Goal: Task Accomplishment & Management: Complete application form

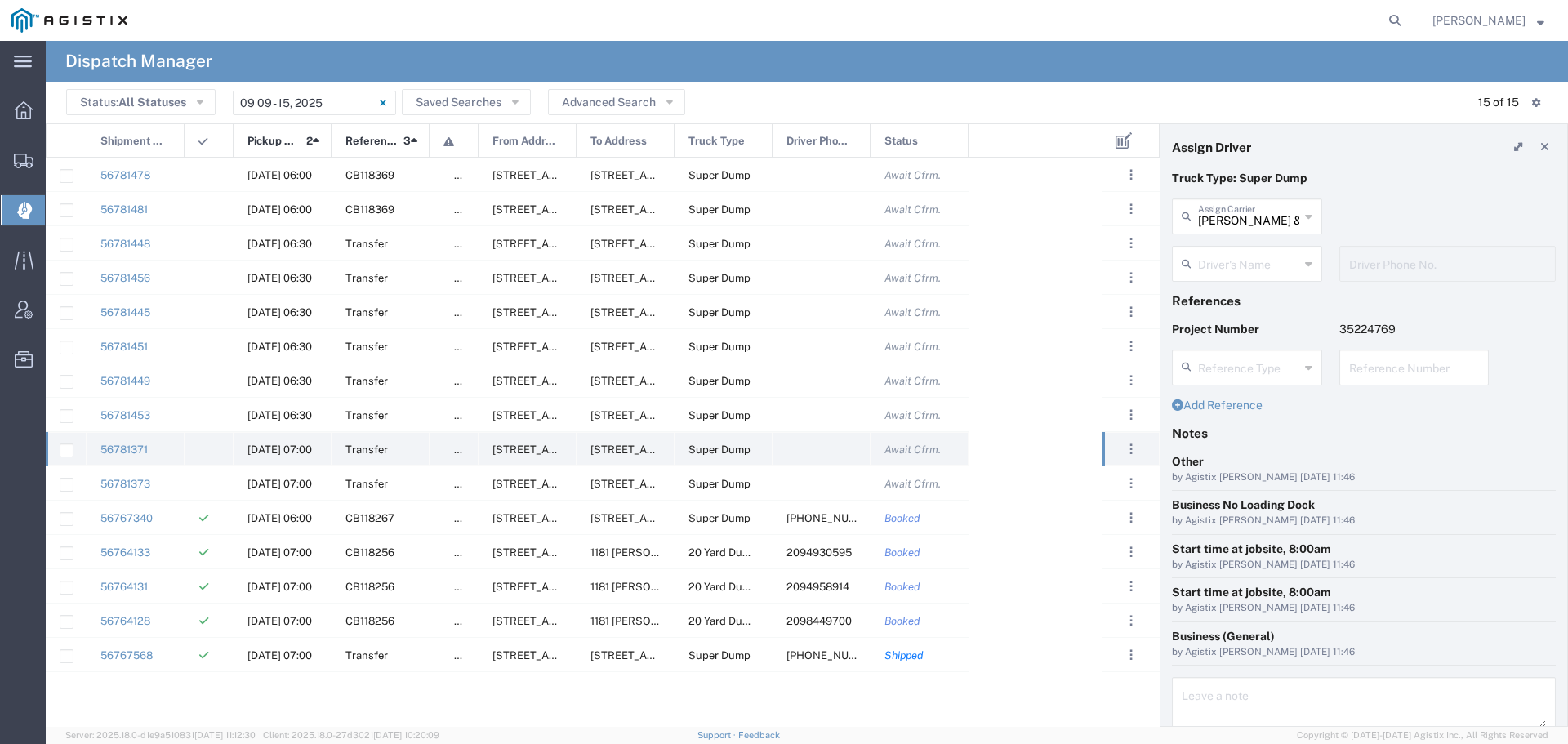
click at [289, 443] on span "[DATE] 07:00" at bounding box center [279, 449] width 65 height 12
click at [1281, 246] on div "Driver's Name" at bounding box center [1247, 264] width 150 height 36
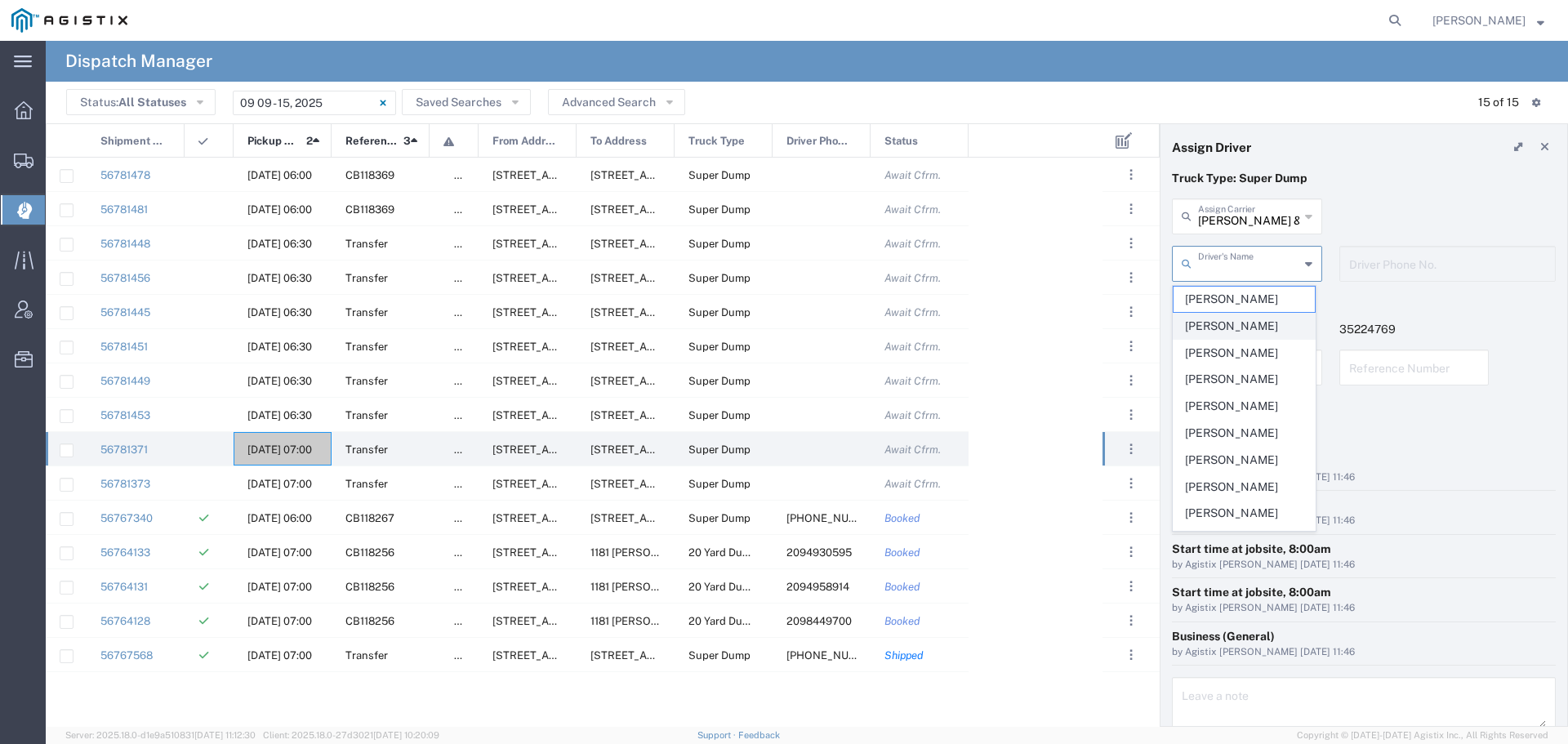
click at [1245, 327] on span "[PERSON_NAME]" at bounding box center [1244, 326] width 142 height 26
type input "[PERSON_NAME]"
type input "[PHONE_NUMBER]"
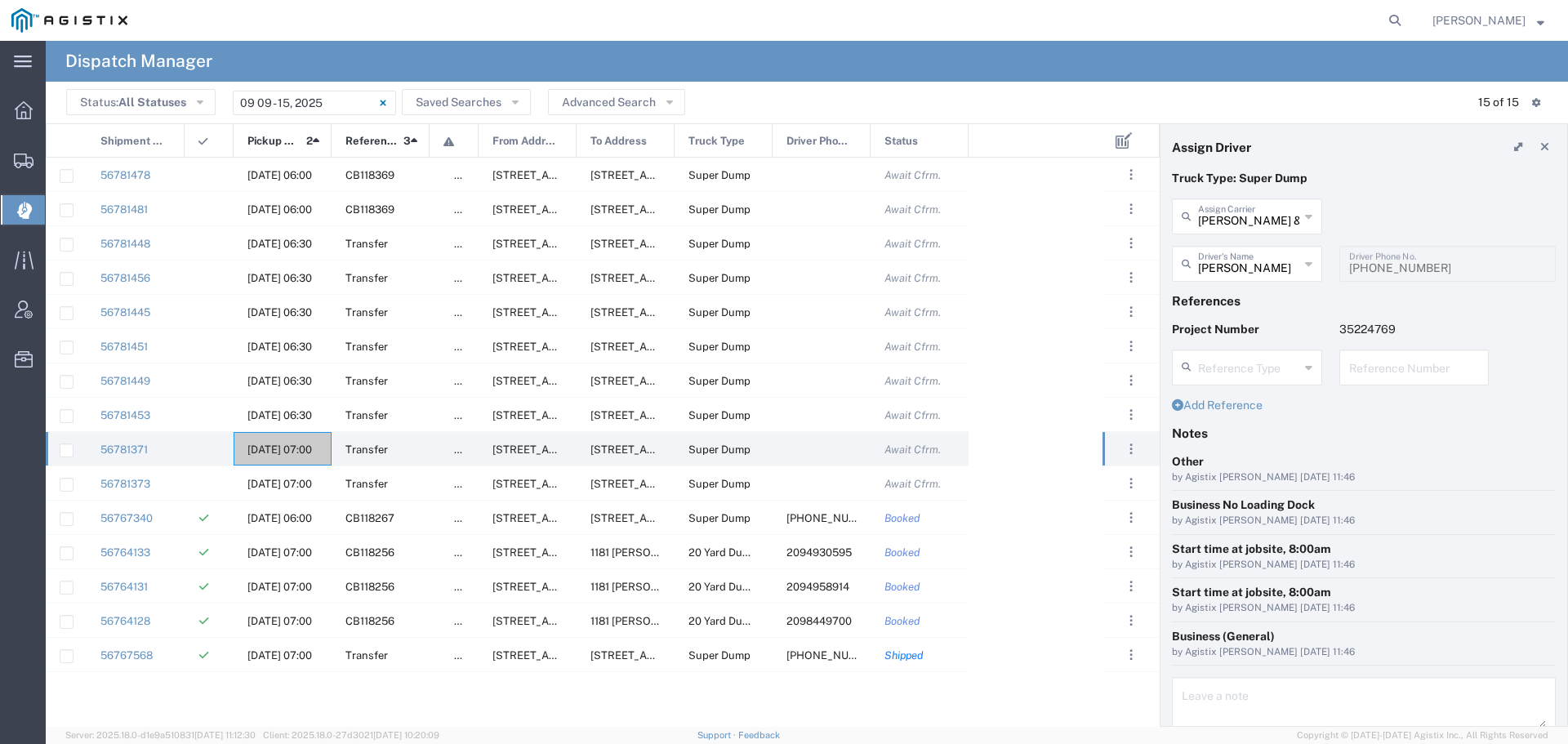
click at [1352, 364] on input "text" at bounding box center [1414, 366] width 131 height 28
drag, startPoint x: 1400, startPoint y: 370, endPoint x: 1320, endPoint y: 374, distance: 80.1
click at [1320, 374] on div "Reference Type Appointment Number Bill Of Lading Invoice Number WO10231 Referen…" at bounding box center [1364, 373] width 401 height 48
type input "WO10231"
click at [1202, 705] on textarea at bounding box center [1364, 705] width 364 height 46
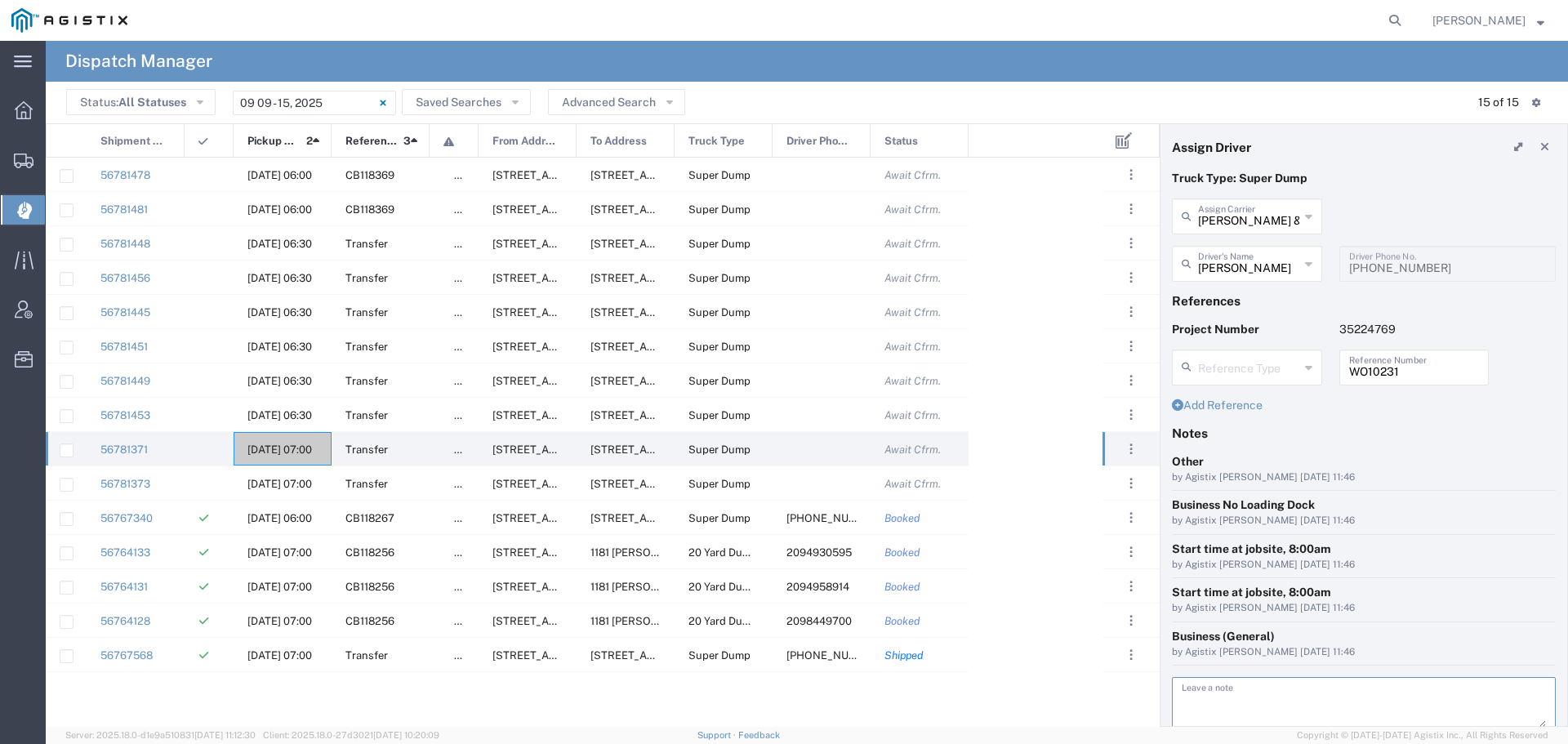
paste textarea "WO10231"
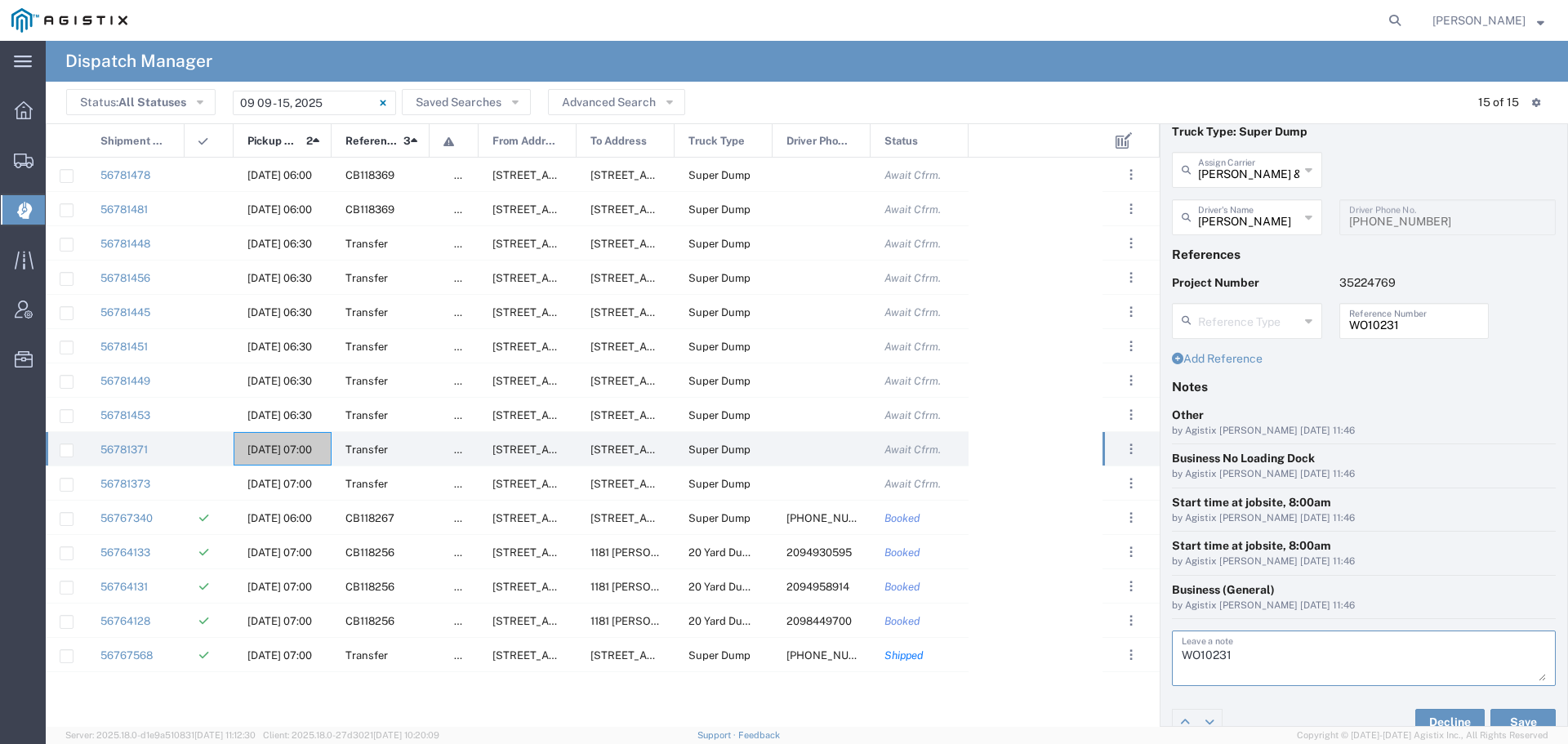
scroll to position [67, 0]
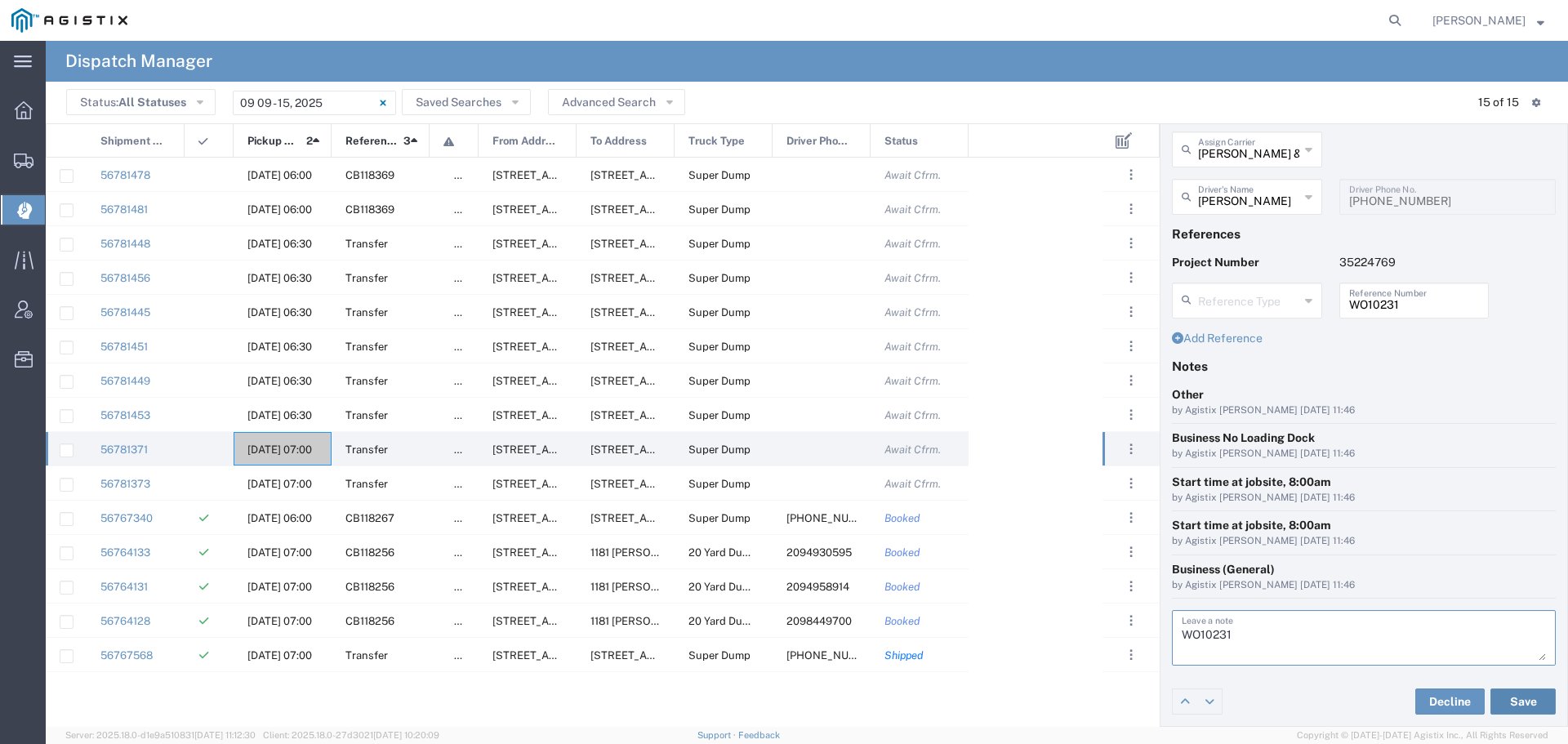
type textarea "WO10231"
click at [1495, 698] on button "Save" at bounding box center [1523, 702] width 65 height 27
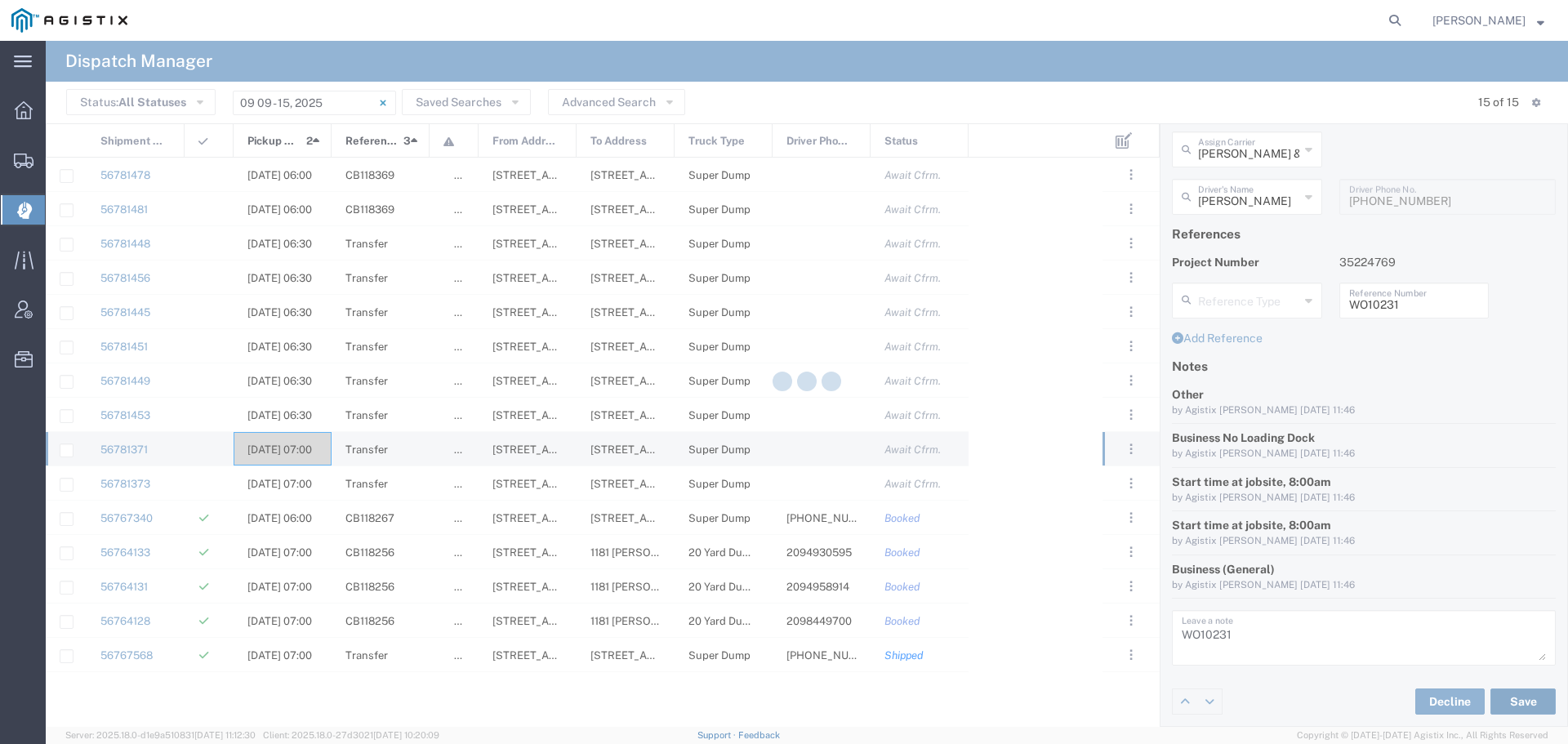
type input "[PERSON_NAME]"
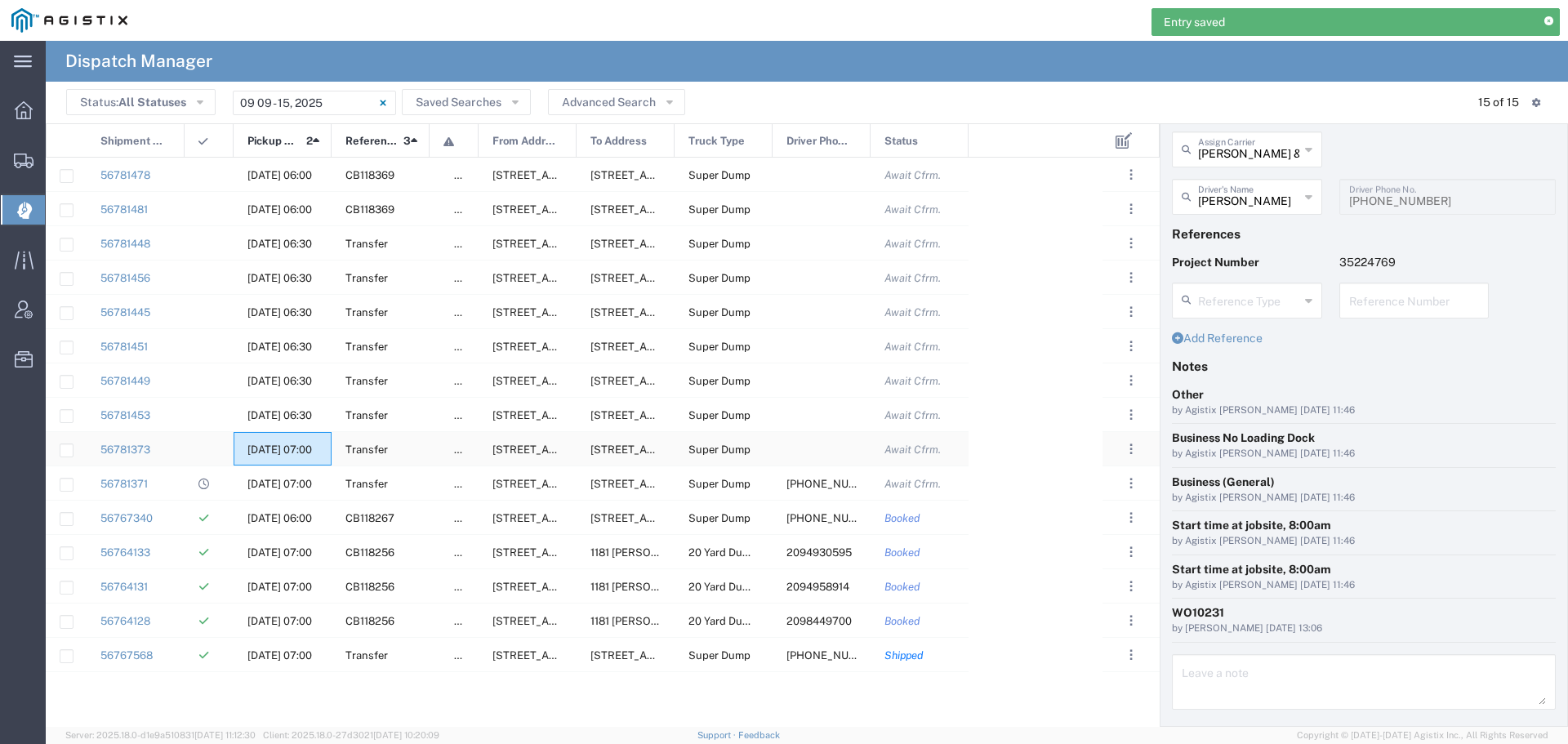
click at [272, 444] on span "[DATE] 07:00" at bounding box center [279, 449] width 65 height 12
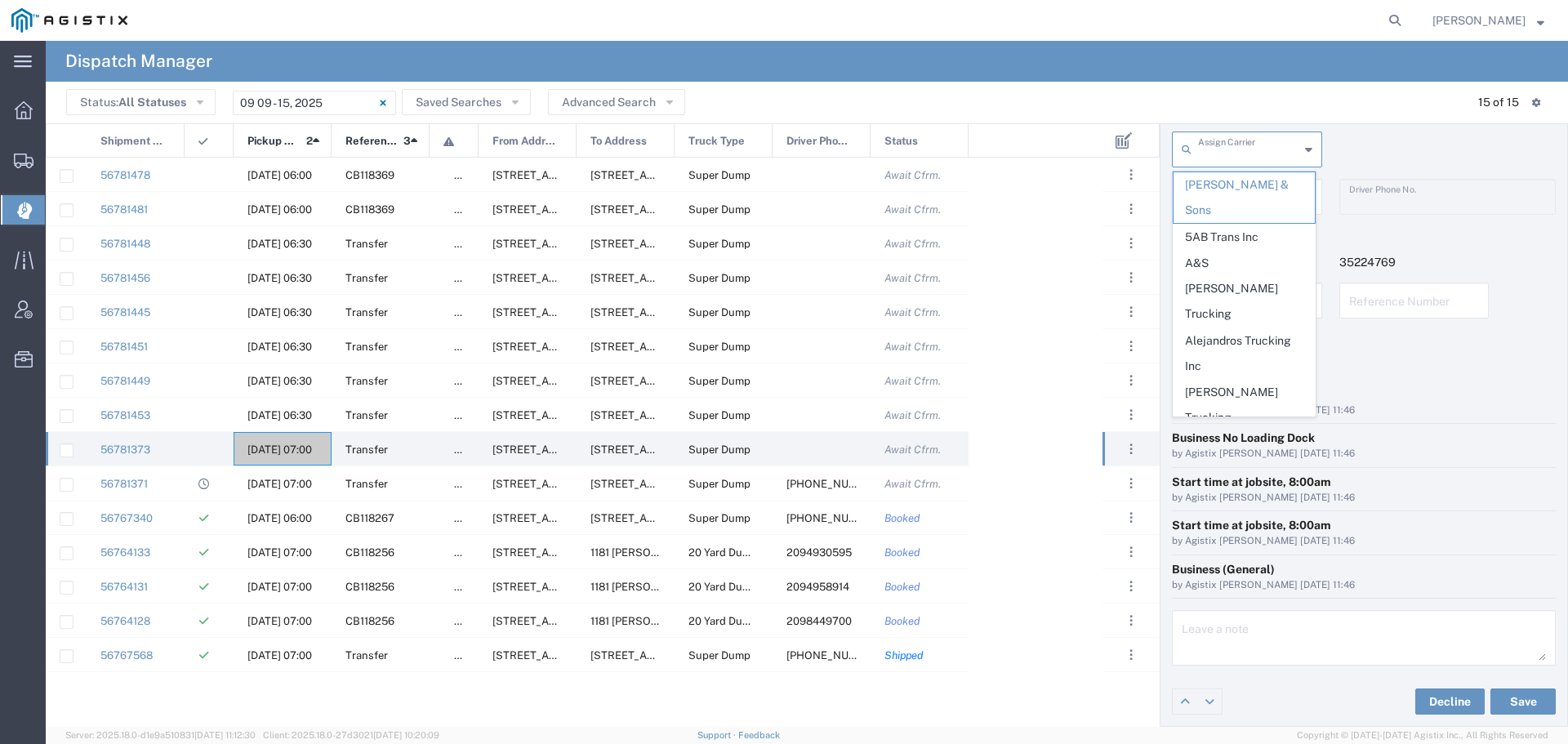
click at [1241, 151] on input "text" at bounding box center [1249, 148] width 101 height 28
click at [1236, 432] on span "Art [PERSON_NAME] Inc" at bounding box center [1244, 456] width 142 height 50
type input "Art [PERSON_NAME] Inc"
click at [1274, 200] on input "text" at bounding box center [1249, 196] width 101 height 28
click at [1237, 278] on span "[PERSON_NAME]" at bounding box center [1244, 286] width 142 height 26
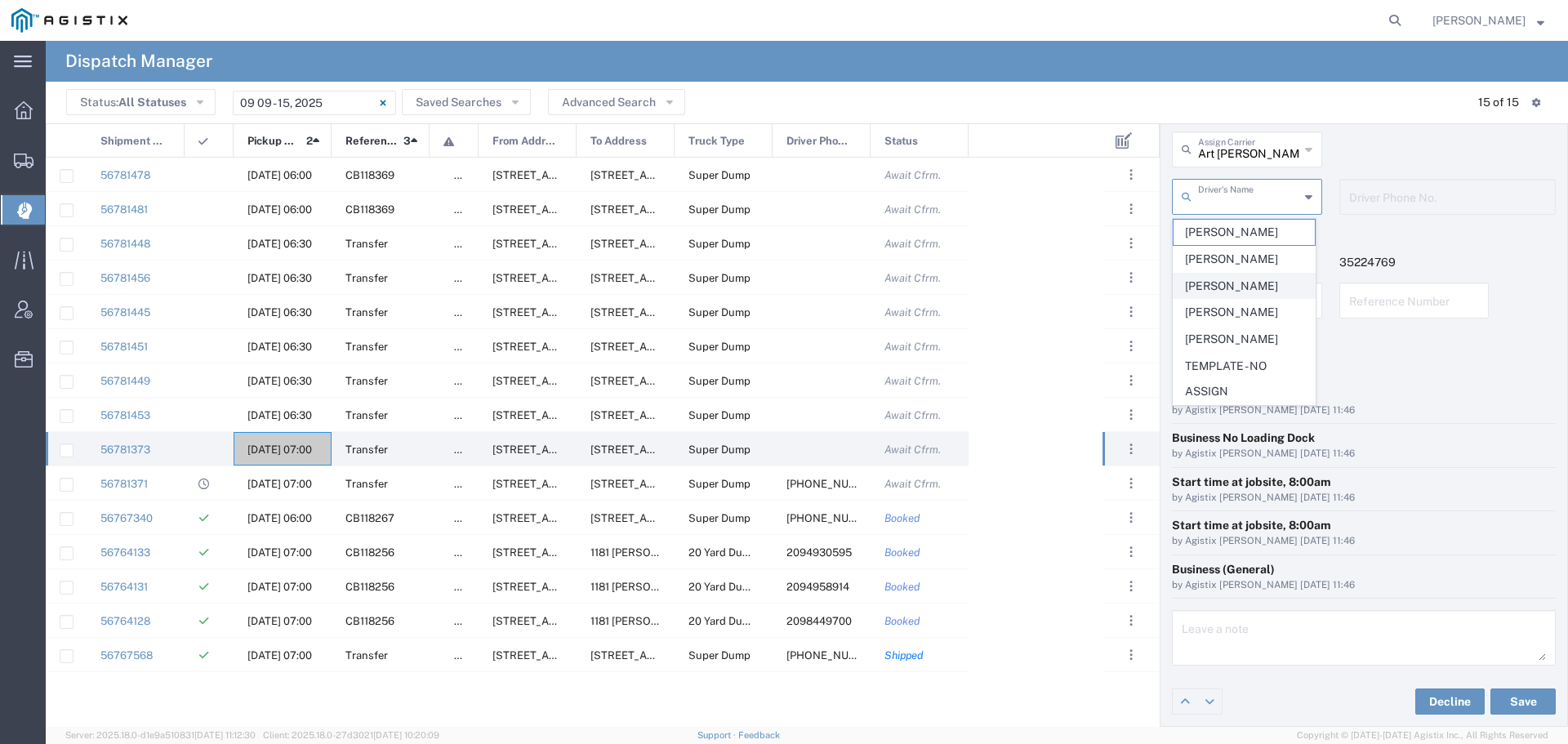
type input "[PERSON_NAME]"
type input "[PHONE_NUMBER]"
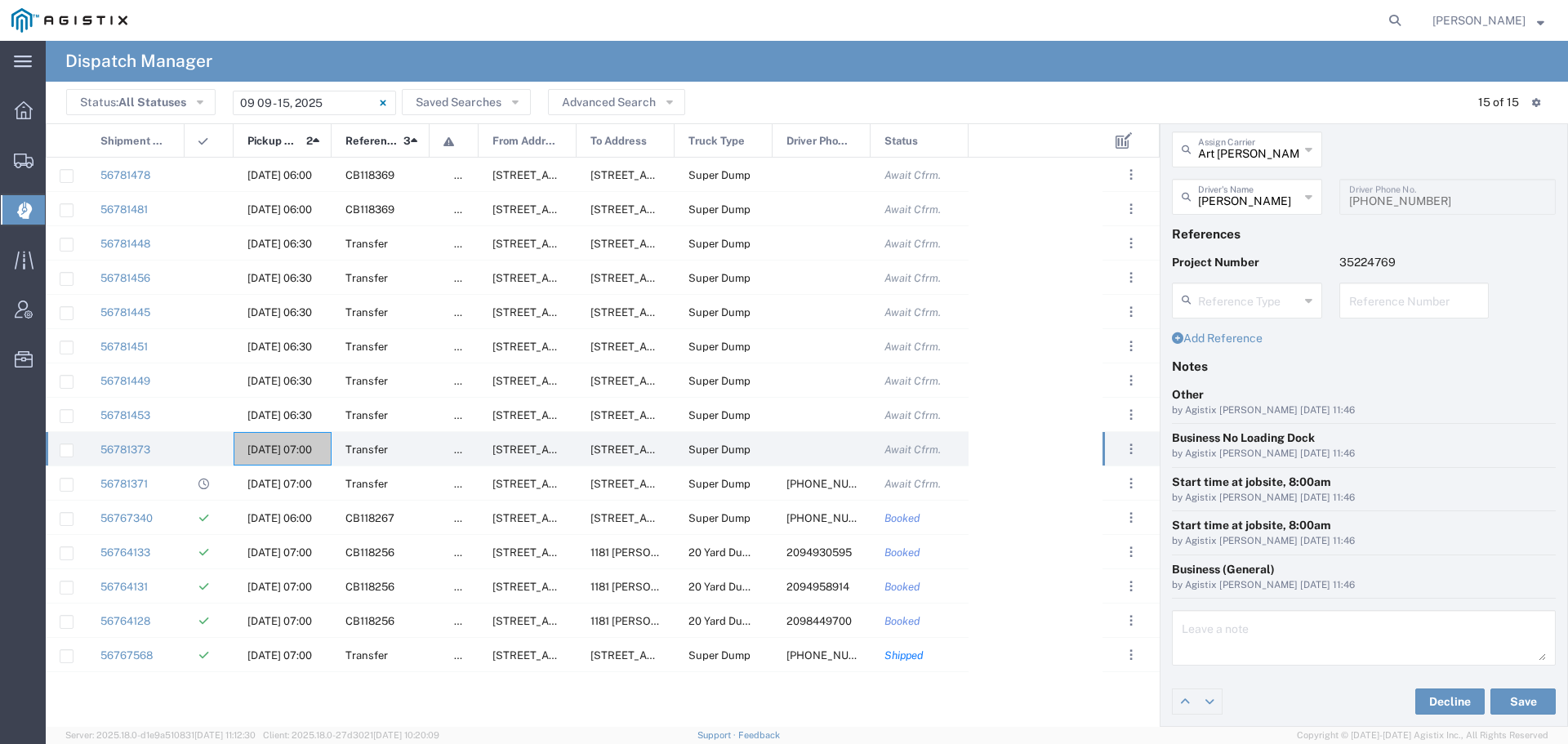
click at [1349, 304] on input "text" at bounding box center [1414, 299] width 131 height 28
paste input "WO10231"
type input "WO10231"
click at [1183, 633] on textarea at bounding box center [1364, 638] width 364 height 46
paste textarea "WO10231"
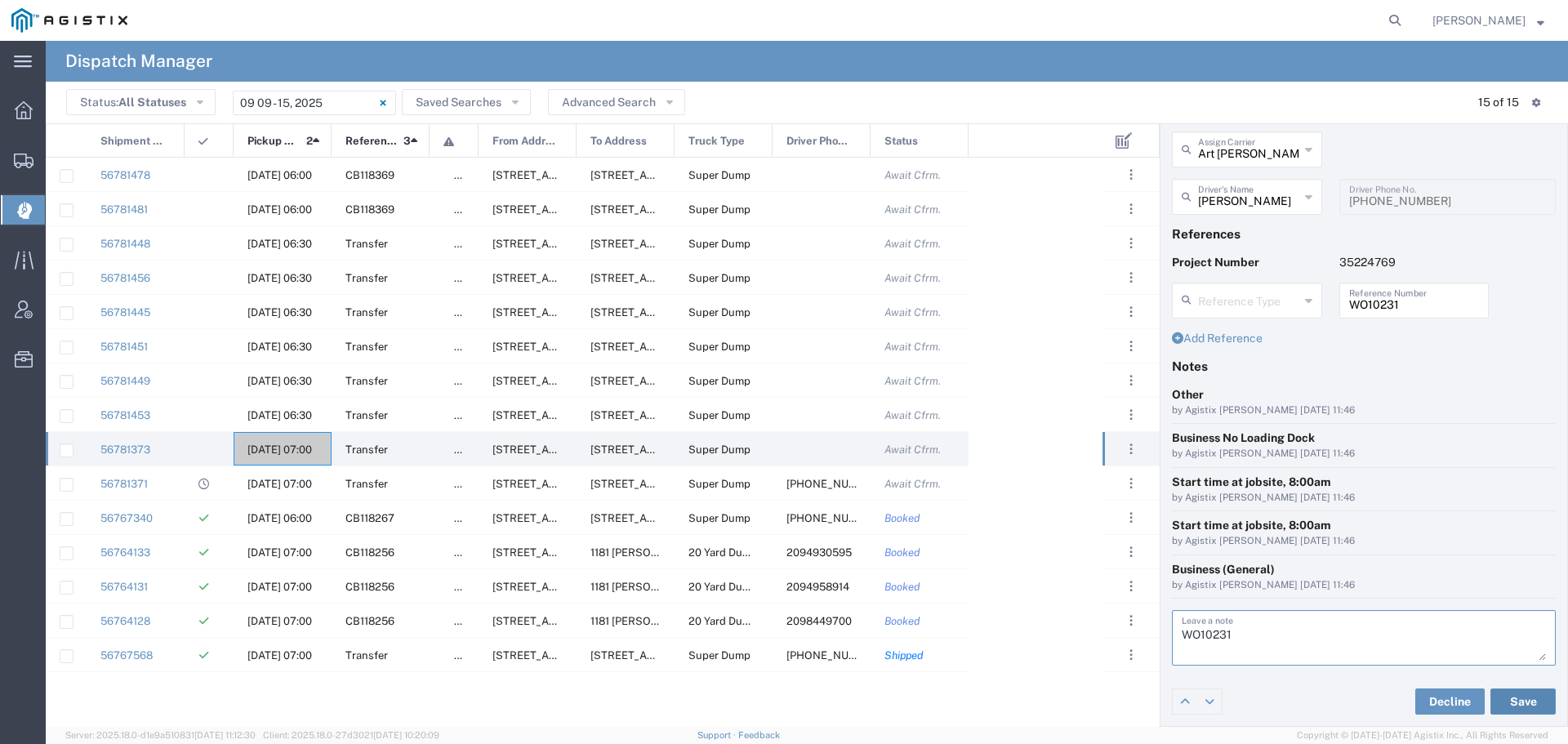
type textarea "WO10231"
click at [1511, 701] on button "Save" at bounding box center [1523, 702] width 65 height 27
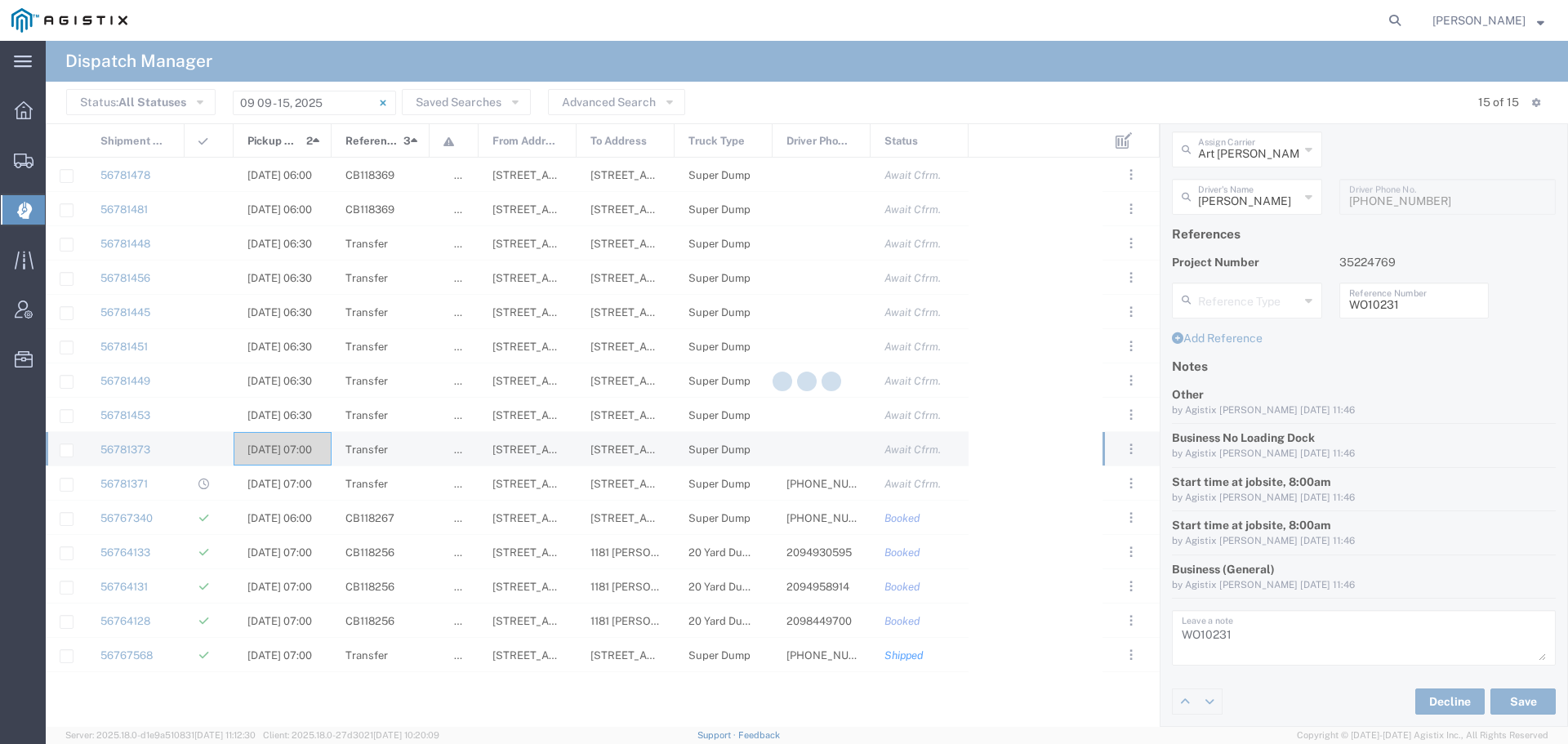
type input "[PERSON_NAME]"
type input "Art [PERSON_NAME] Inc"
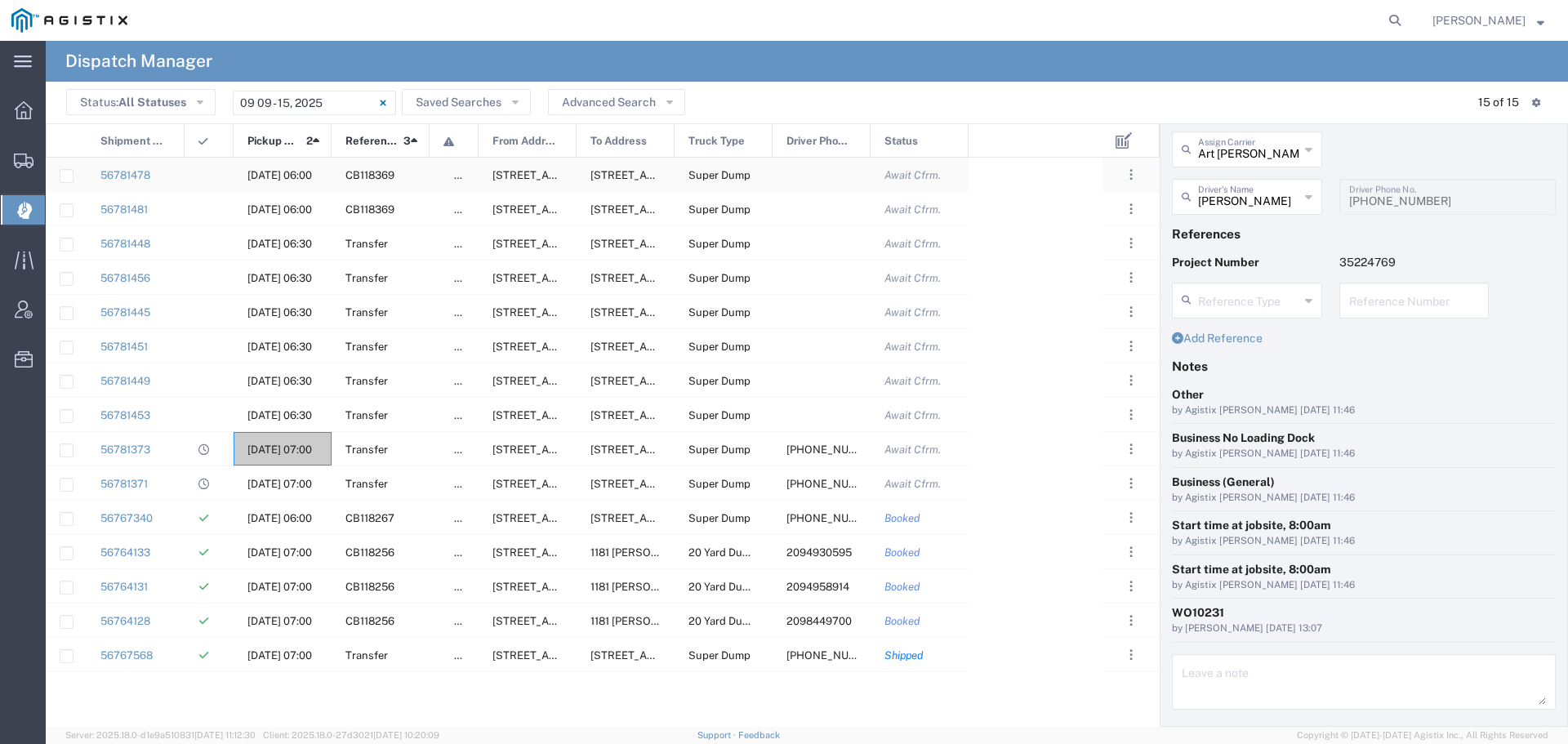
click at [263, 174] on span "[DATE] 06:00" at bounding box center [279, 175] width 65 height 12
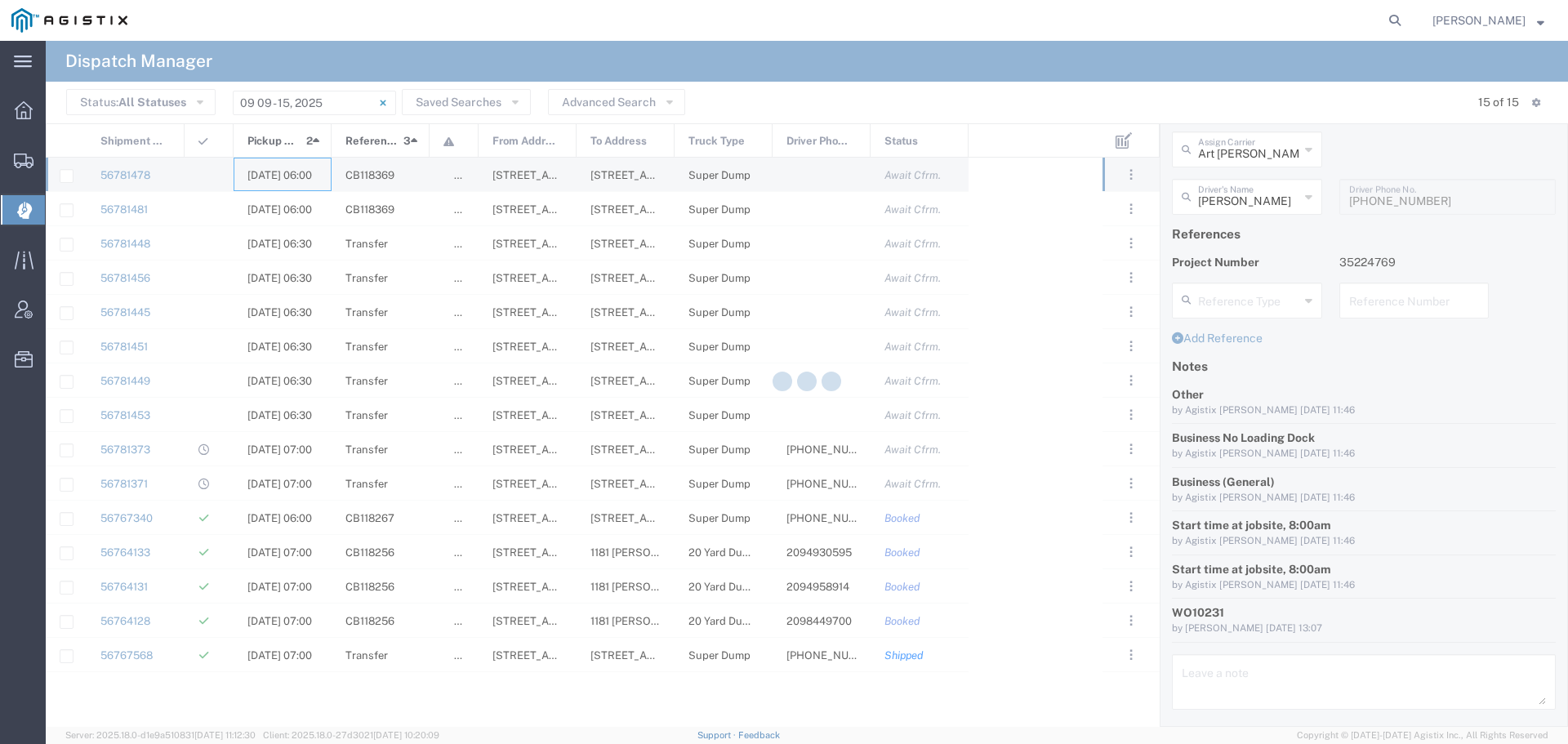
type input "[PERSON_NAME] & Sons"
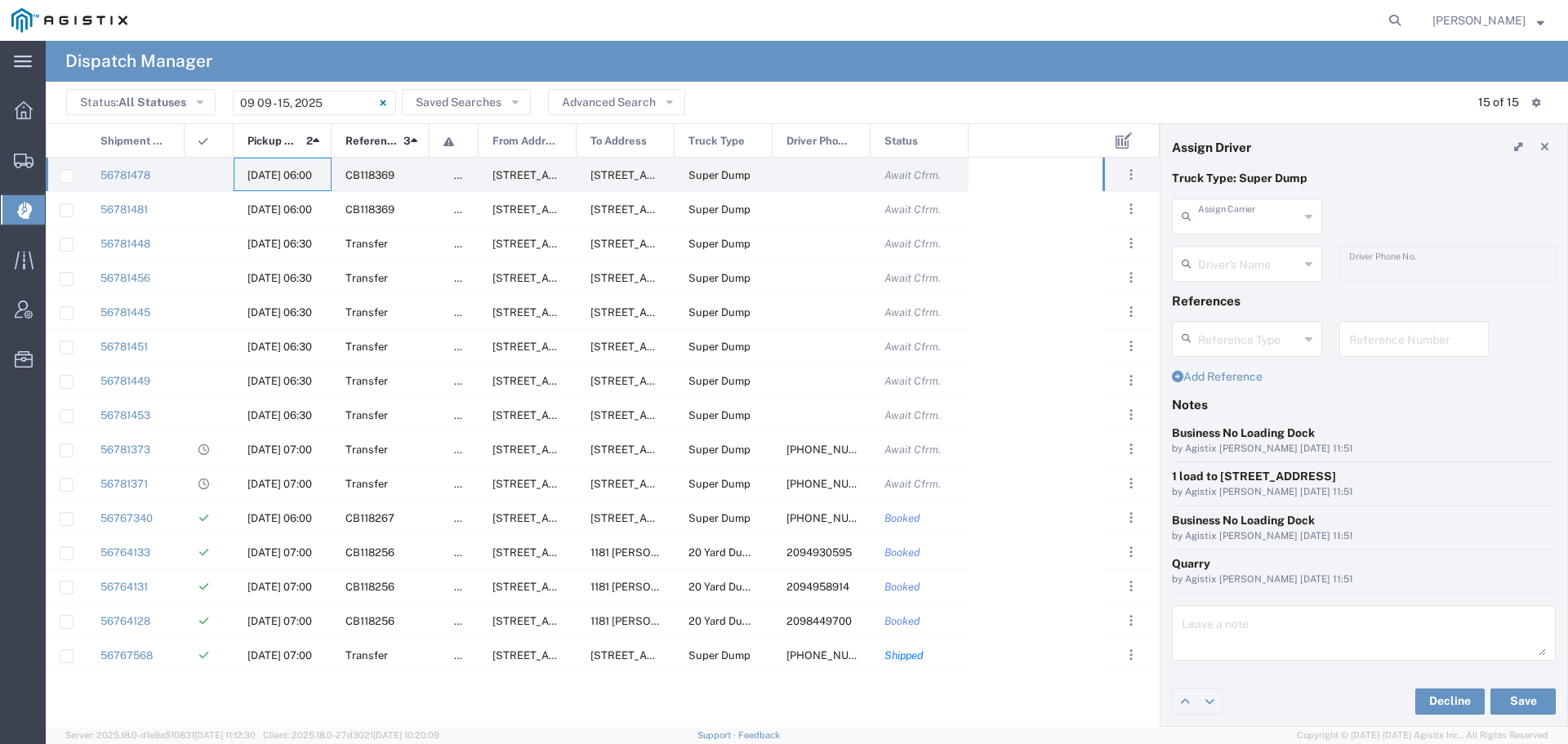
click at [1233, 216] on input "text" at bounding box center [1249, 215] width 101 height 28
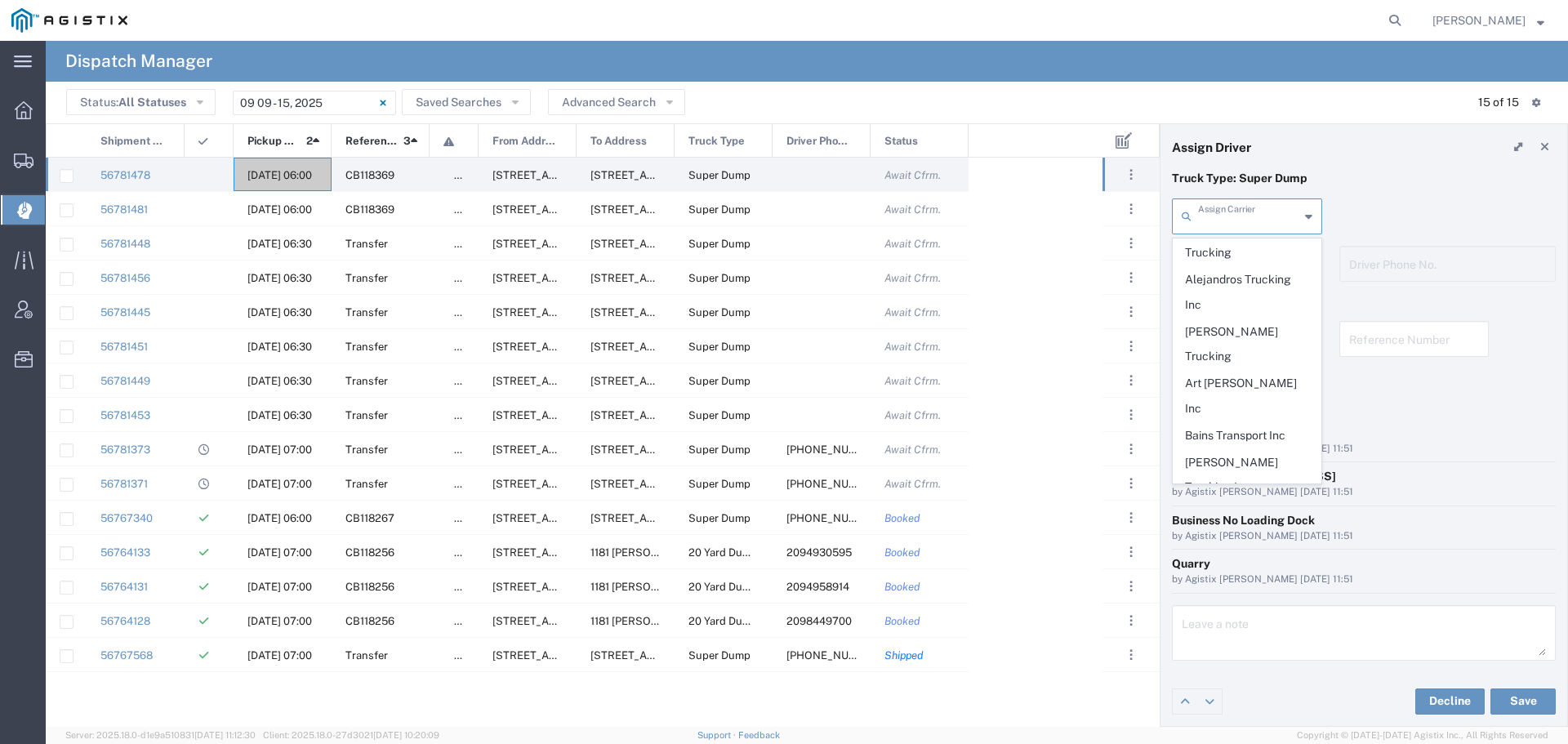
scroll to position [81, 0]
click at [1241, 392] on span "Art [PERSON_NAME] Inc" at bounding box center [1247, 417] width 147 height 50
type input "Art [PERSON_NAME] Inc"
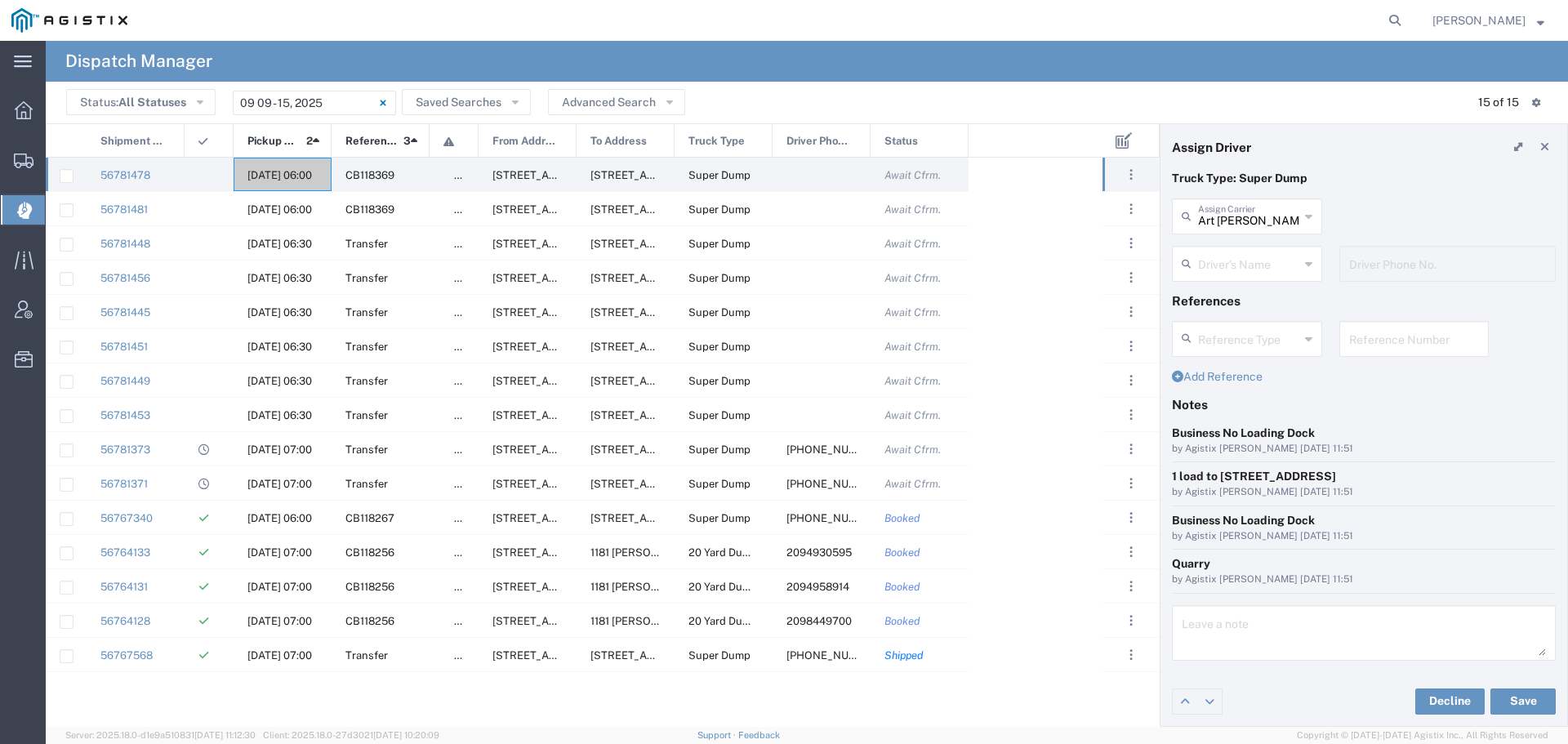
click at [1257, 263] on input "text" at bounding box center [1249, 263] width 101 height 28
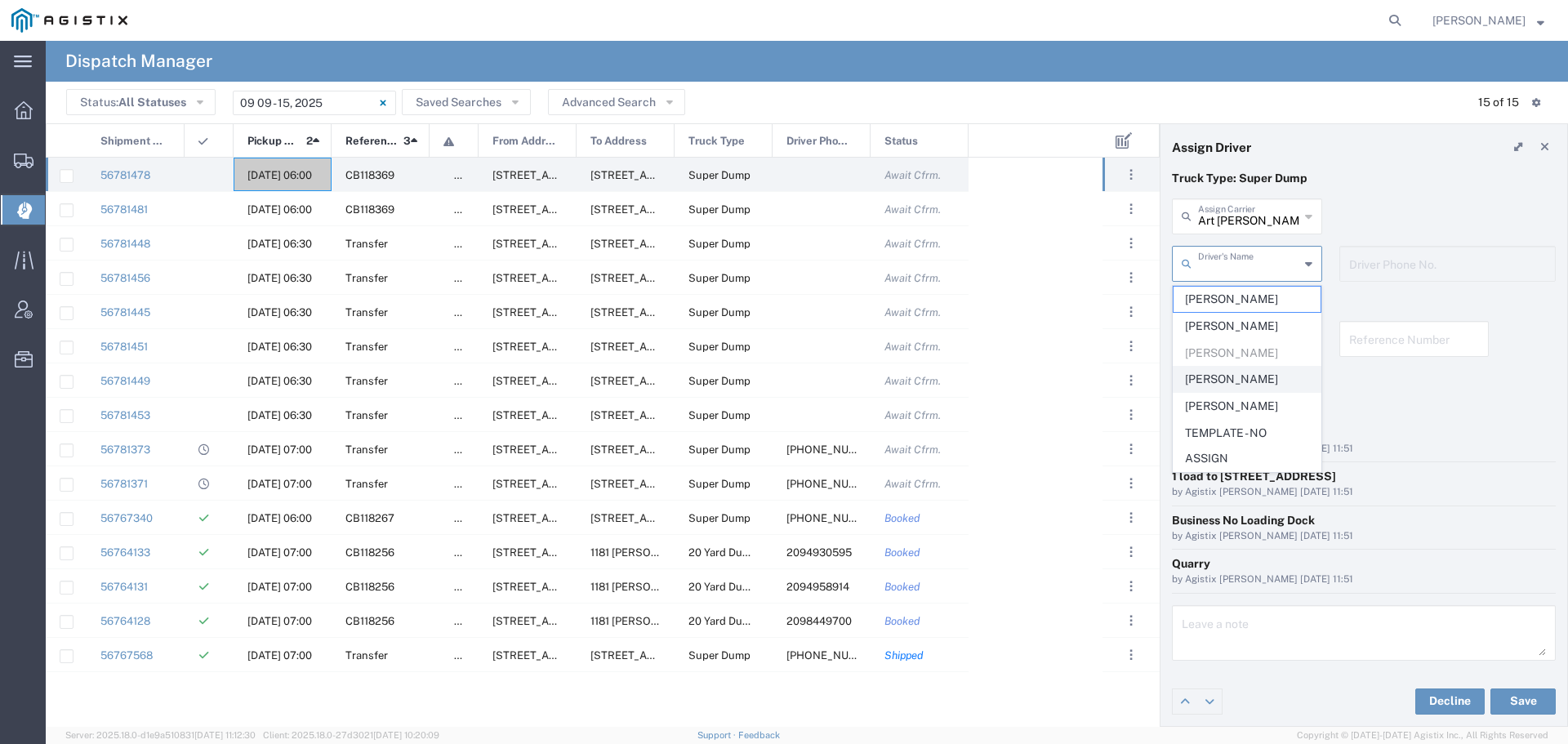
click at [1236, 379] on span "[PERSON_NAME]" at bounding box center [1247, 380] width 147 height 26
type input "[PERSON_NAME]"
type input "[PHONE_NUMBER]"
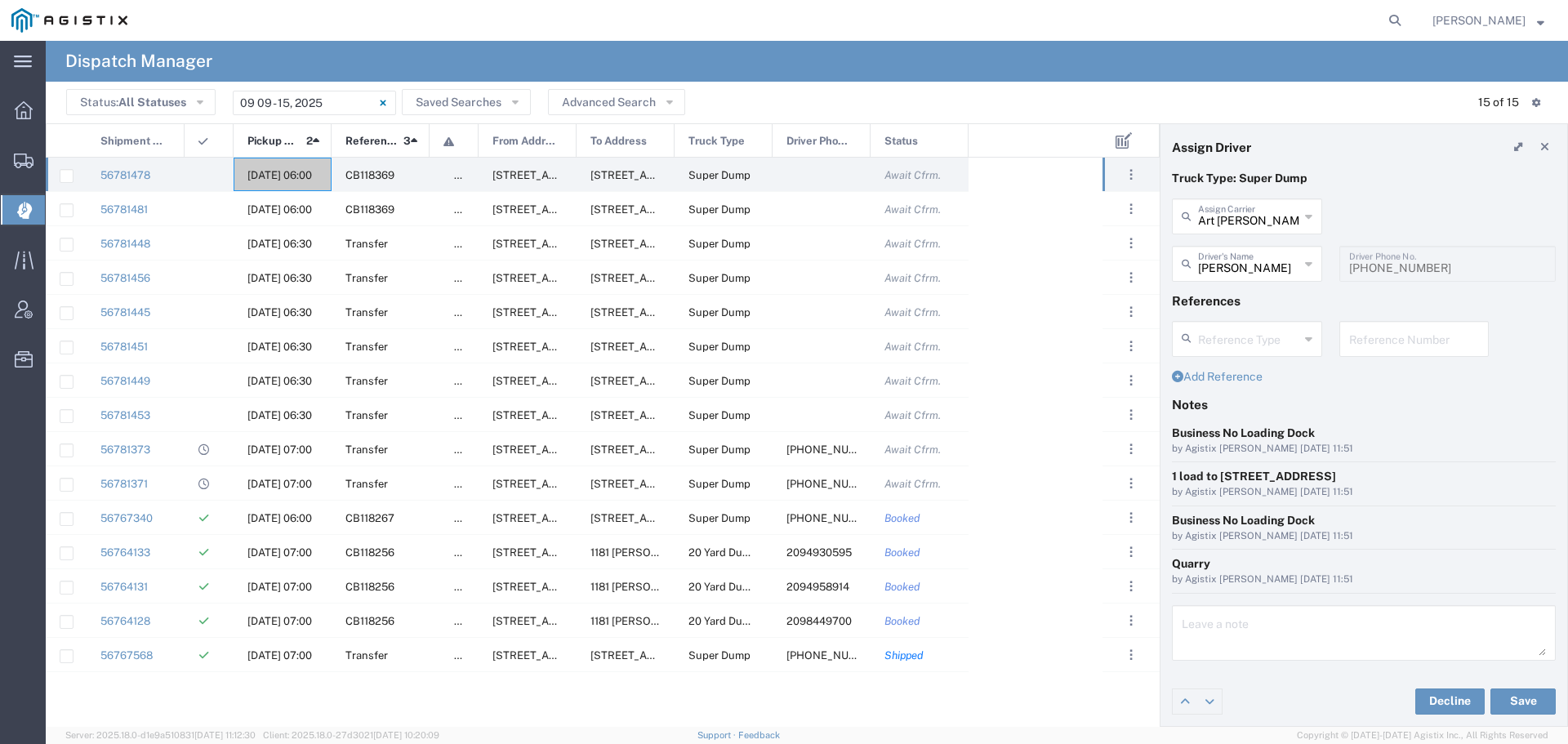
click at [1364, 349] on input "text" at bounding box center [1414, 338] width 131 height 28
drag, startPoint x: 1406, startPoint y: 345, endPoint x: 1347, endPoint y: 342, distance: 59.1
click at [1347, 342] on div "WO10232 Reference Number" at bounding box center [1414, 339] width 150 height 36
type input "WO10232"
click at [1183, 645] on textarea at bounding box center [1364, 633] width 364 height 46
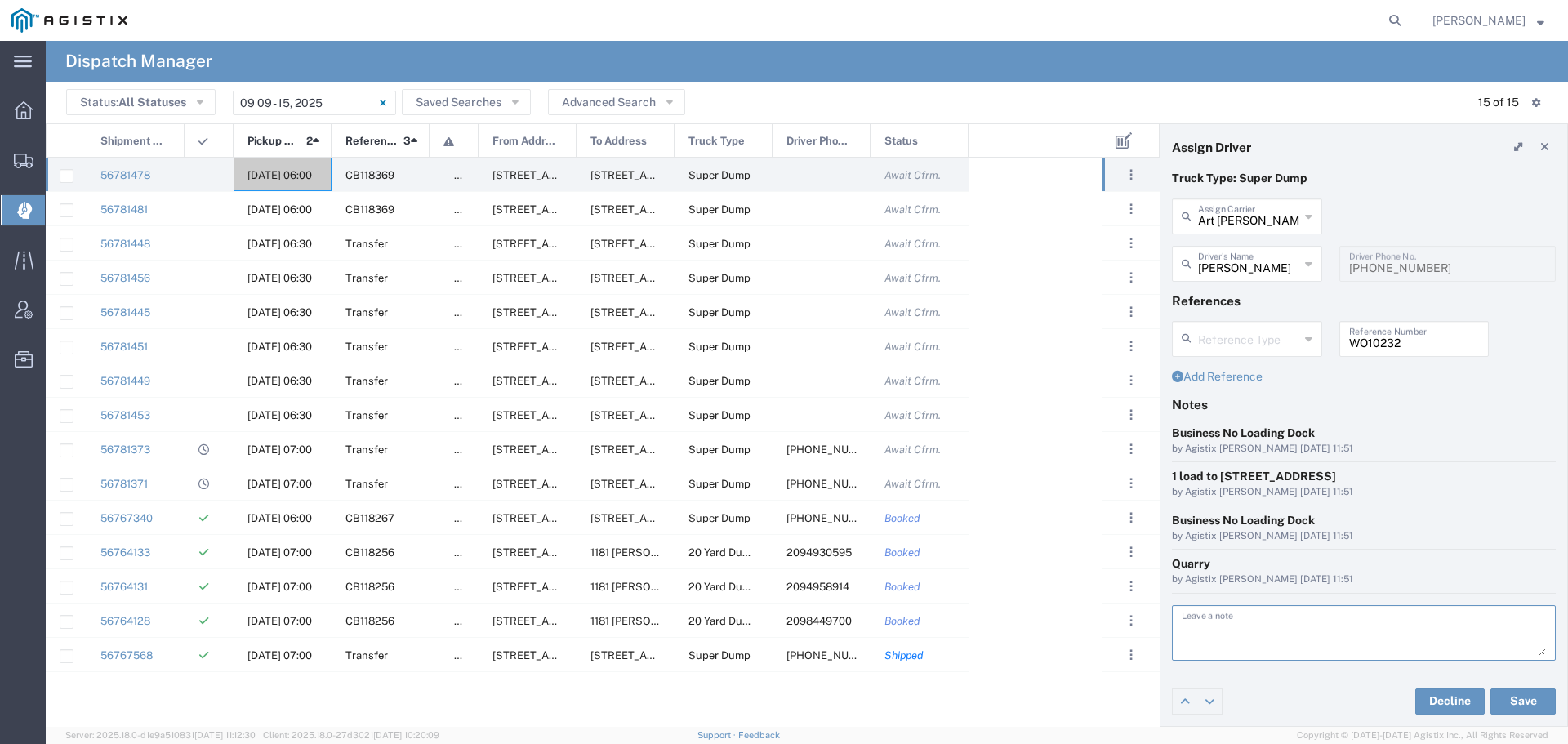
paste textarea "WO10232"
type textarea "WO10232"
click at [1528, 699] on button "Save" at bounding box center [1523, 702] width 65 height 27
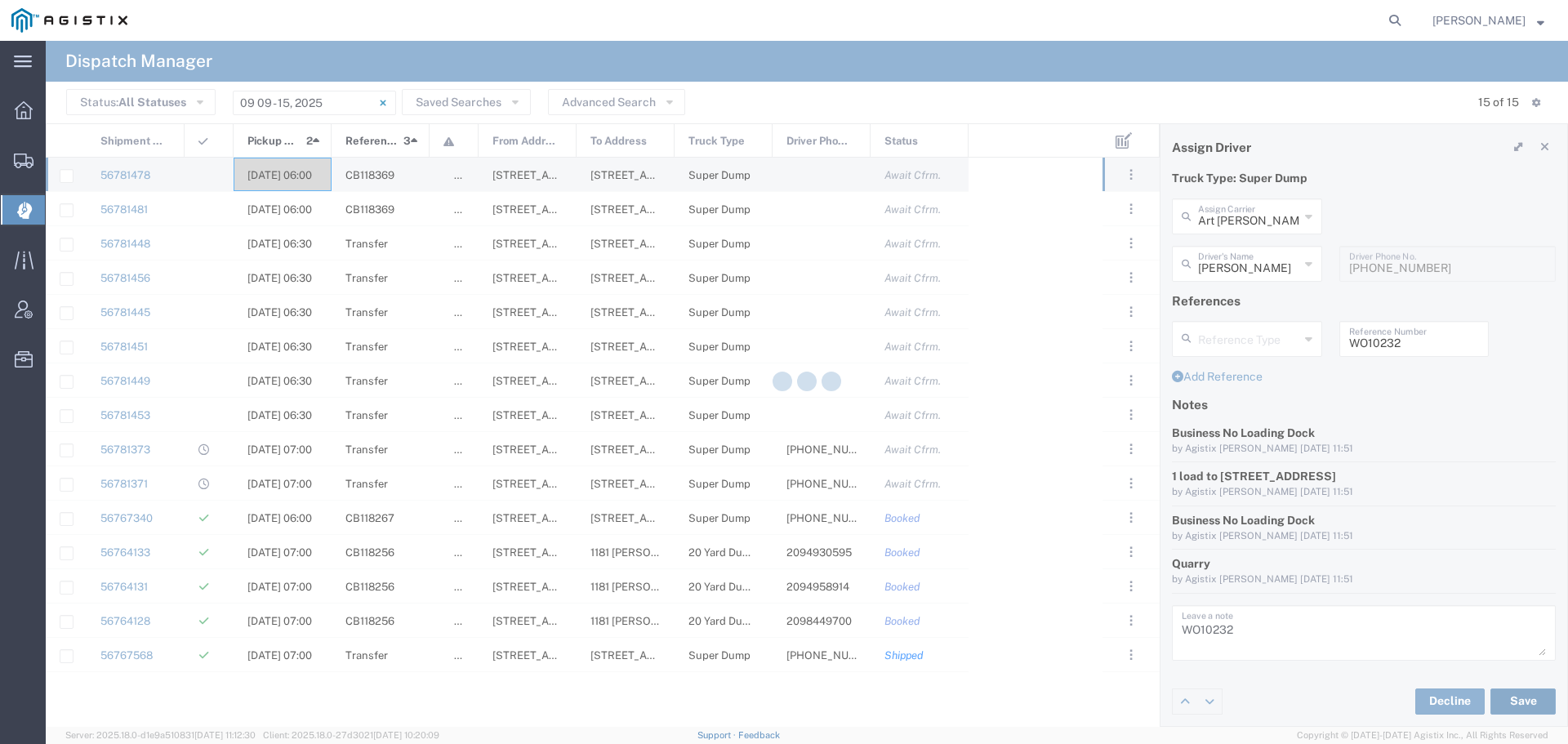
type input "[PERSON_NAME]"
type input "Art [PERSON_NAME] Inc"
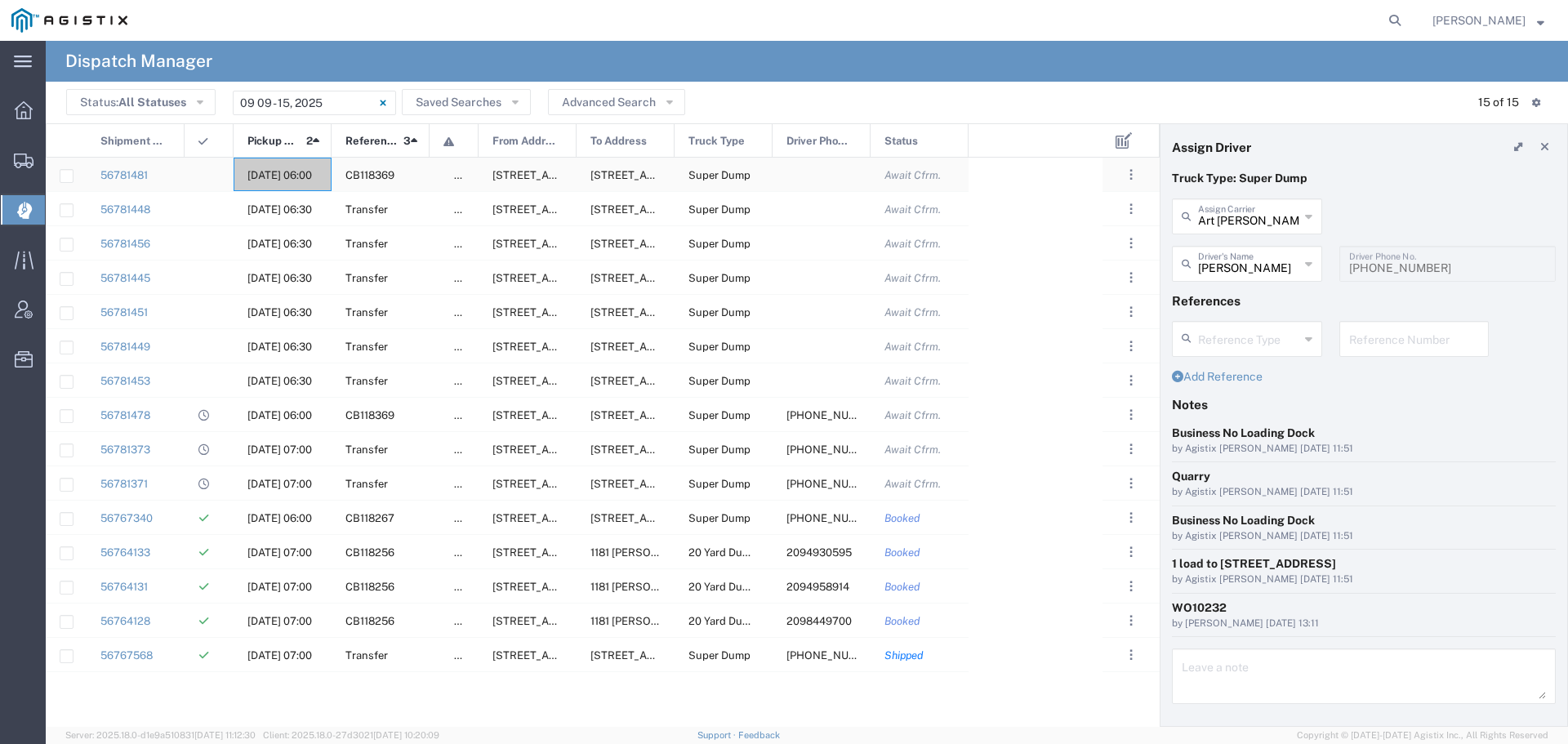
click at [306, 166] on div "[DATE] 06:00" at bounding box center [282, 174] width 98 height 34
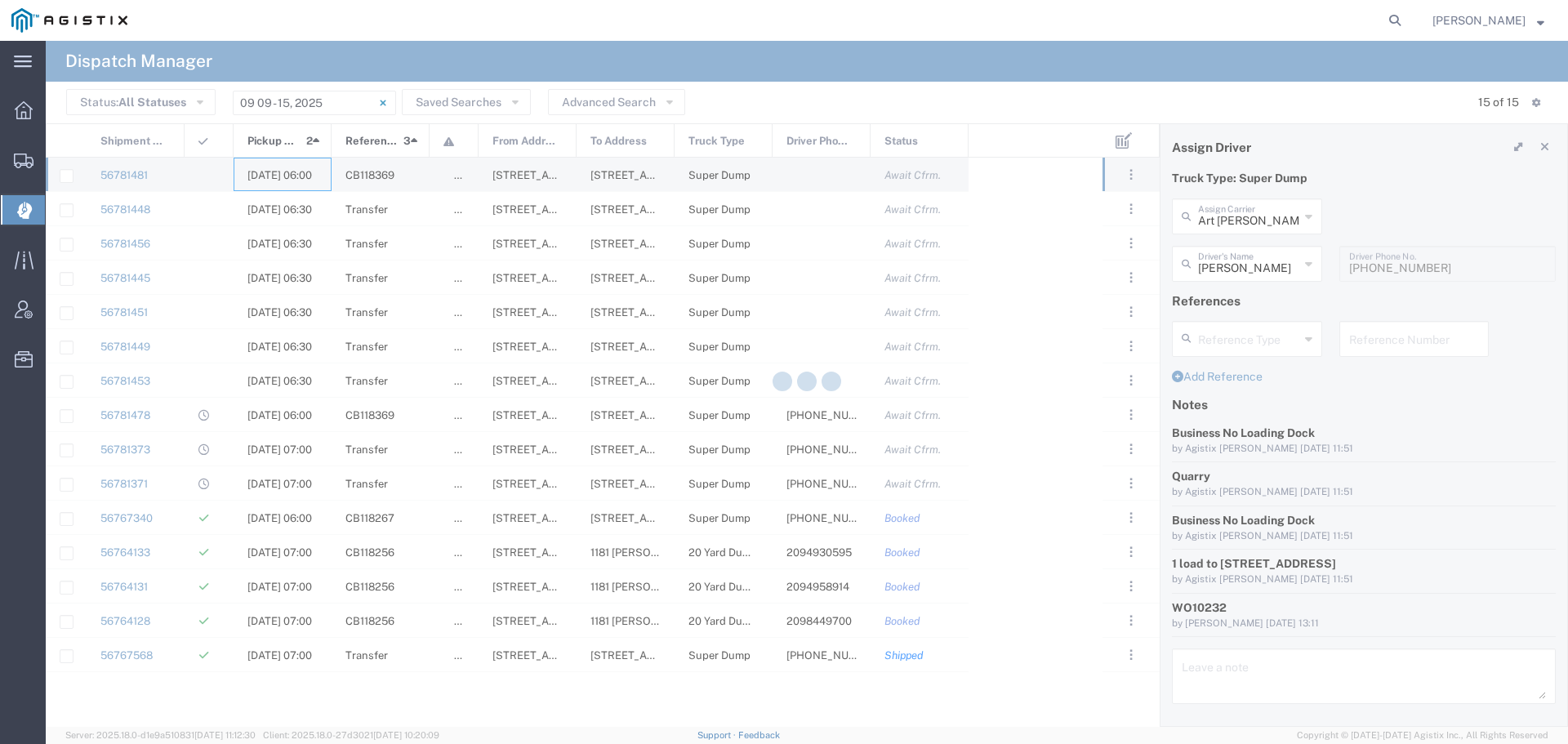
type input "[PERSON_NAME] & Sons"
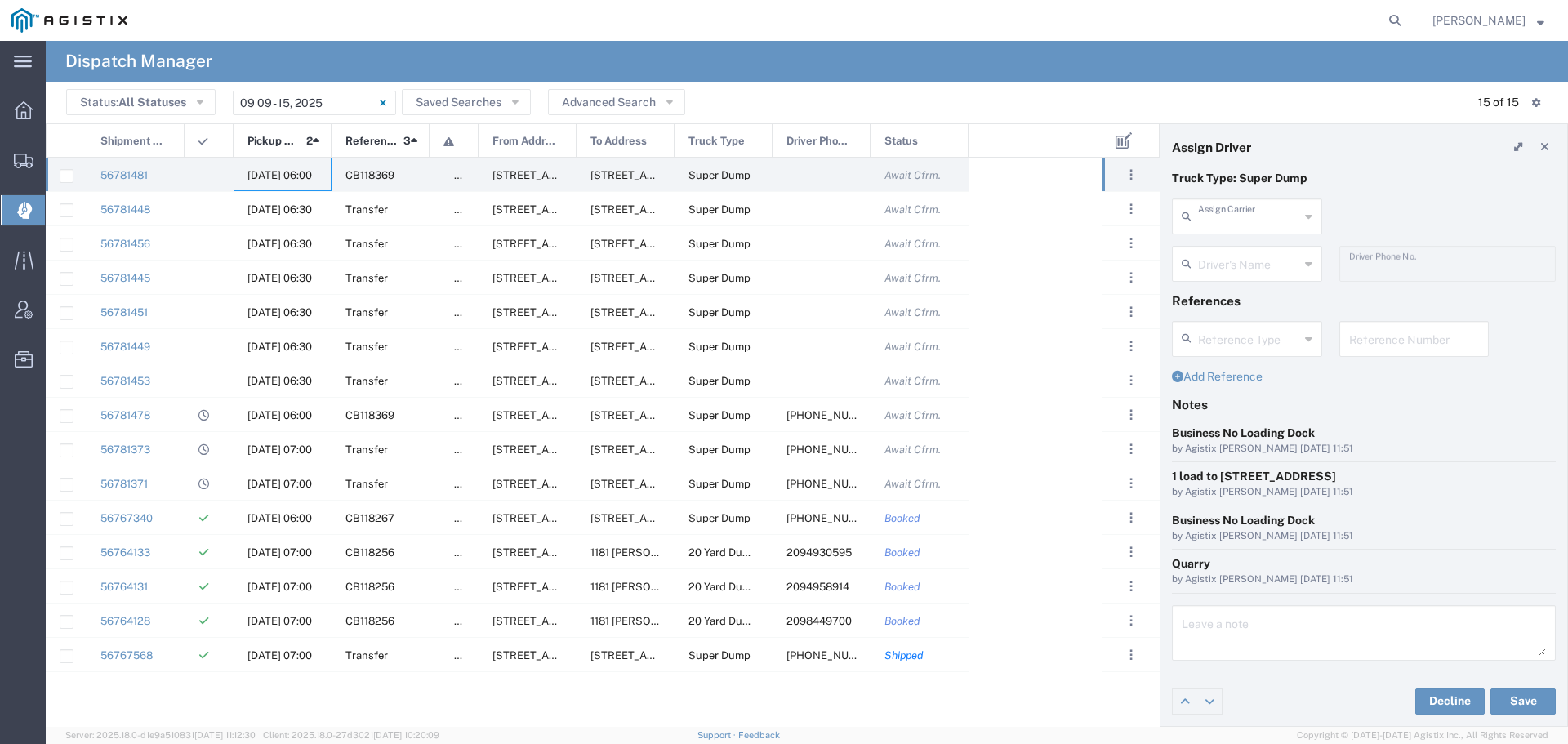
click at [1219, 210] on input "text" at bounding box center [1249, 215] width 101 height 28
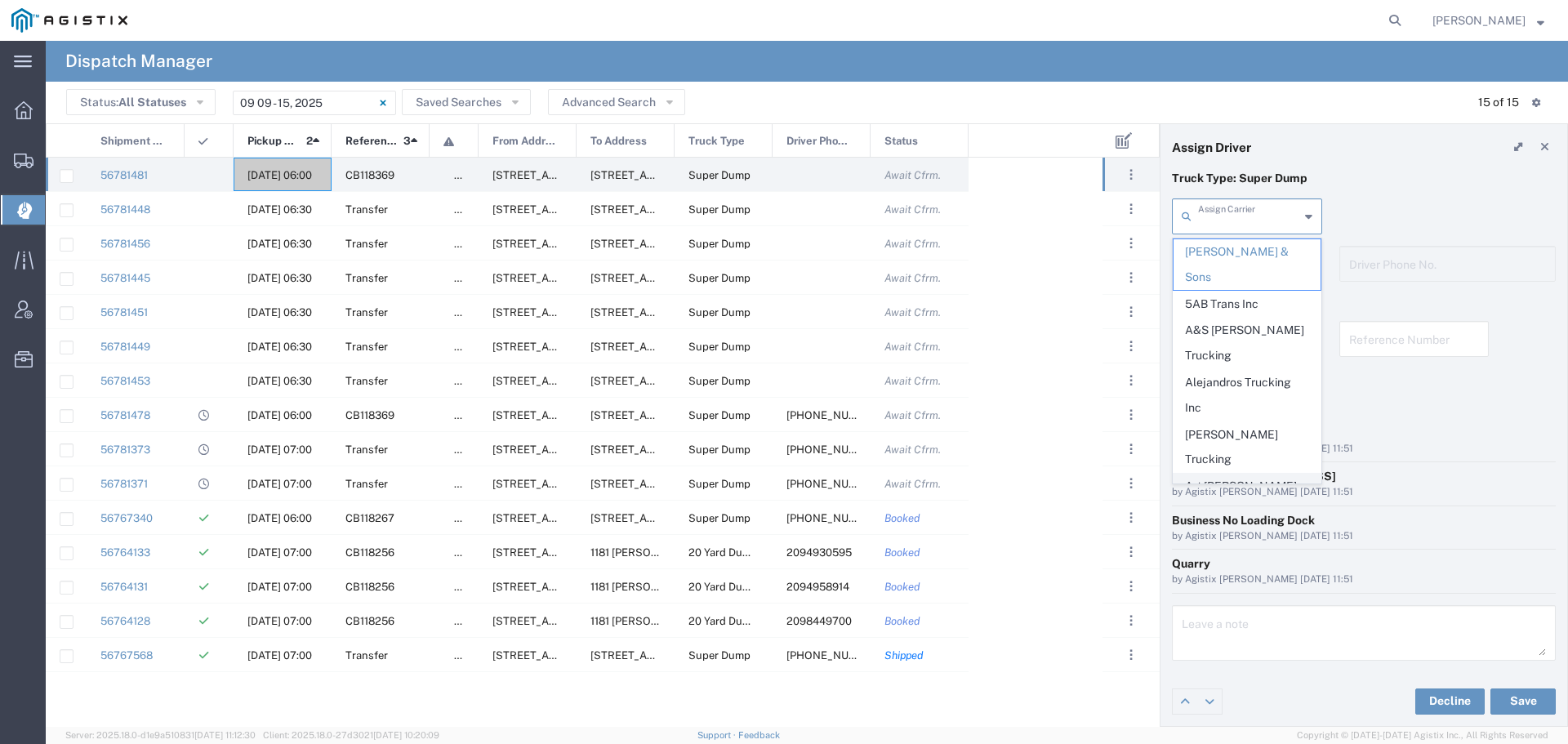
click at [1212, 474] on span "Art [PERSON_NAME] Inc" at bounding box center [1247, 499] width 147 height 50
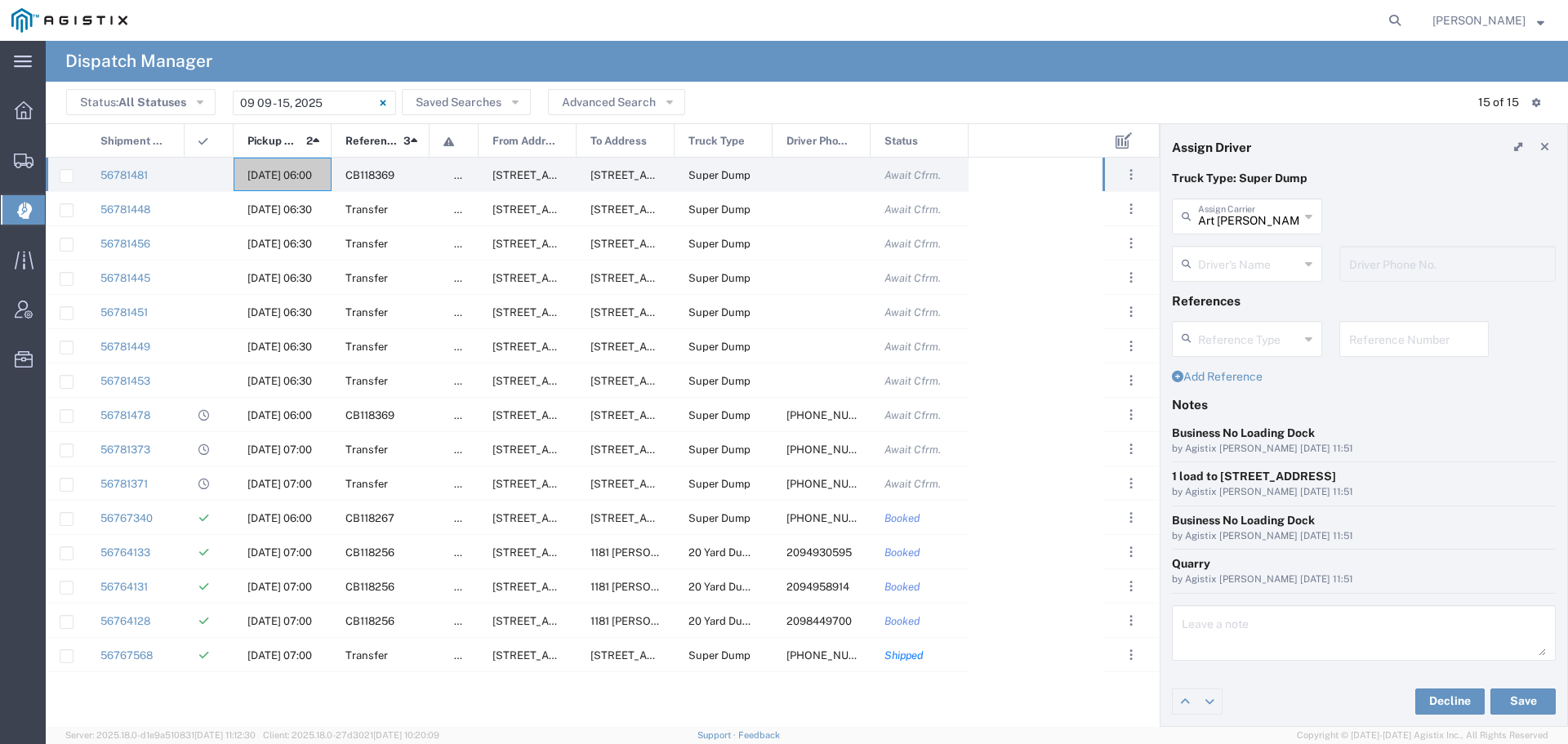
click at [1294, 265] on input "text" at bounding box center [1249, 263] width 101 height 28
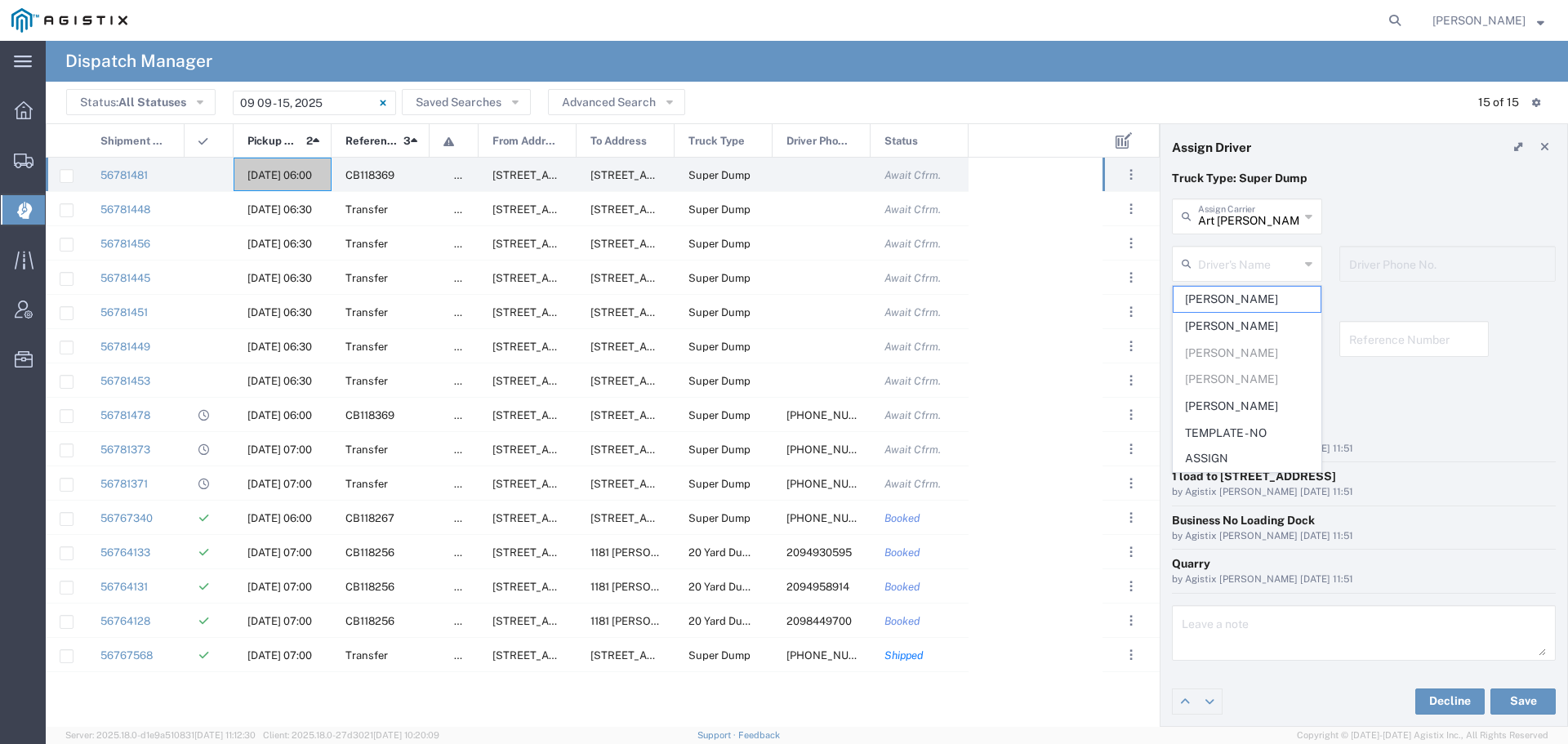
click at [1312, 214] on icon at bounding box center [1308, 217] width 7 height 27
click at [1242, 548] on span "GCU Trucking" at bounding box center [1247, 560] width 147 height 26
type input "GCU Trucking"
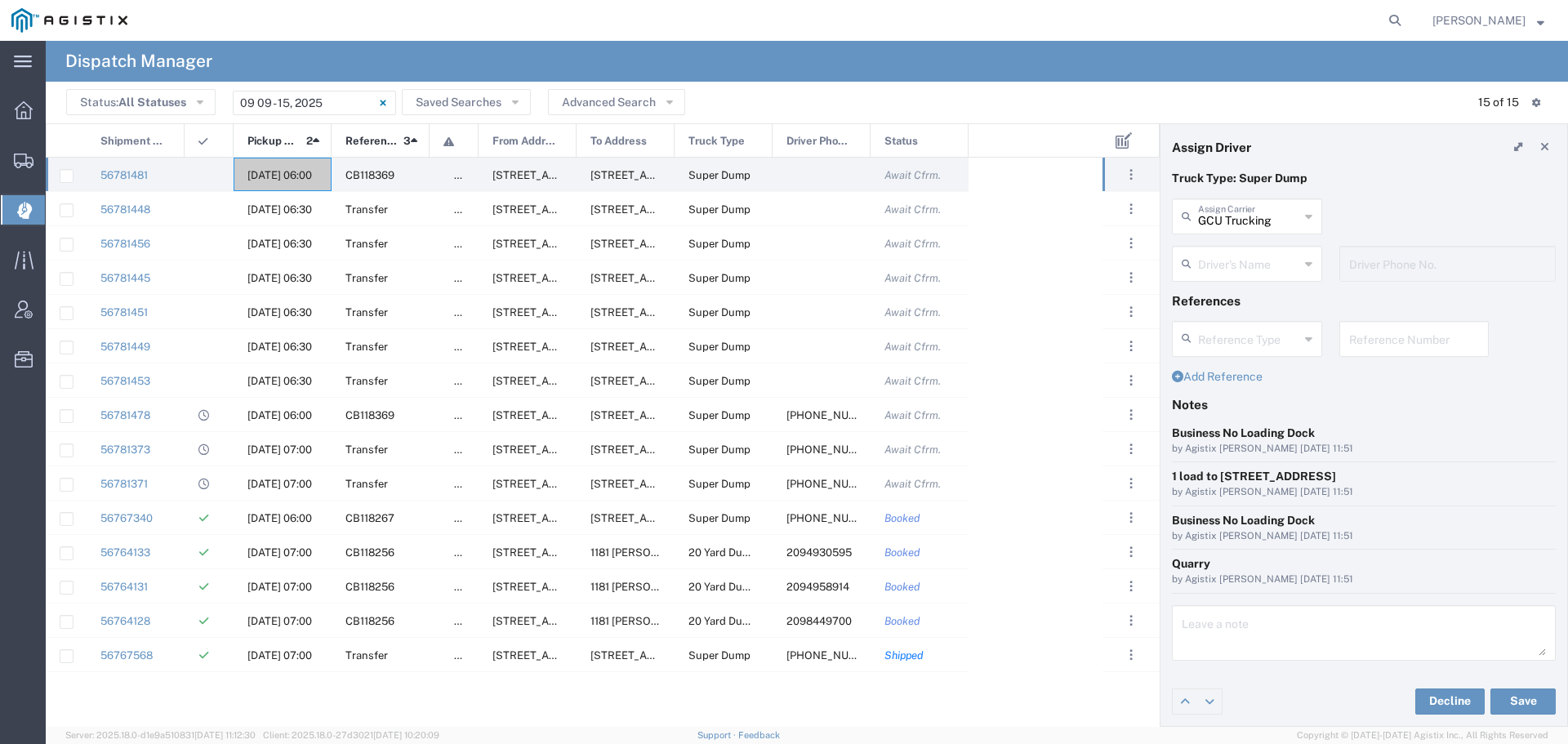
click at [1254, 255] on input "text" at bounding box center [1249, 263] width 101 height 28
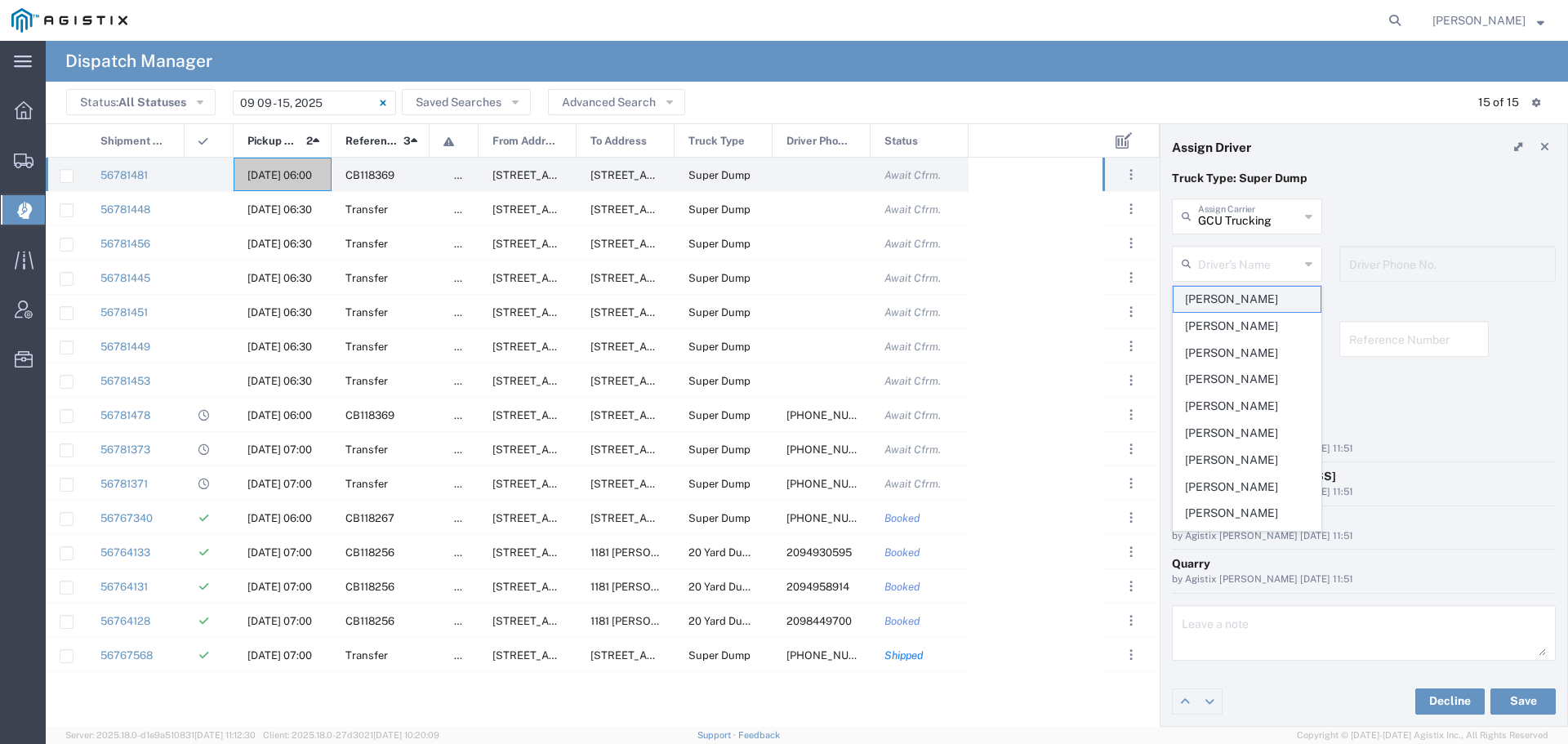
click at [1237, 293] on span "[PERSON_NAME]" at bounding box center [1247, 299] width 147 height 26
type input "[PERSON_NAME]"
type input "2094930595"
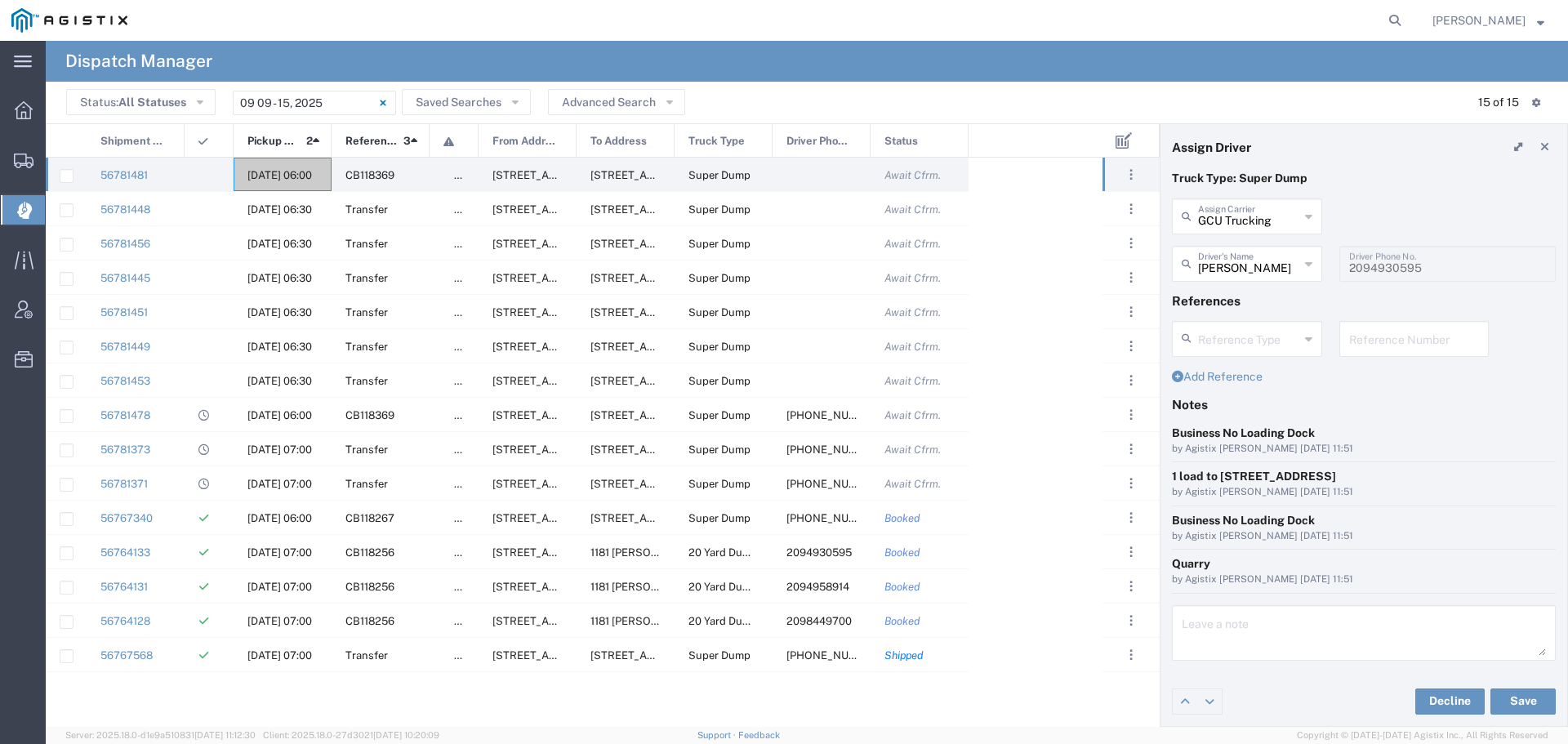
click at [1388, 335] on input "text" at bounding box center [1414, 338] width 131 height 28
paste input "WO10232"
type input "WO10232"
click at [1210, 627] on textarea at bounding box center [1364, 633] width 364 height 46
paste textarea "WO10232"
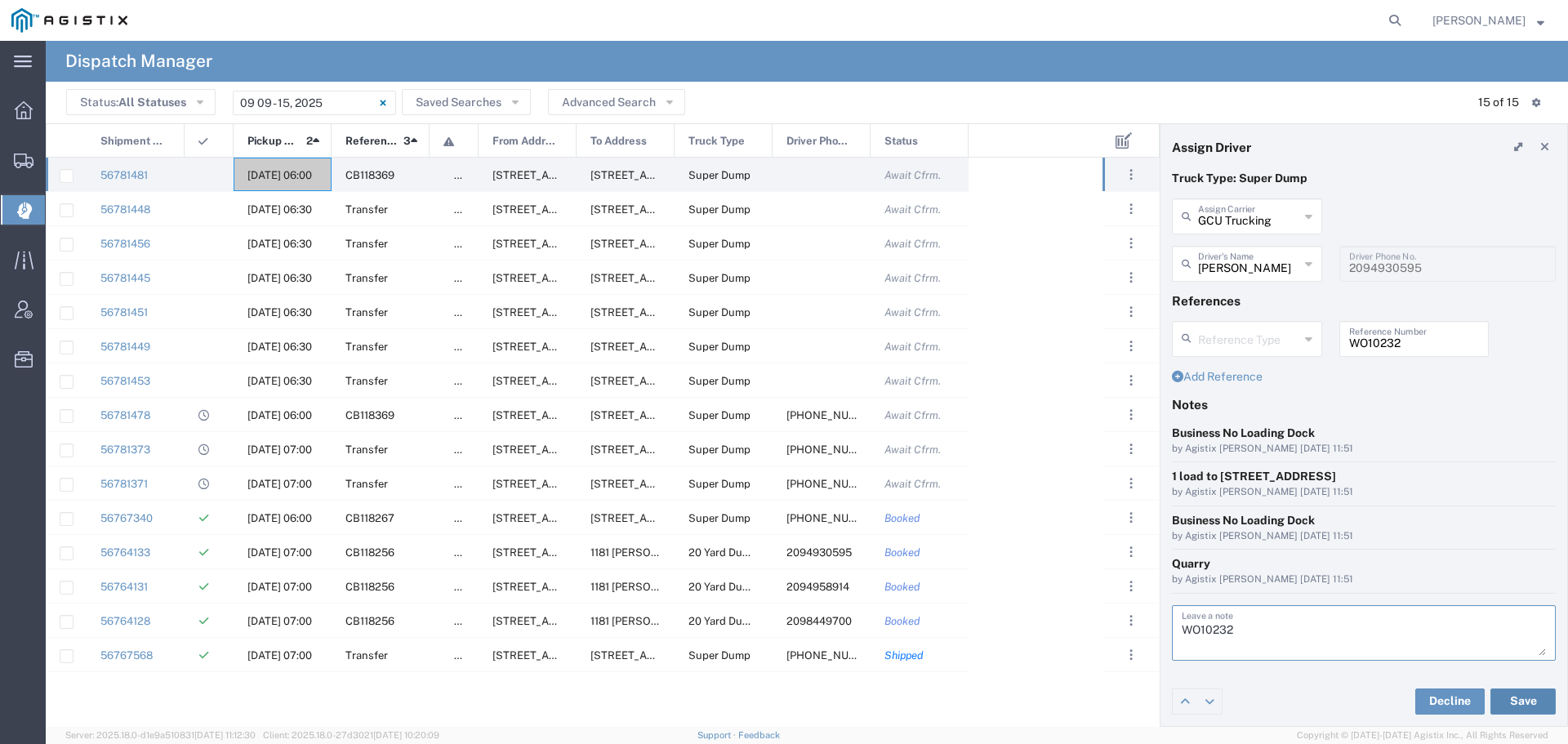
type textarea "WO10232"
click at [1536, 696] on button "Save" at bounding box center [1523, 702] width 65 height 27
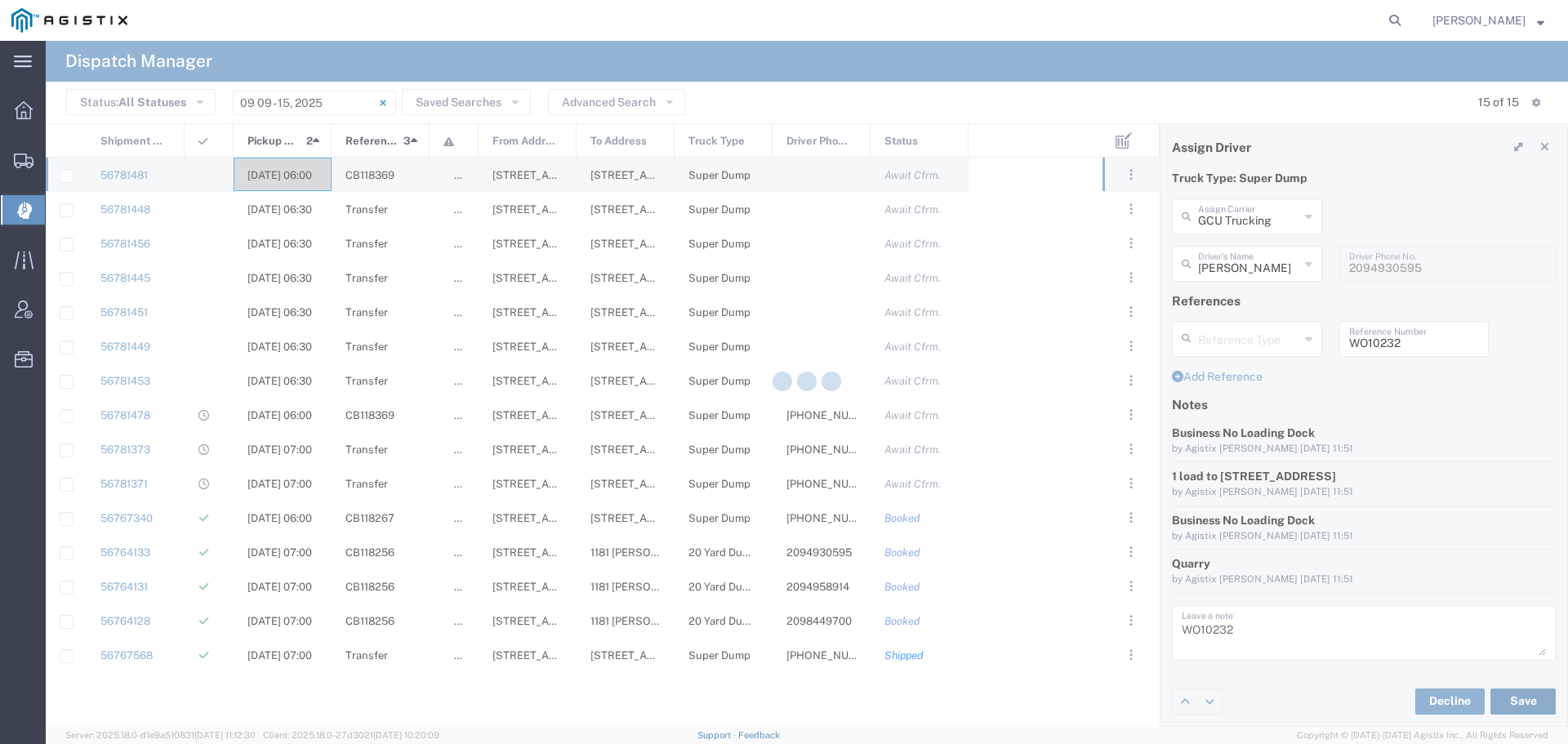
type input "[PERSON_NAME]"
type input "GCU Trucking"
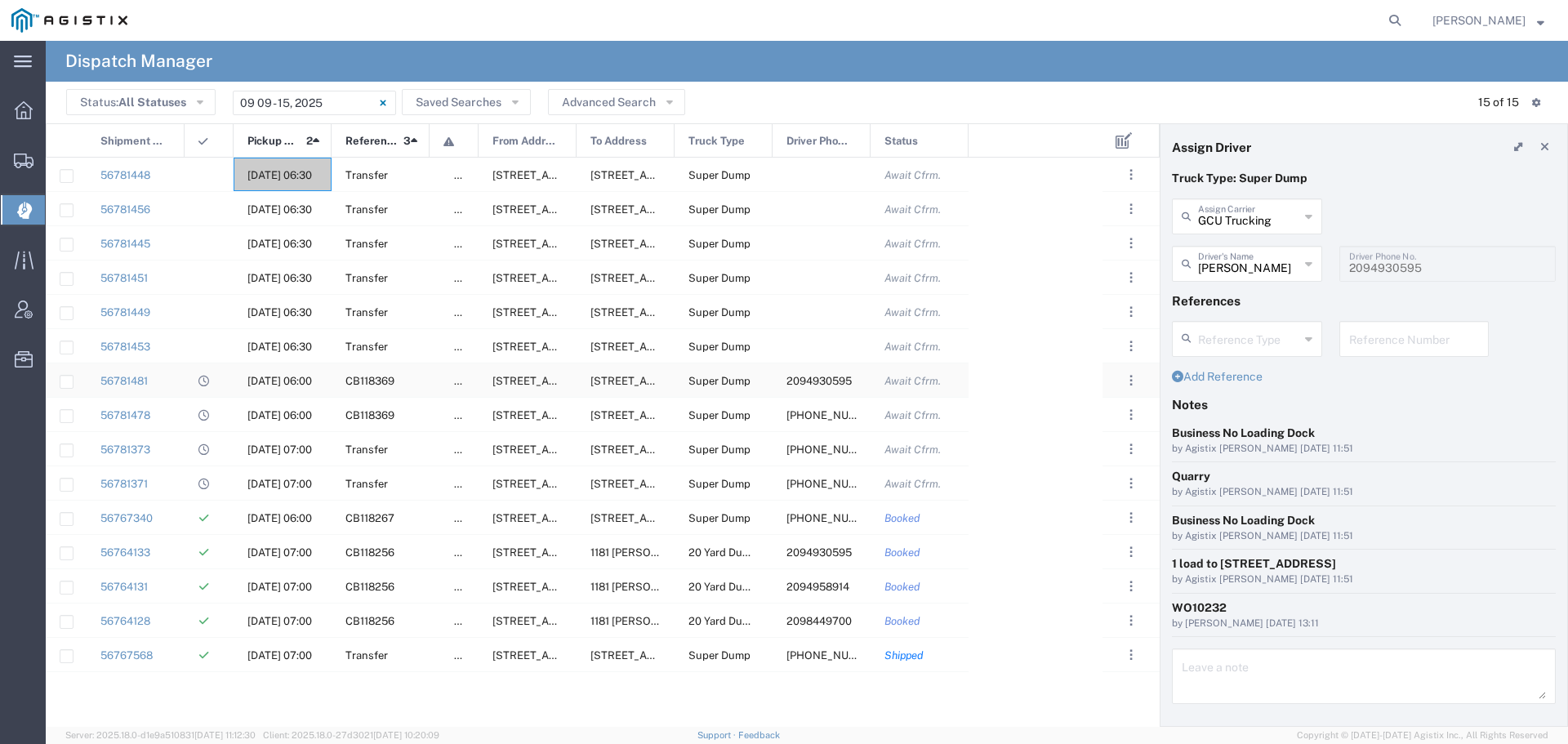
click at [283, 376] on span "[DATE] 06:00" at bounding box center [279, 381] width 65 height 12
click at [279, 423] on div "[DATE] 06:00" at bounding box center [282, 415] width 98 height 34
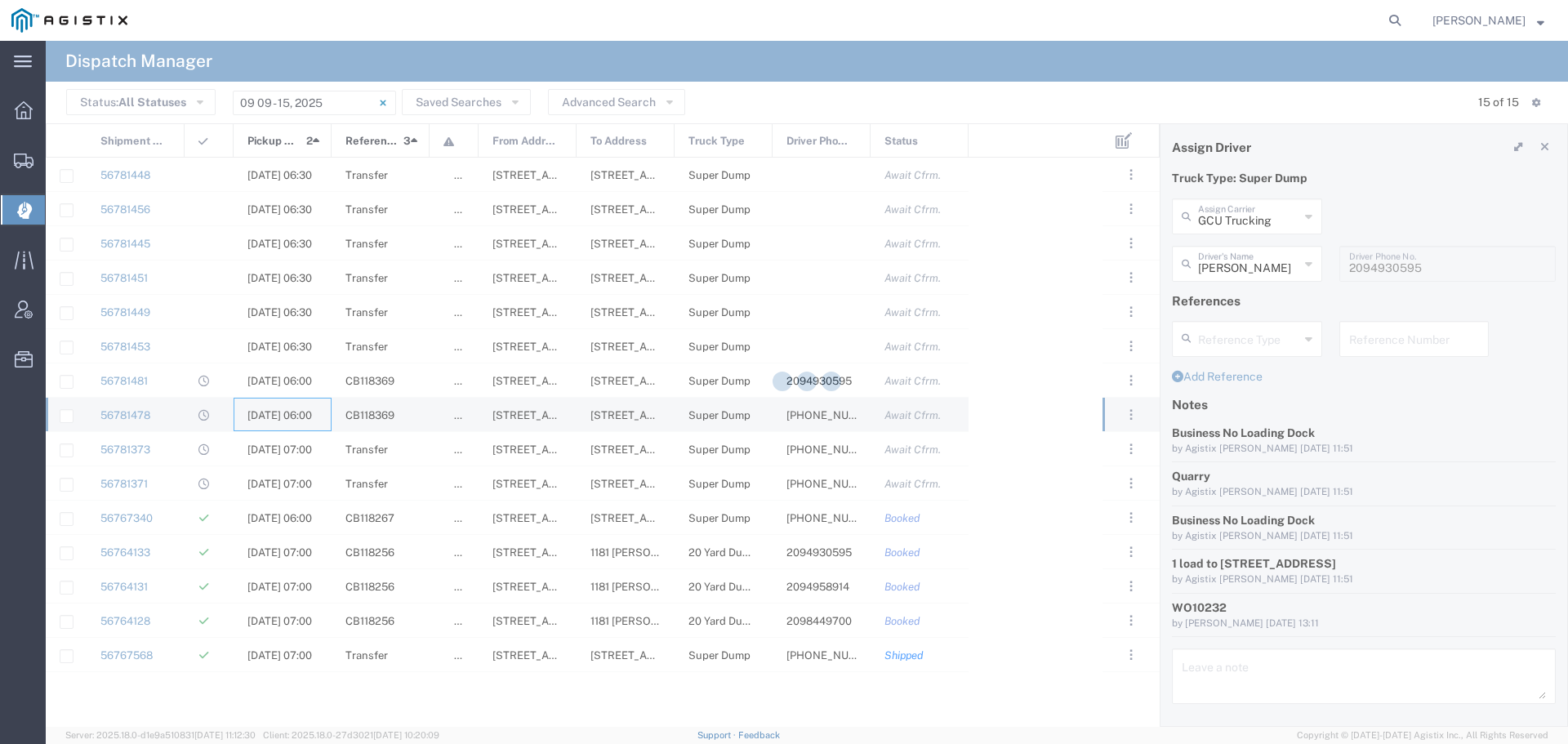
type input "Art [PERSON_NAME] Inc"
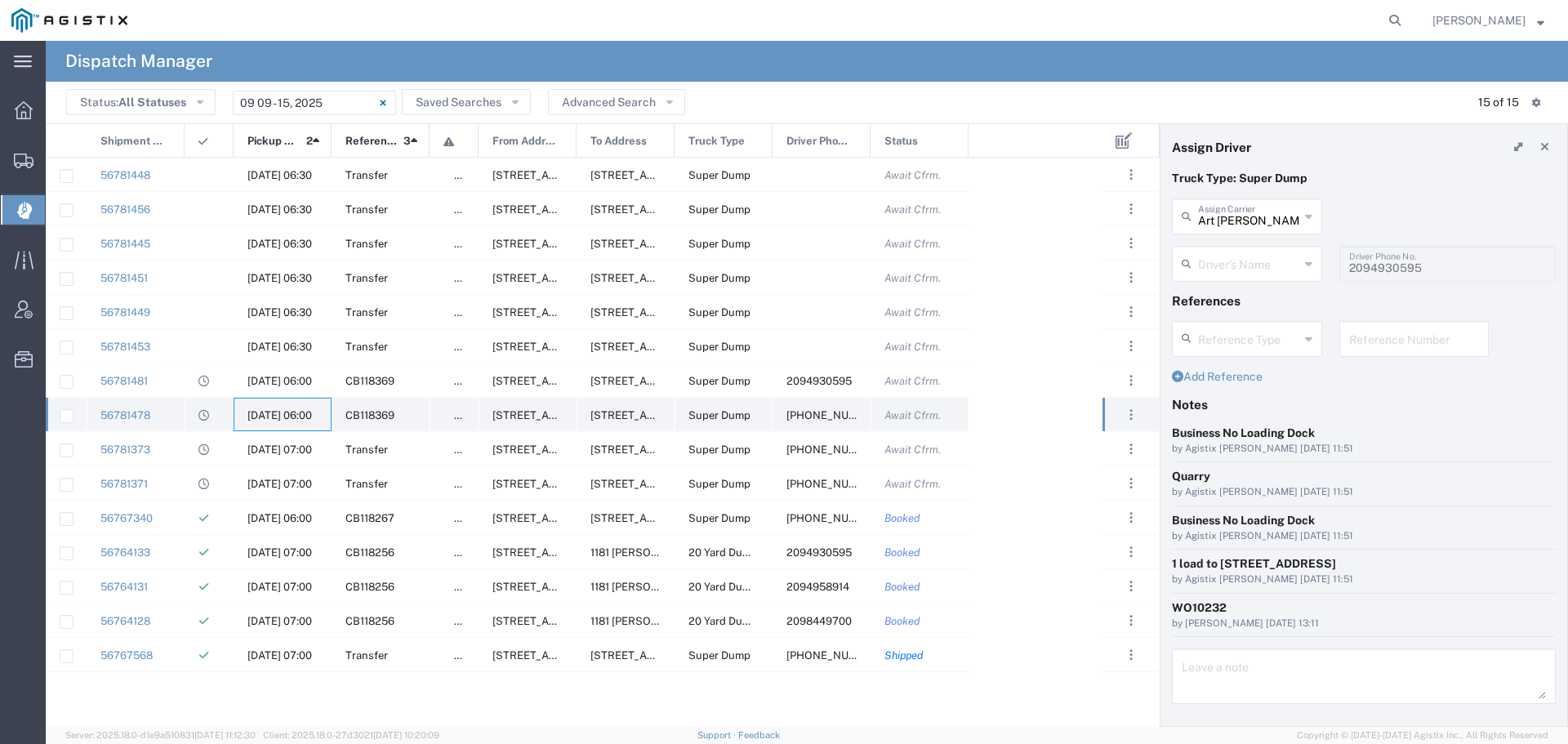
type input "[PERSON_NAME]"
type input "[PHONE_NUMBER]"
click at [278, 377] on span "[DATE] 06:00" at bounding box center [279, 381] width 65 height 12
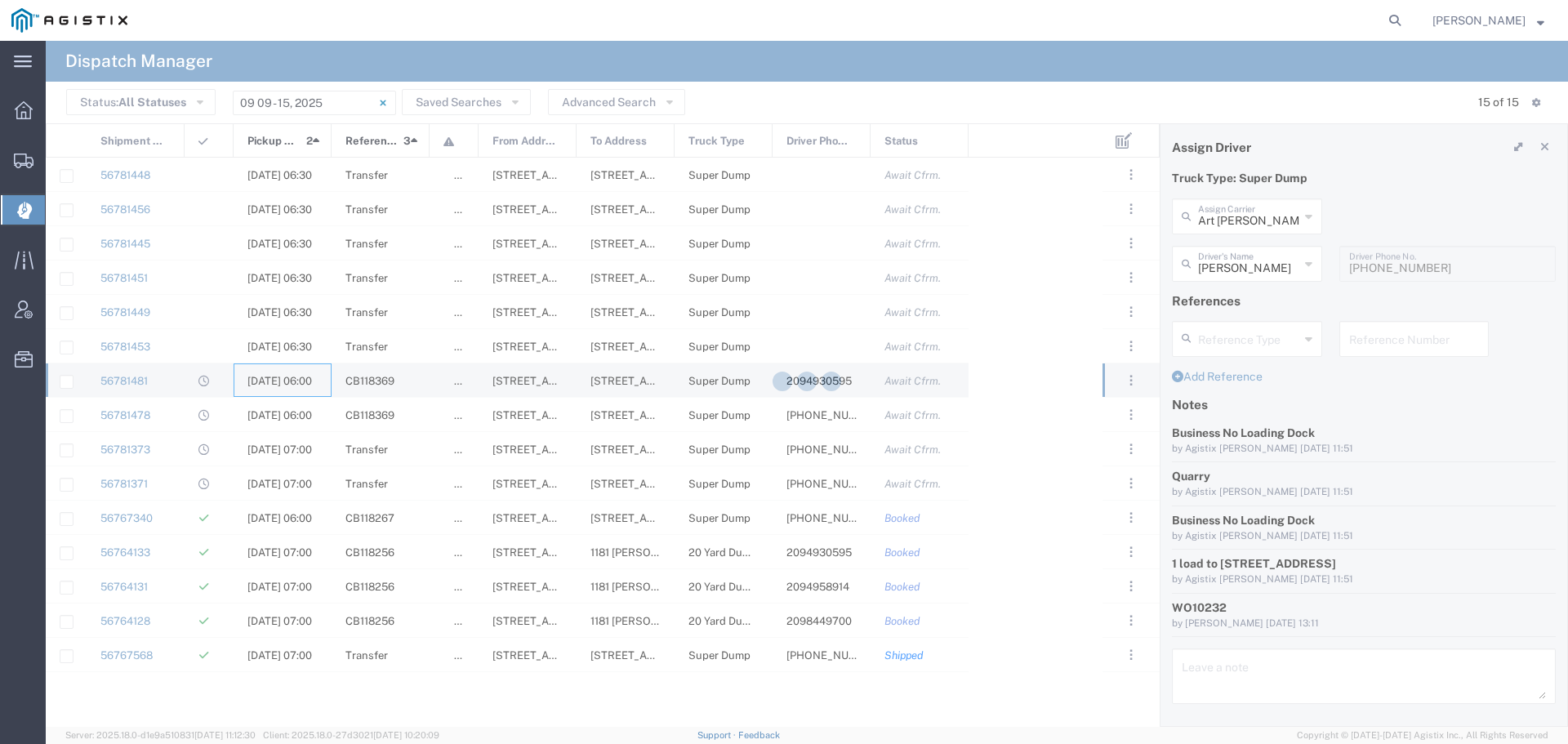
type input "GCU Trucking"
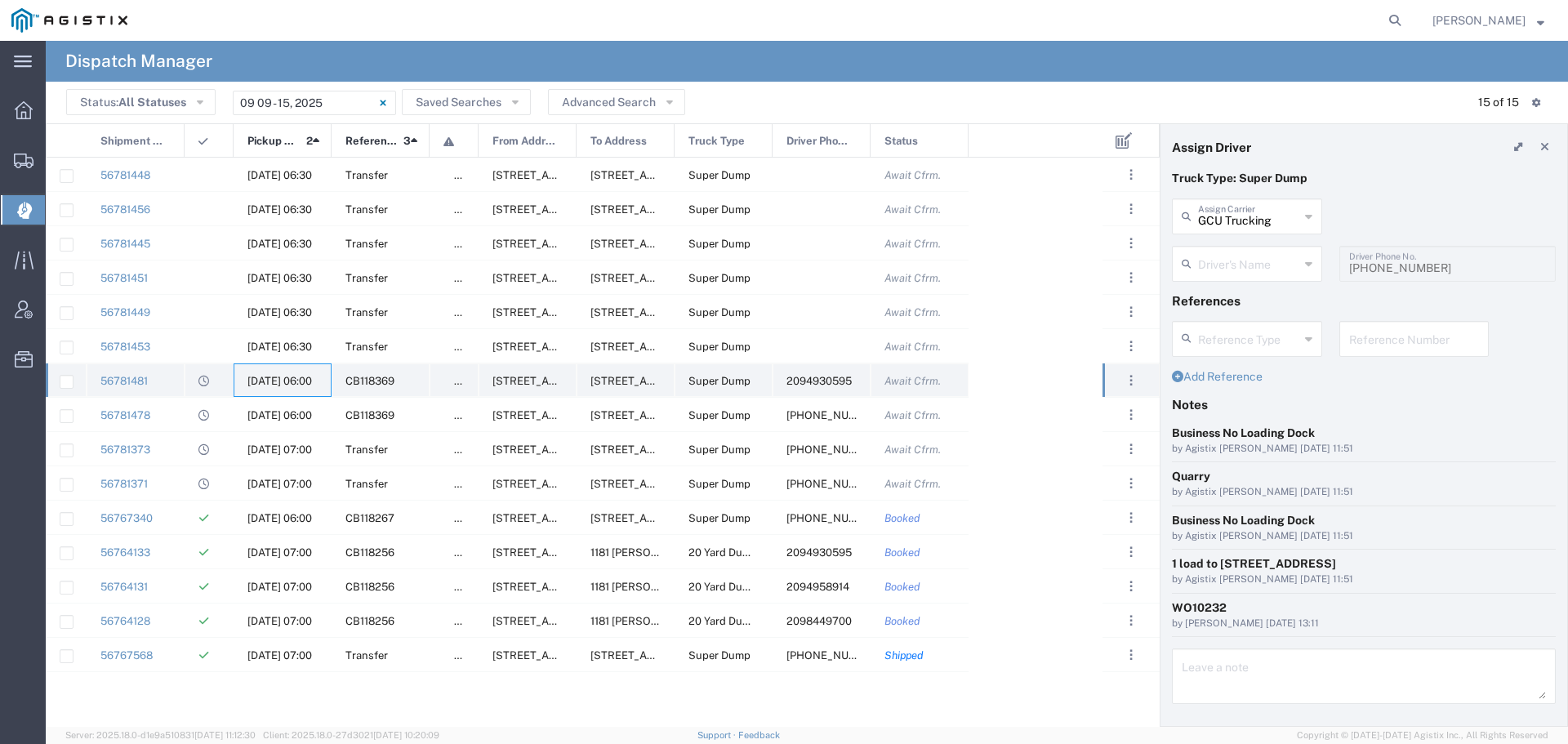
type input "[PERSON_NAME]"
type input "2094930595"
click at [1266, 219] on input "text" at bounding box center [1249, 215] width 101 height 28
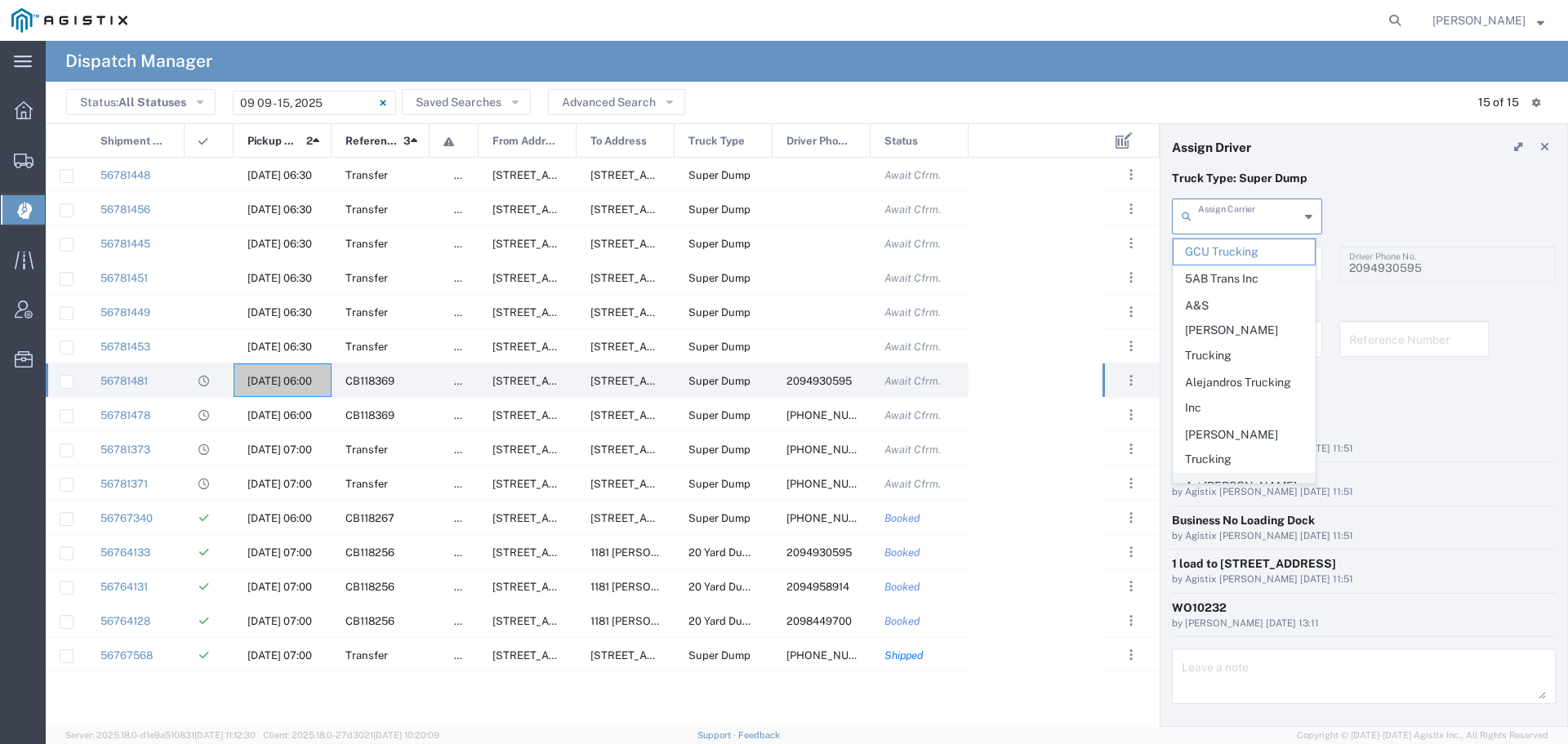
click at [1247, 474] on span "Art [PERSON_NAME] Inc" at bounding box center [1244, 499] width 142 height 50
type input "Art [PERSON_NAME] Inc"
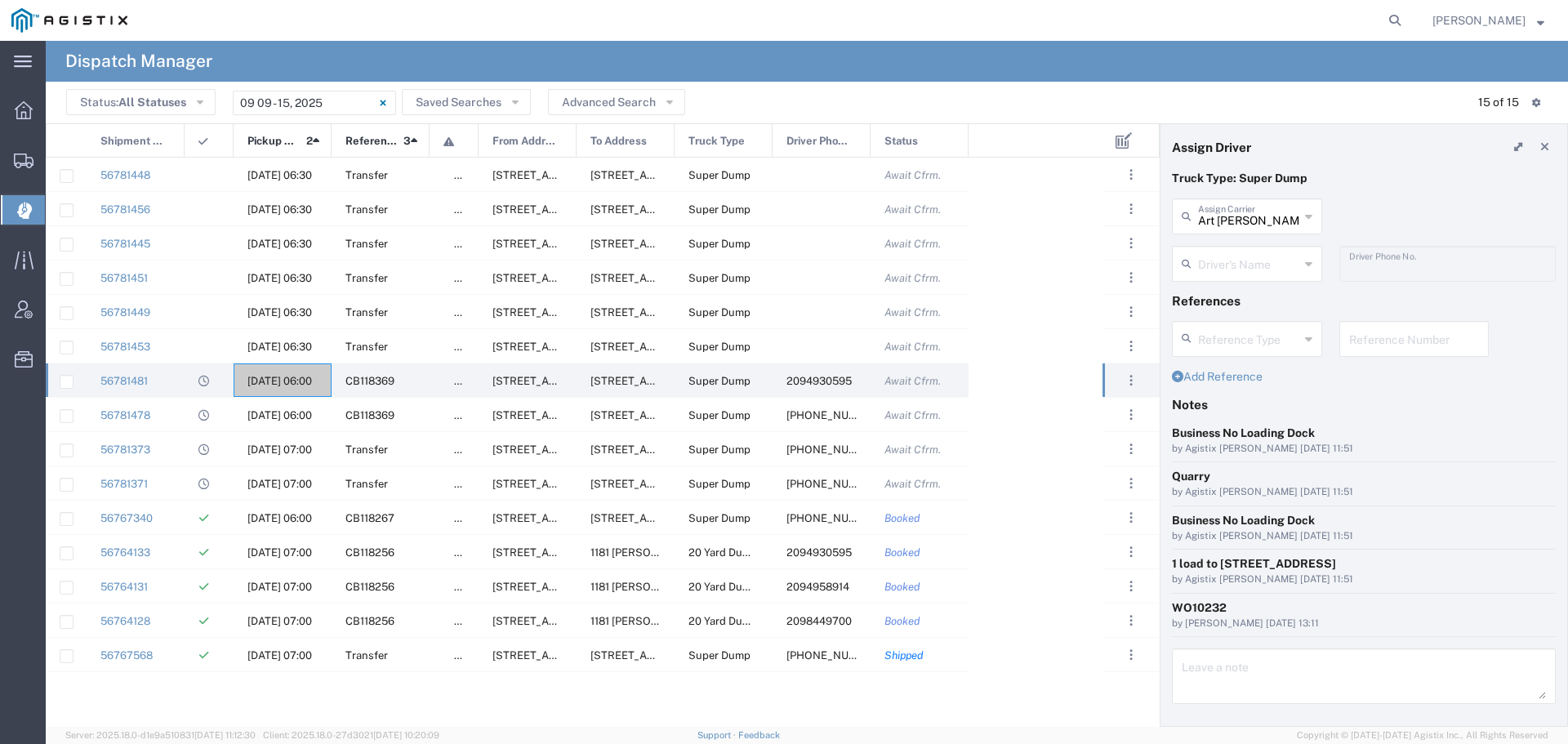
click at [1258, 261] on input "text" at bounding box center [1249, 263] width 101 height 28
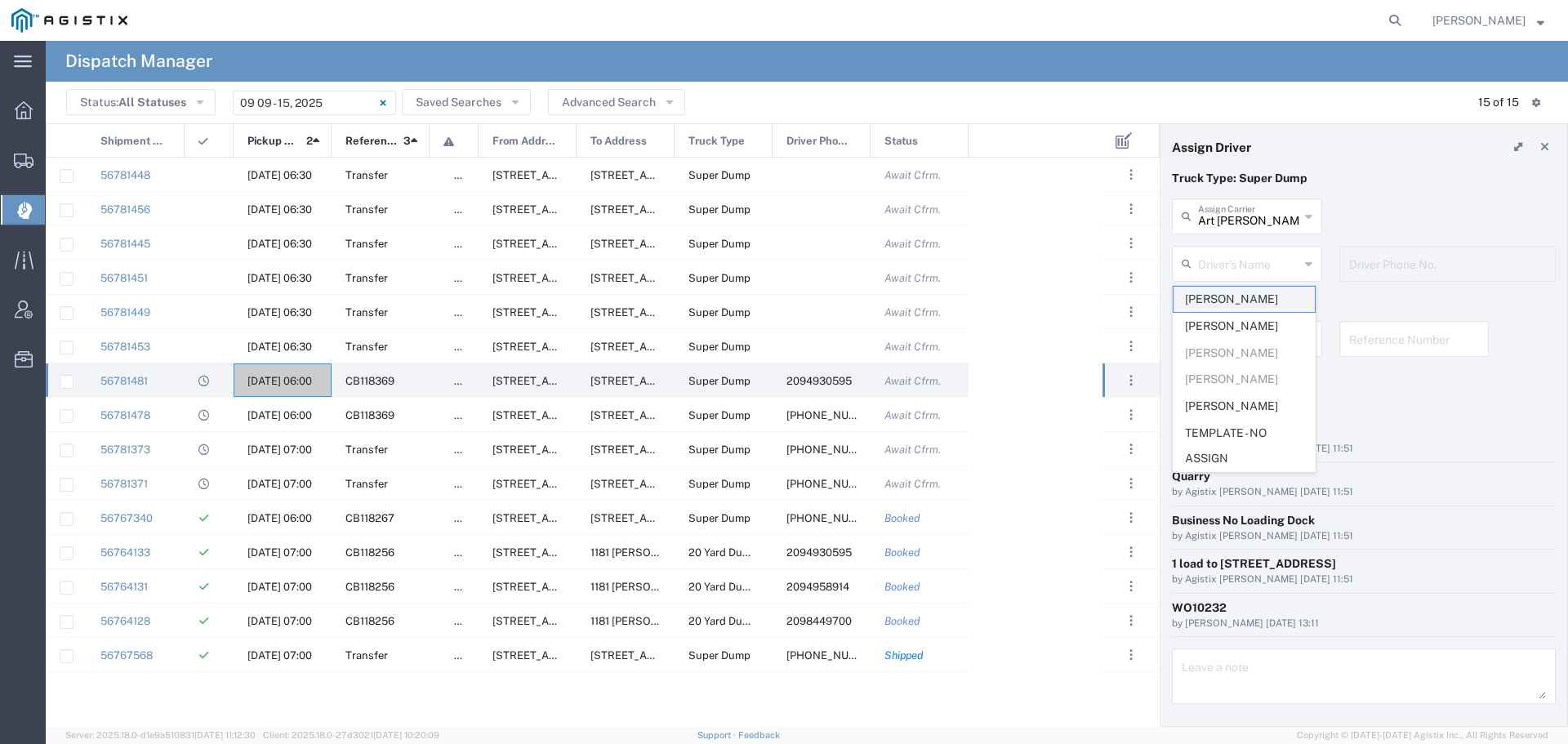
click at [1253, 296] on span "[PERSON_NAME]" at bounding box center [1244, 299] width 142 height 26
type input "[PERSON_NAME]"
type input "2094207553"
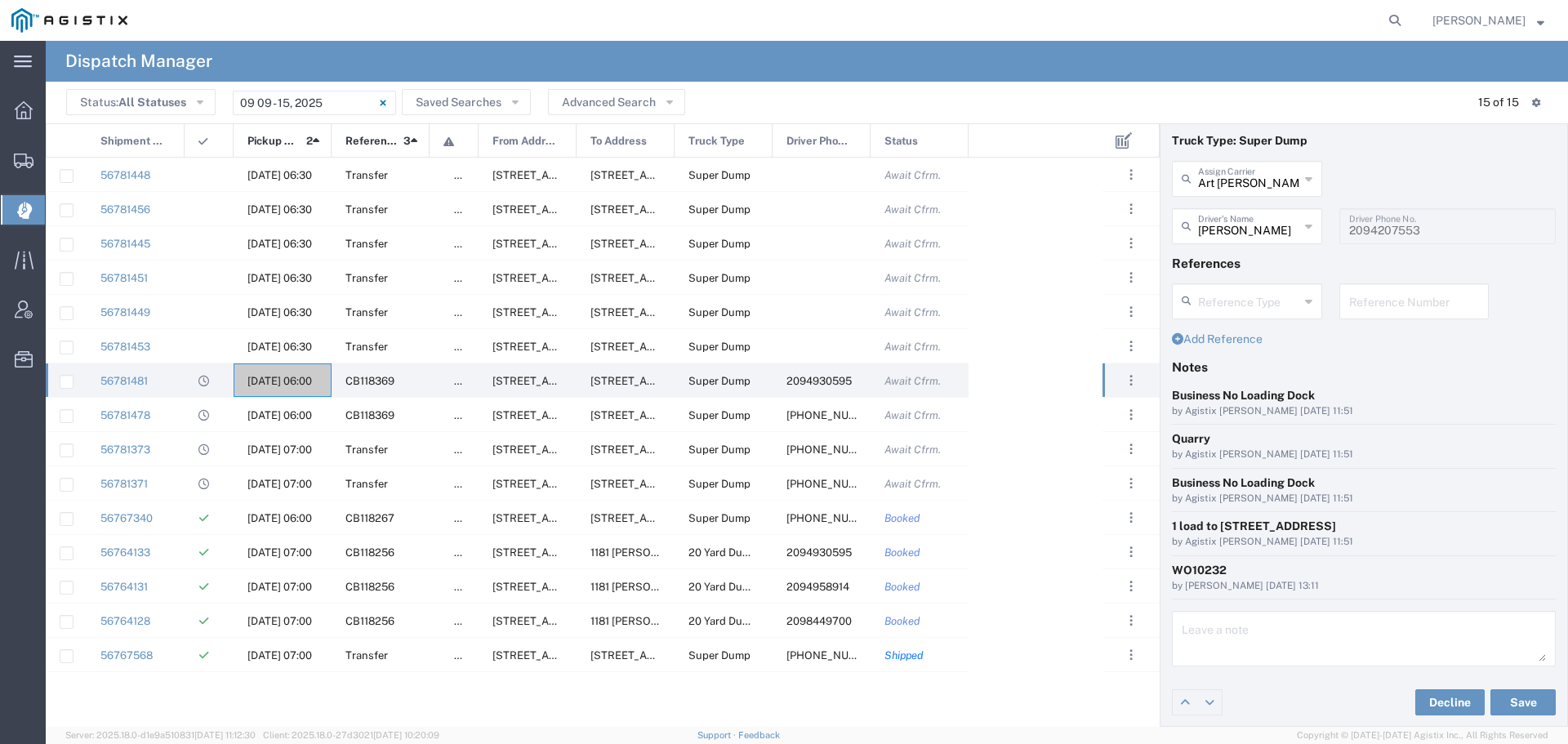
scroll to position [38, 0]
click at [1502, 702] on button "Save" at bounding box center [1523, 702] width 65 height 27
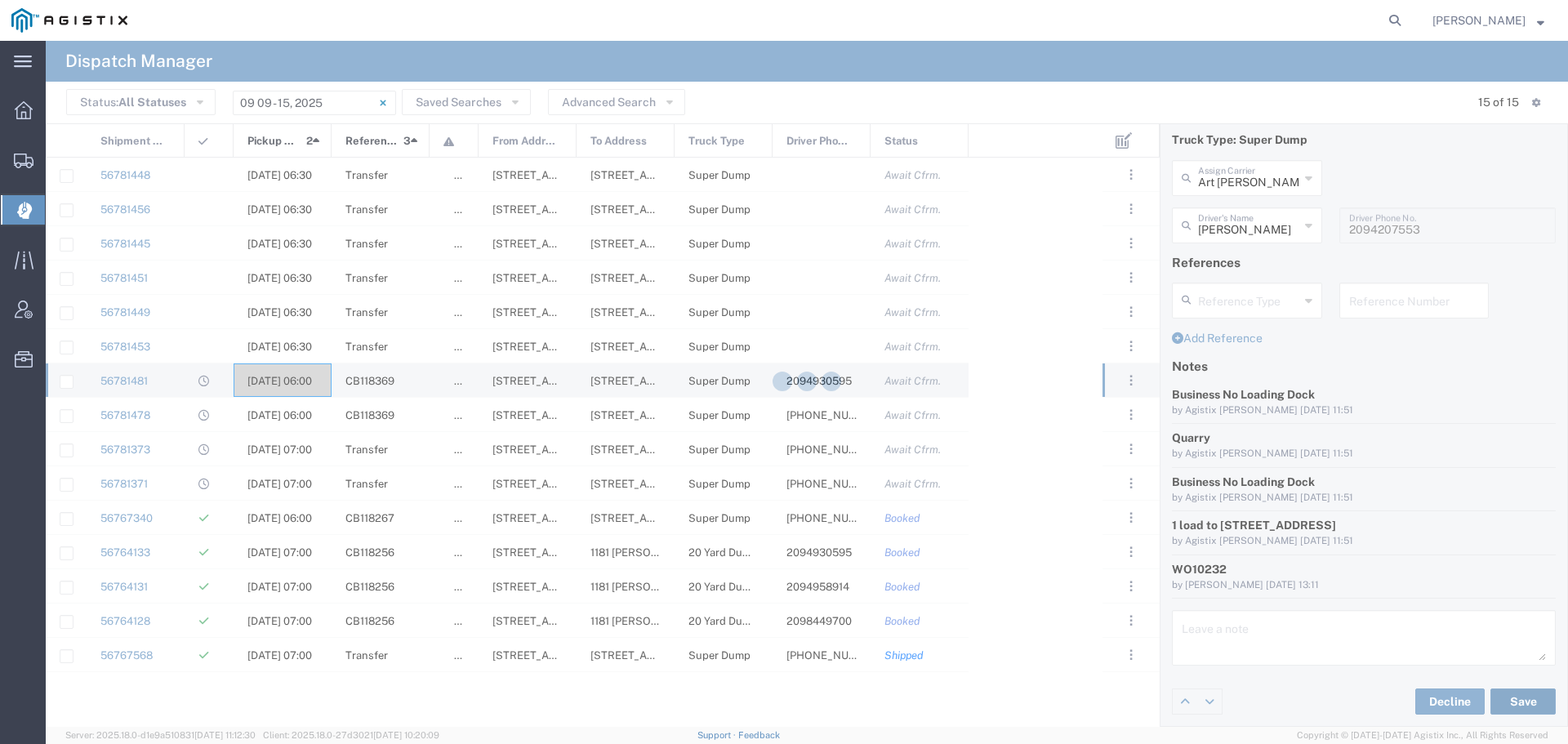
type input "[PERSON_NAME]"
type input "Art [PERSON_NAME] Inc"
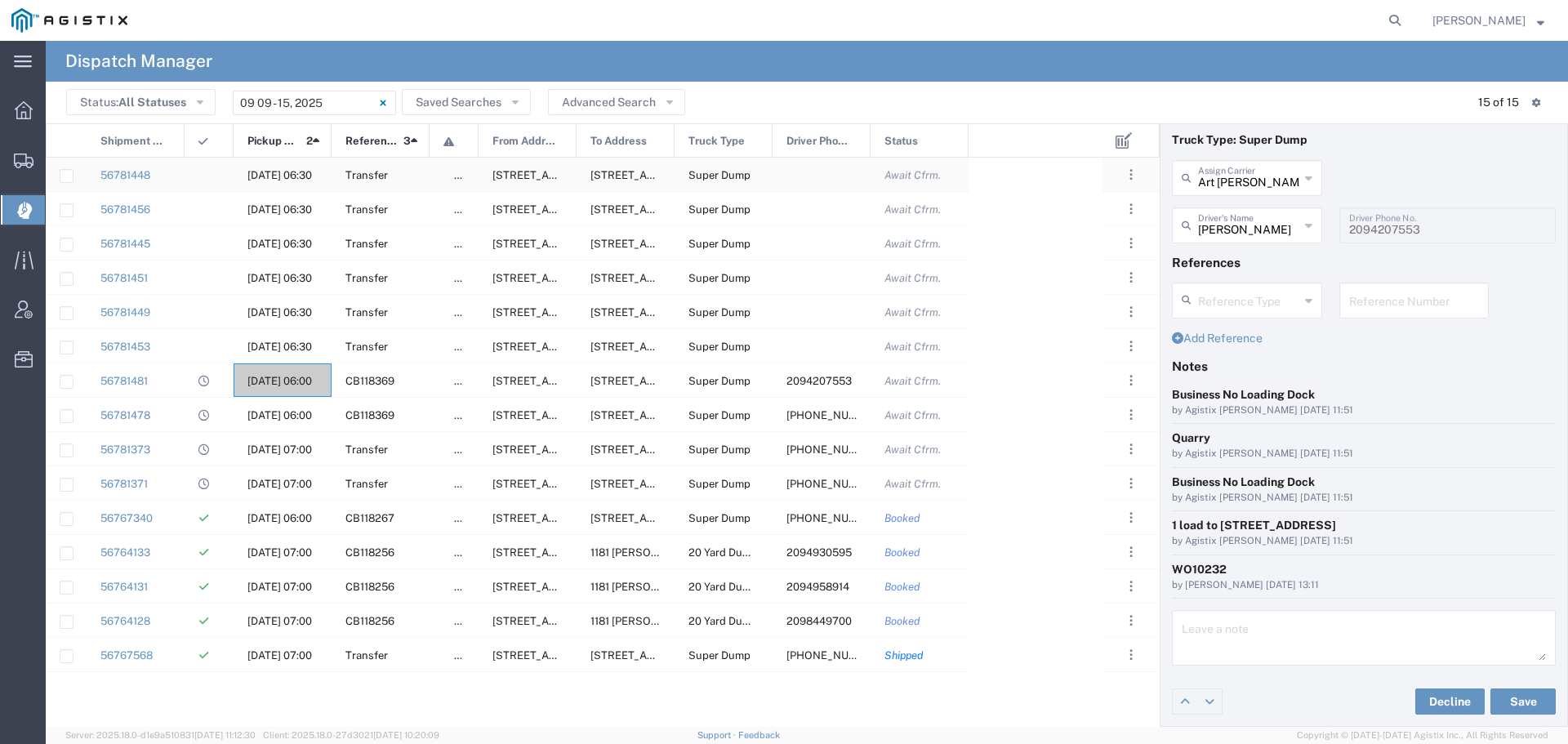
click at [294, 168] on div "[DATE] 06:30" at bounding box center [282, 174] width 98 height 34
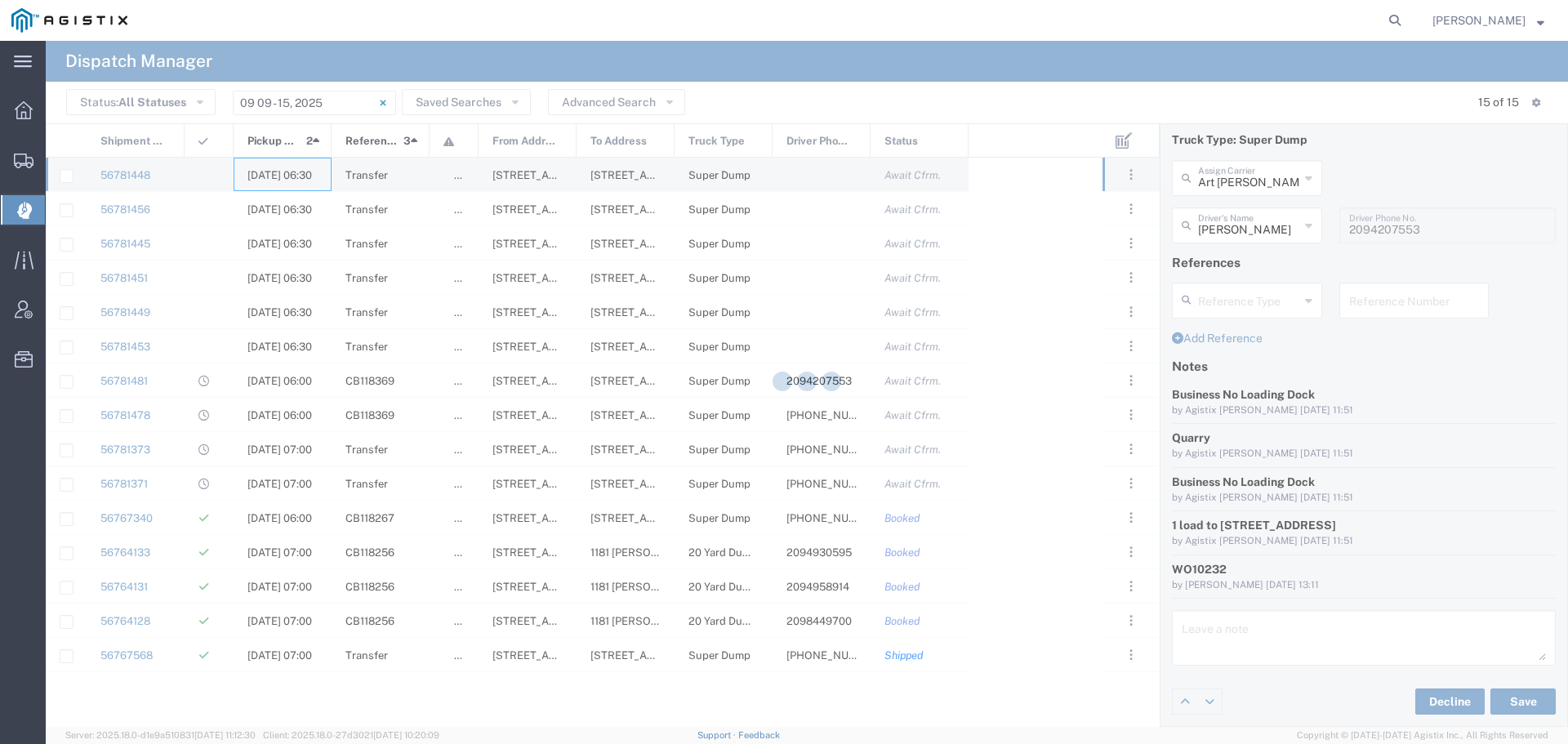
type input "[PERSON_NAME] & Sons"
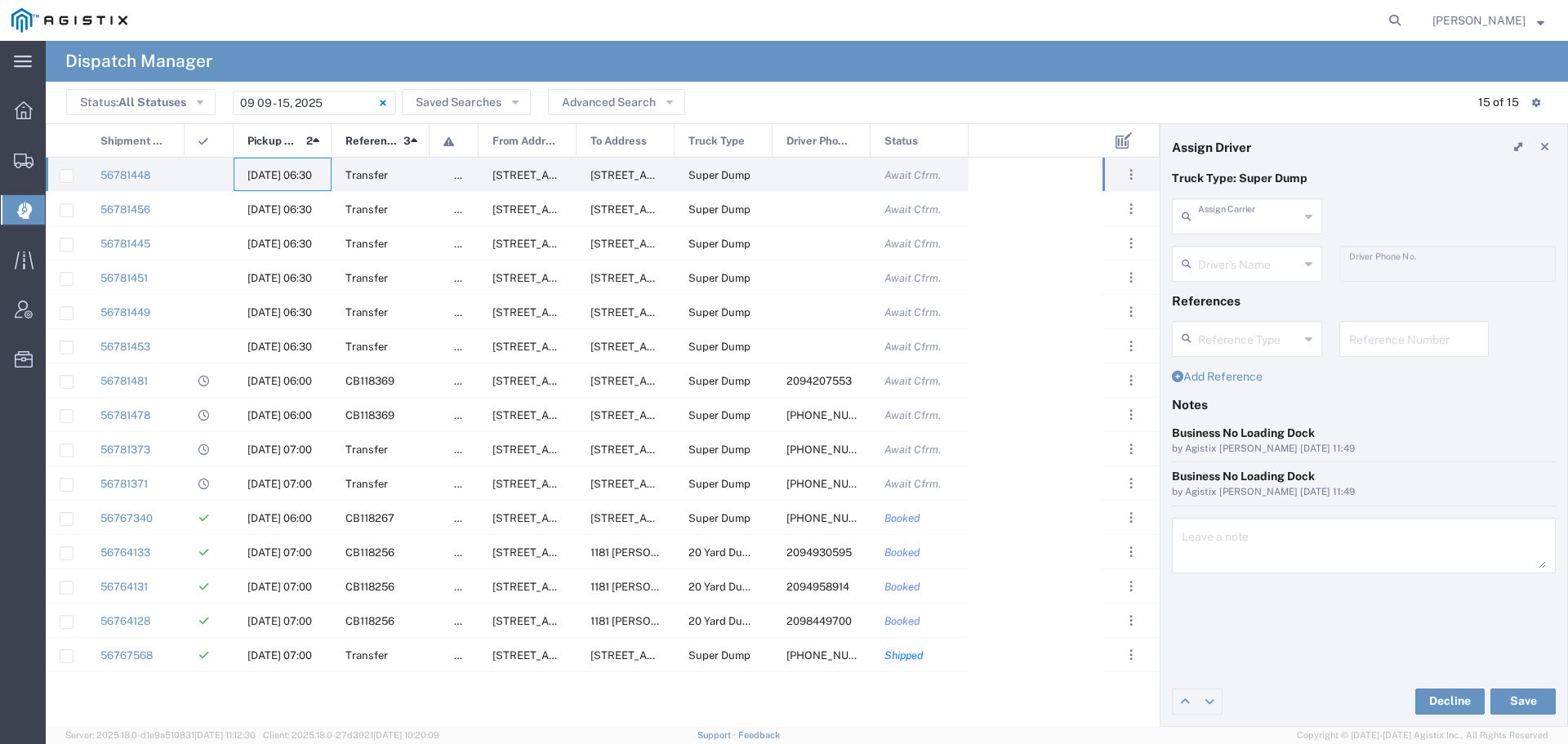
click at [1281, 224] on input "text" at bounding box center [1249, 215] width 101 height 28
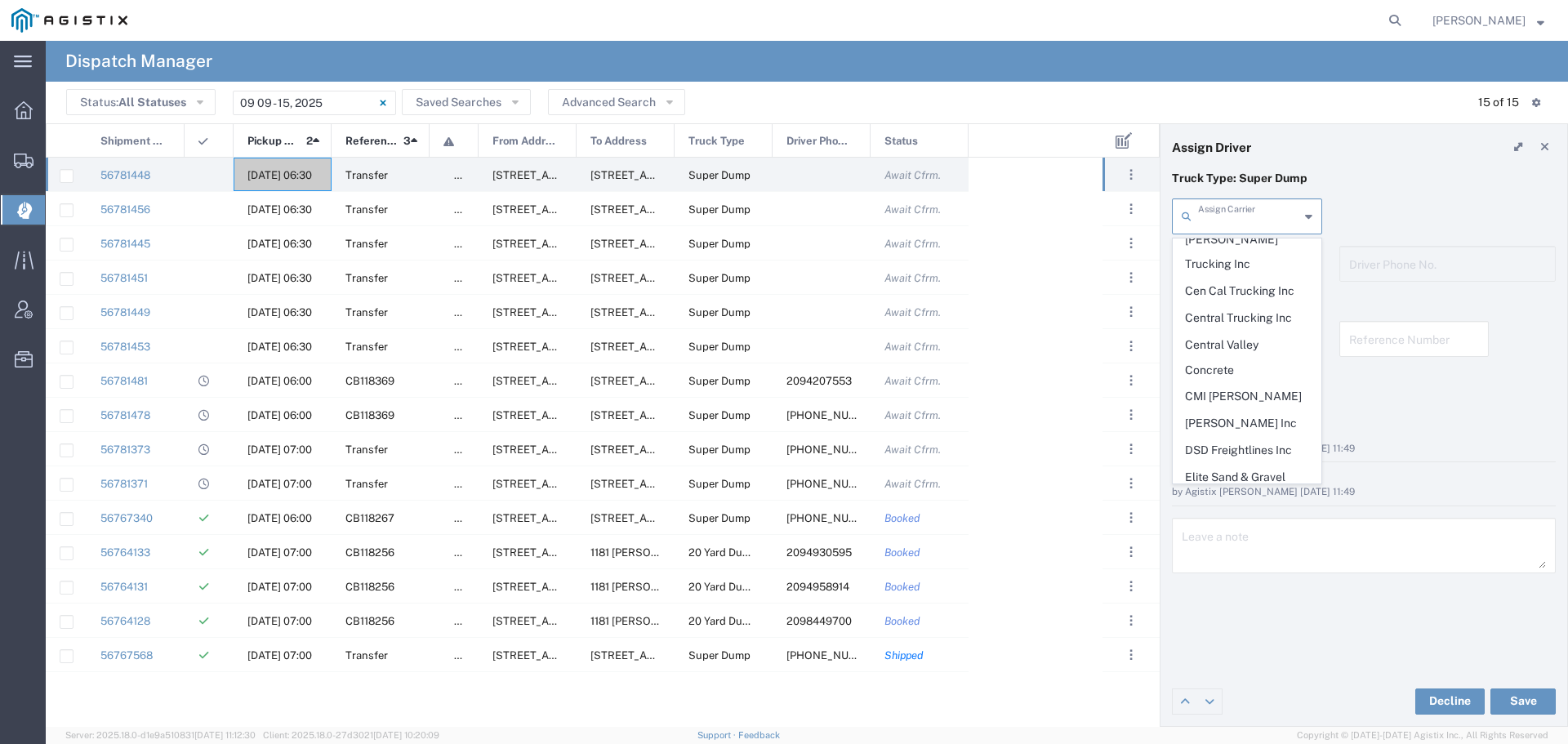
scroll to position [326, 0]
click at [1212, 517] on span "GCU Trucking" at bounding box center [1247, 529] width 147 height 26
type input "GCU Trucking"
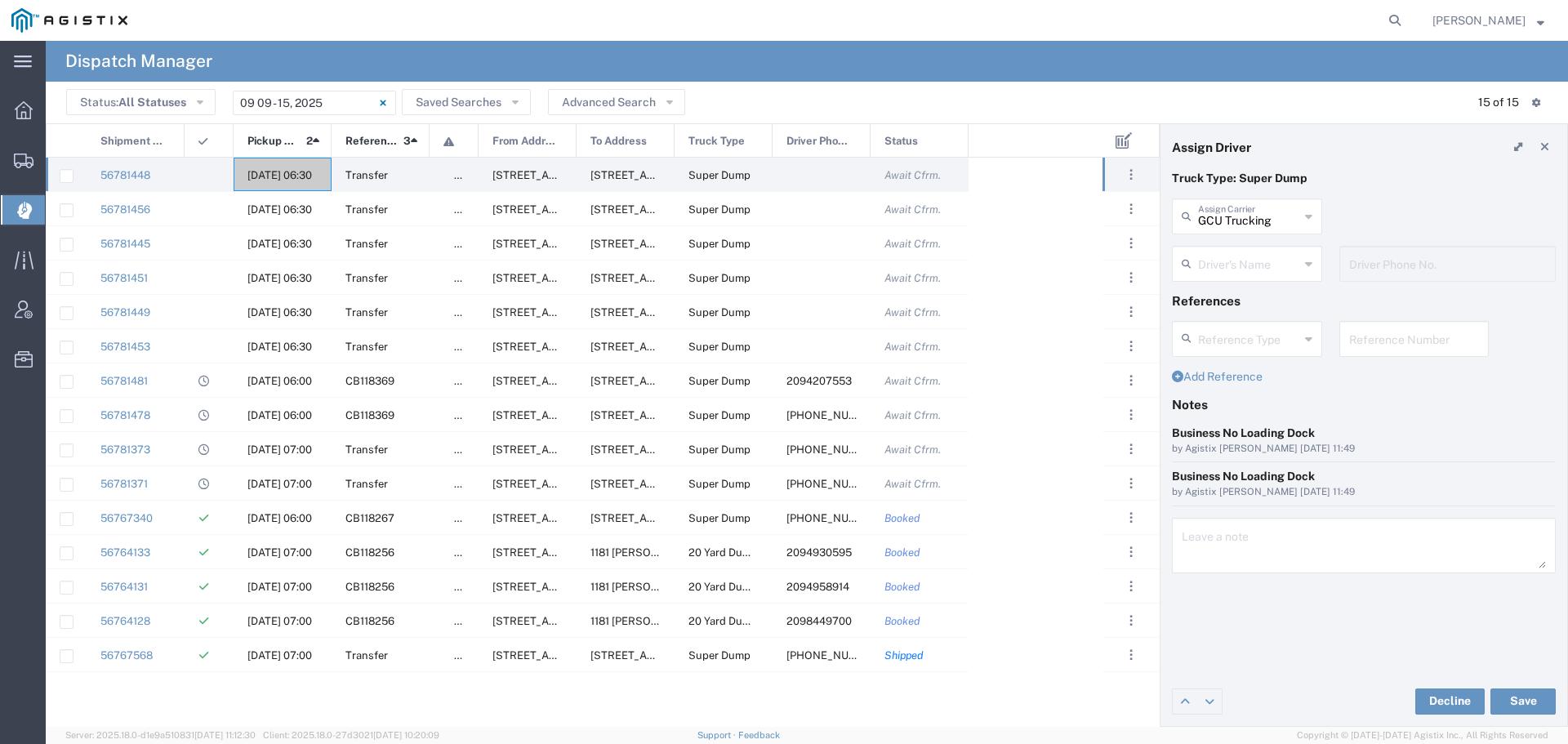
click at [1255, 265] on input "text" at bounding box center [1249, 263] width 101 height 28
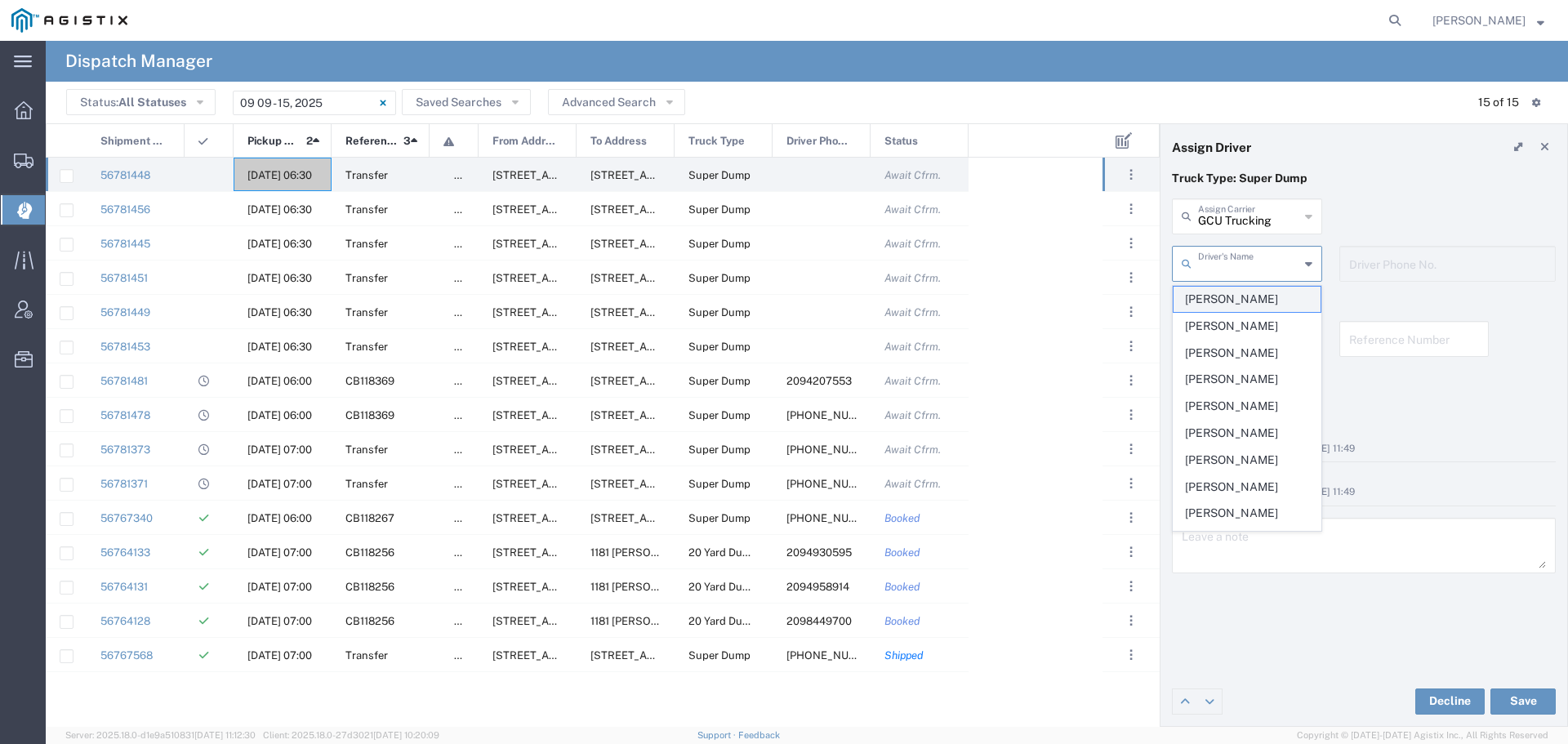
click at [1251, 296] on span "[PERSON_NAME]" at bounding box center [1247, 299] width 147 height 26
type input "[PERSON_NAME]"
type input "2094930595"
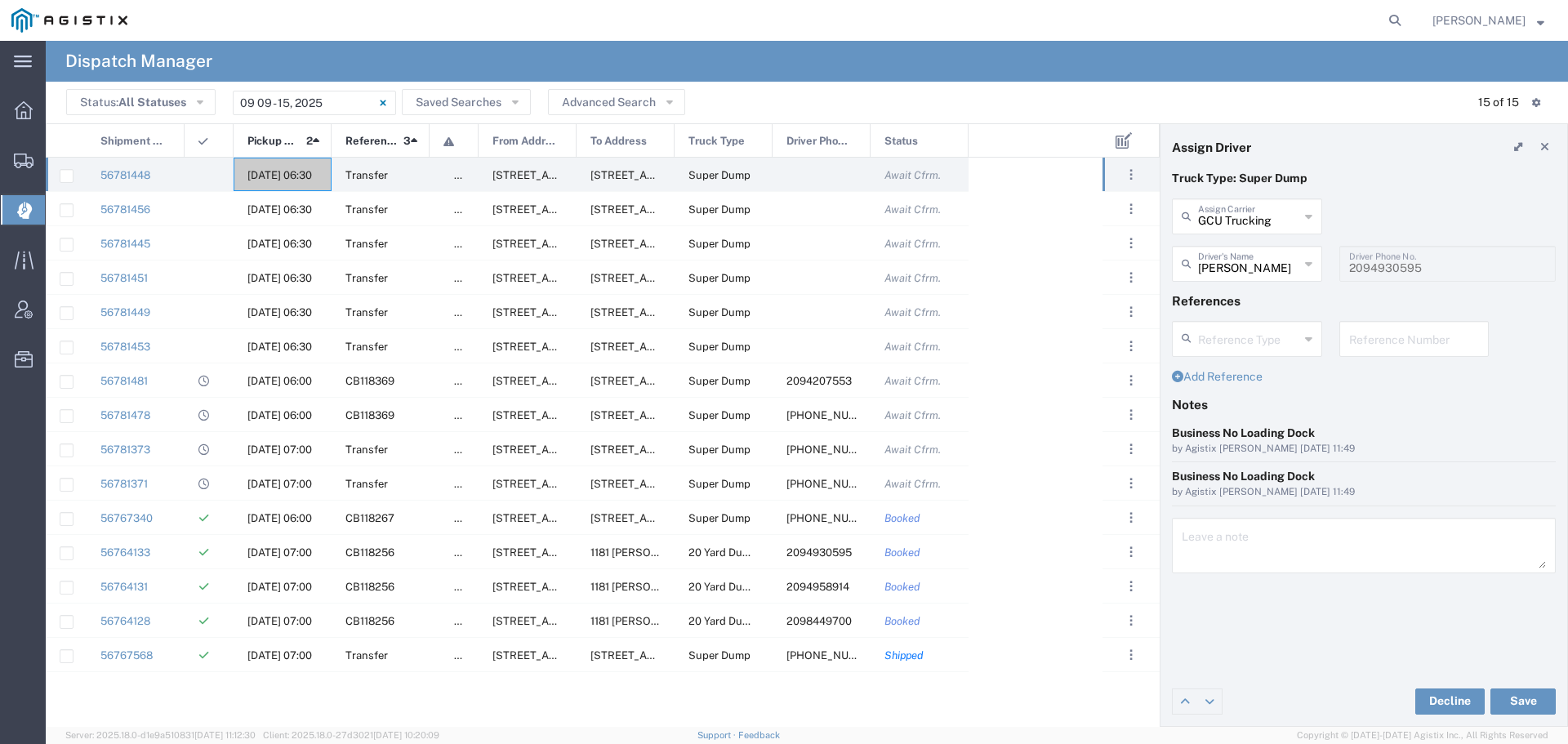
click at [1373, 344] on input "text" at bounding box center [1414, 338] width 131 height 28
drag, startPoint x: 1408, startPoint y: 342, endPoint x: 1345, endPoint y: 341, distance: 63.0
click at [1345, 341] on div "WO10233 Reference Number" at bounding box center [1414, 339] width 150 height 36
type input "WO10233"
click at [1222, 548] on textarea at bounding box center [1364, 546] width 364 height 46
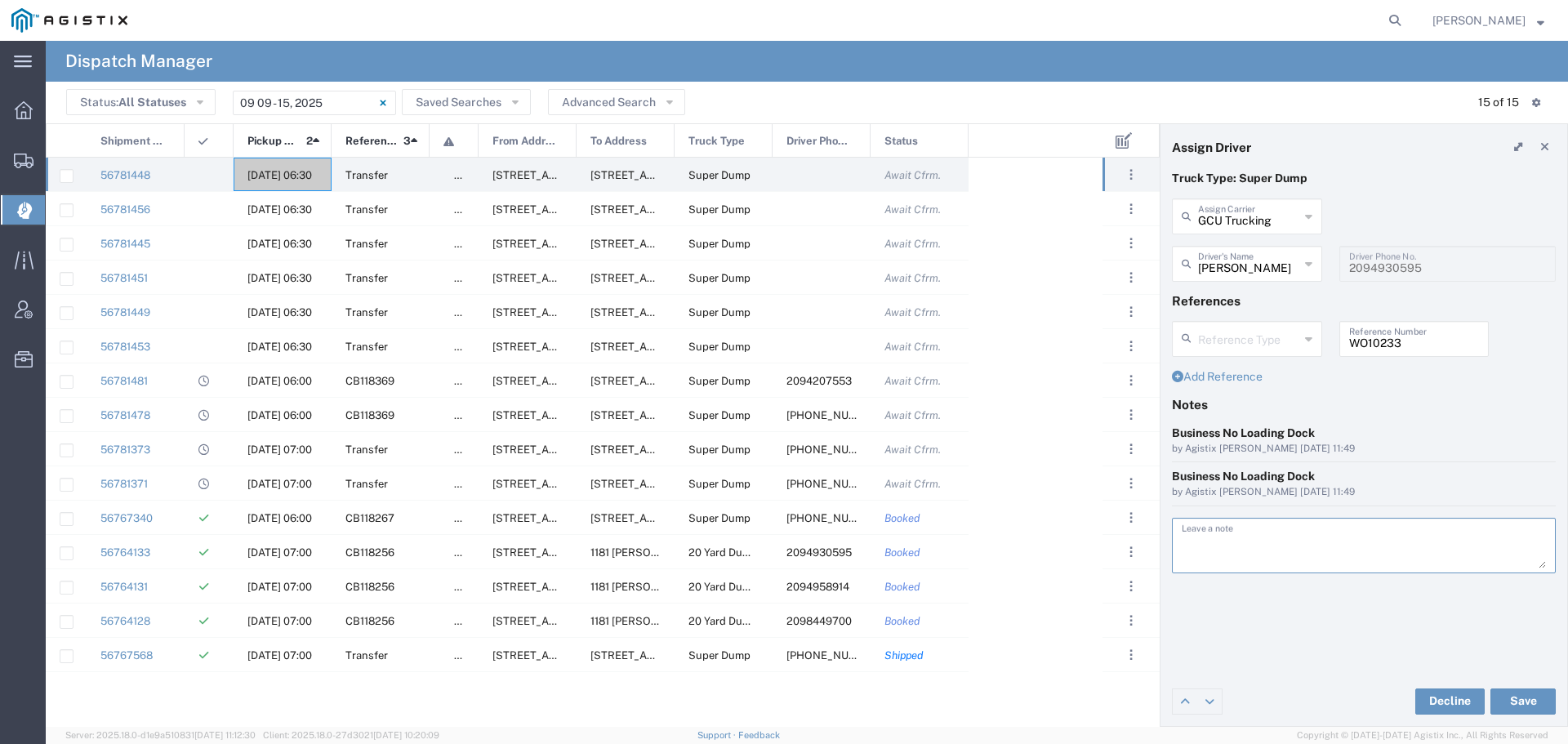
paste textarea "WO10233"
type textarea "WO10233"
click at [1511, 698] on button "Save" at bounding box center [1523, 702] width 65 height 27
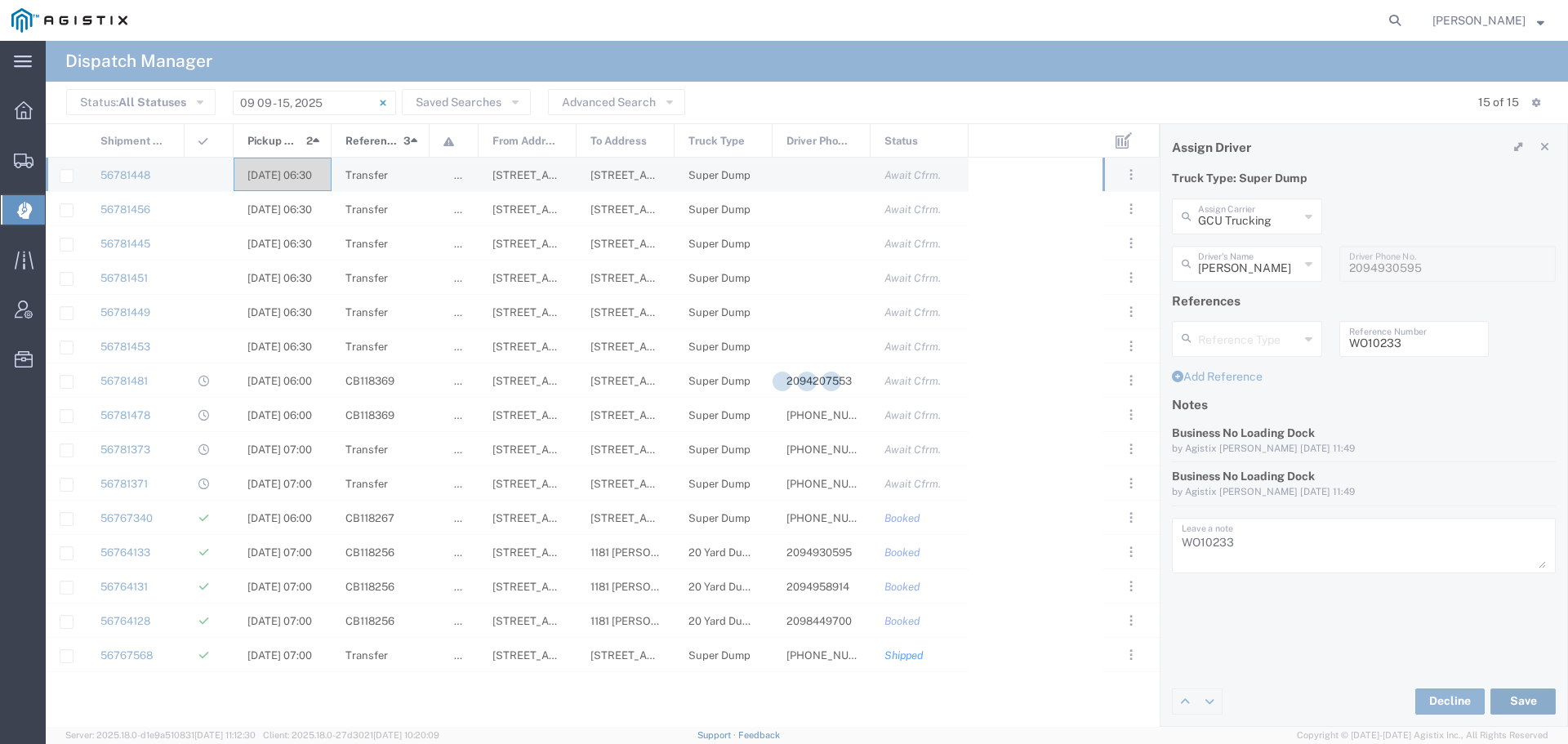
type input "[PERSON_NAME]"
type input "GCU Trucking"
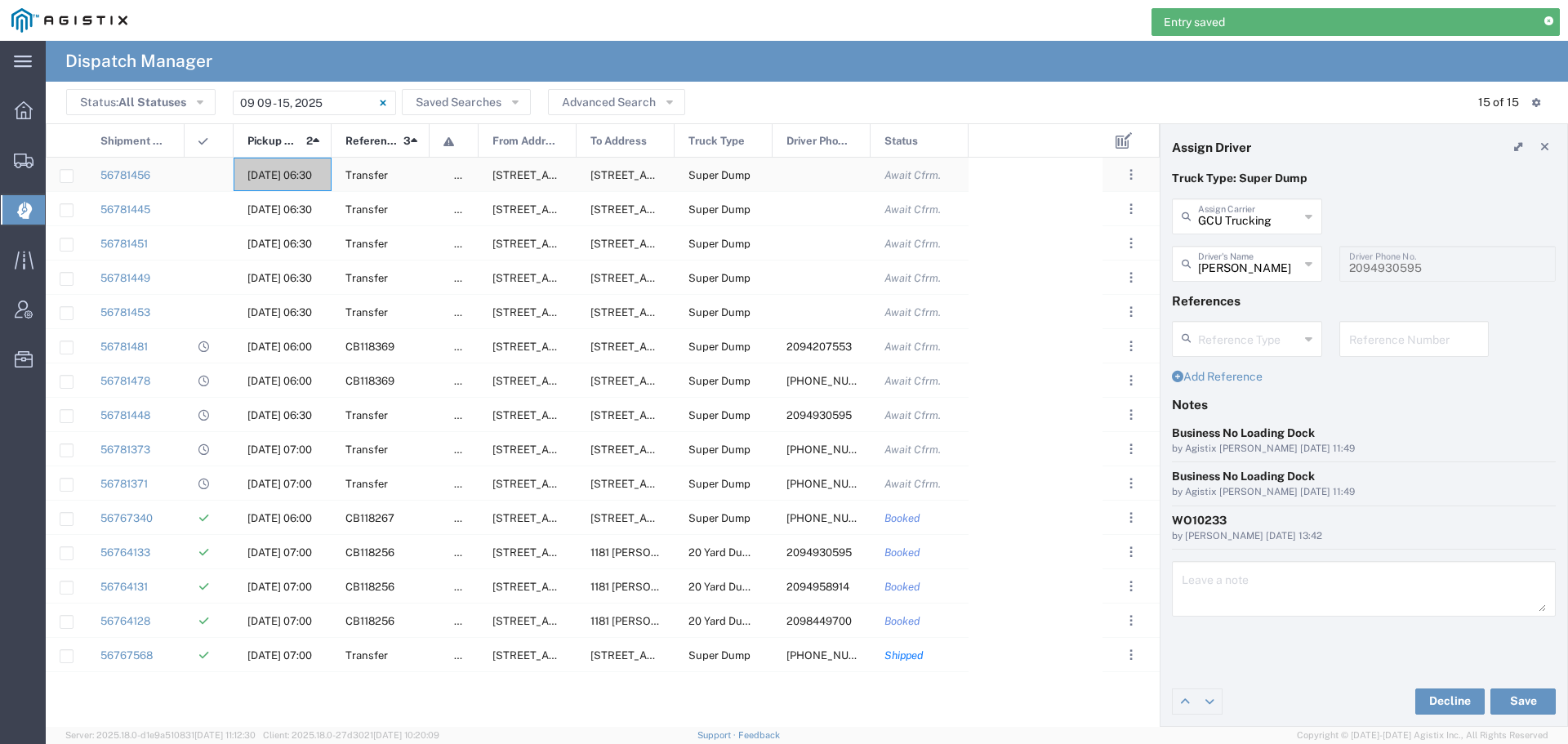
click at [275, 168] on div "[DATE] 06:30" at bounding box center [282, 174] width 98 height 34
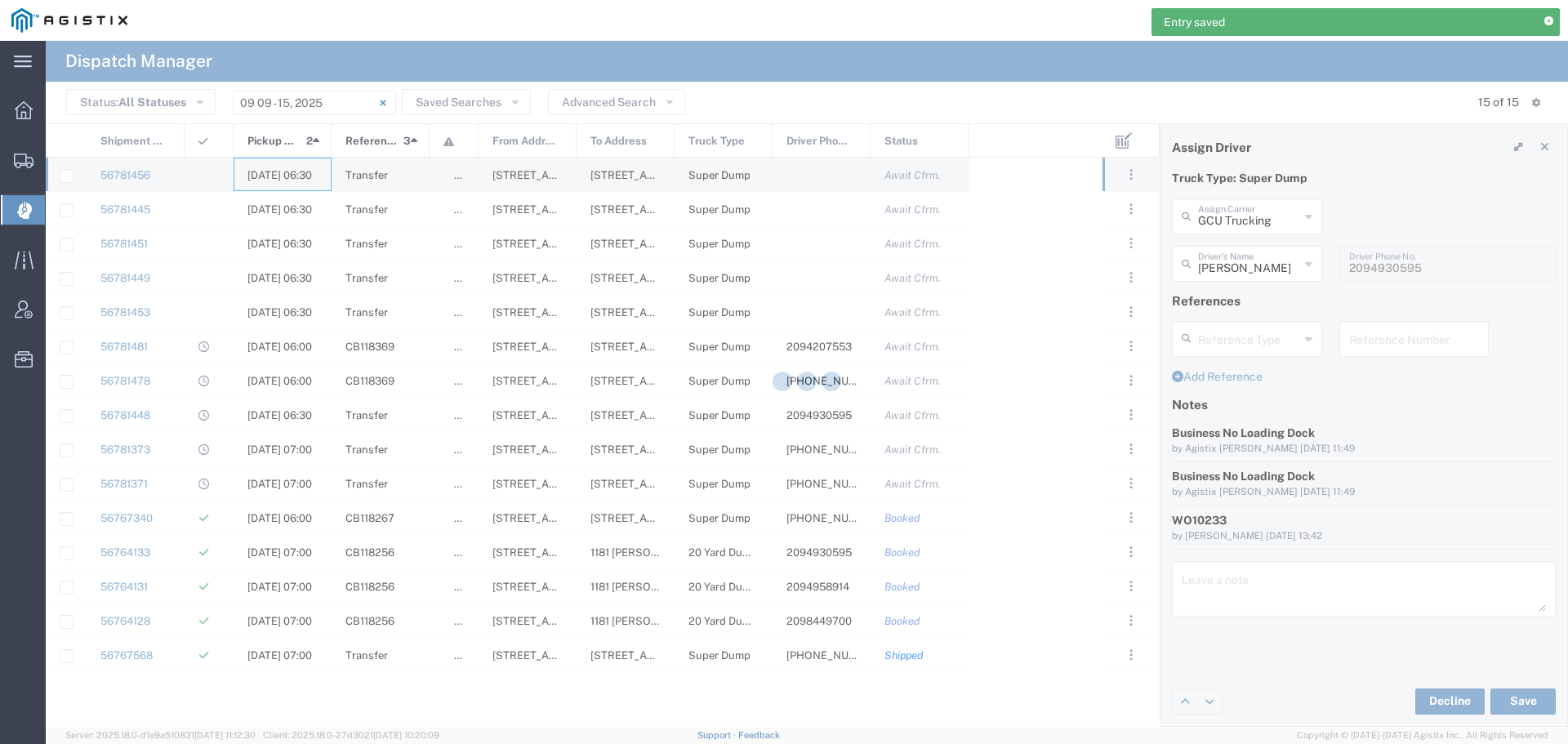
type input "[PERSON_NAME] & Sons"
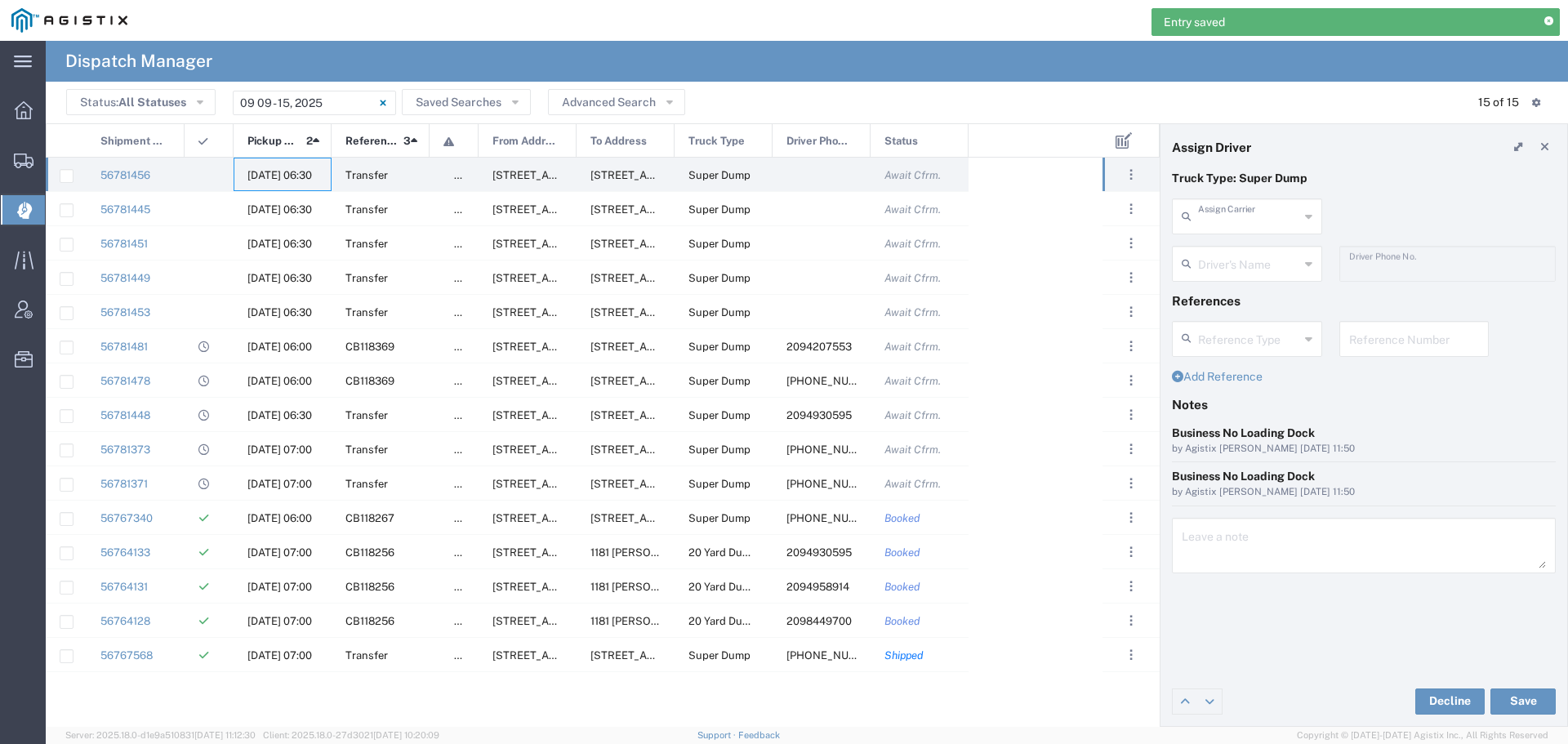
click at [1276, 218] on input "text" at bounding box center [1249, 215] width 101 height 28
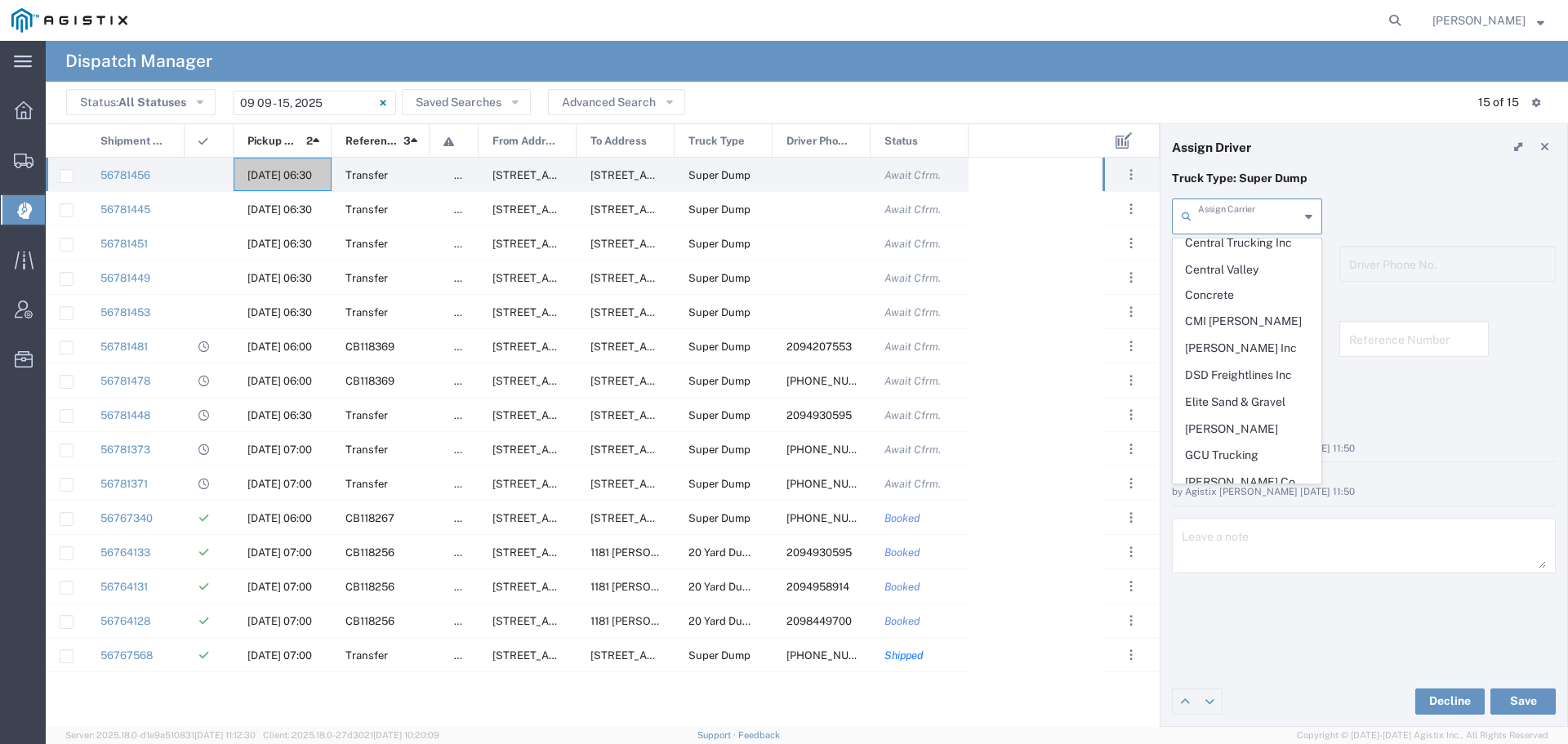
scroll to position [409, 0]
click at [1251, 435] on span "GCU Trucking" at bounding box center [1247, 448] width 147 height 26
type input "GCU Trucking"
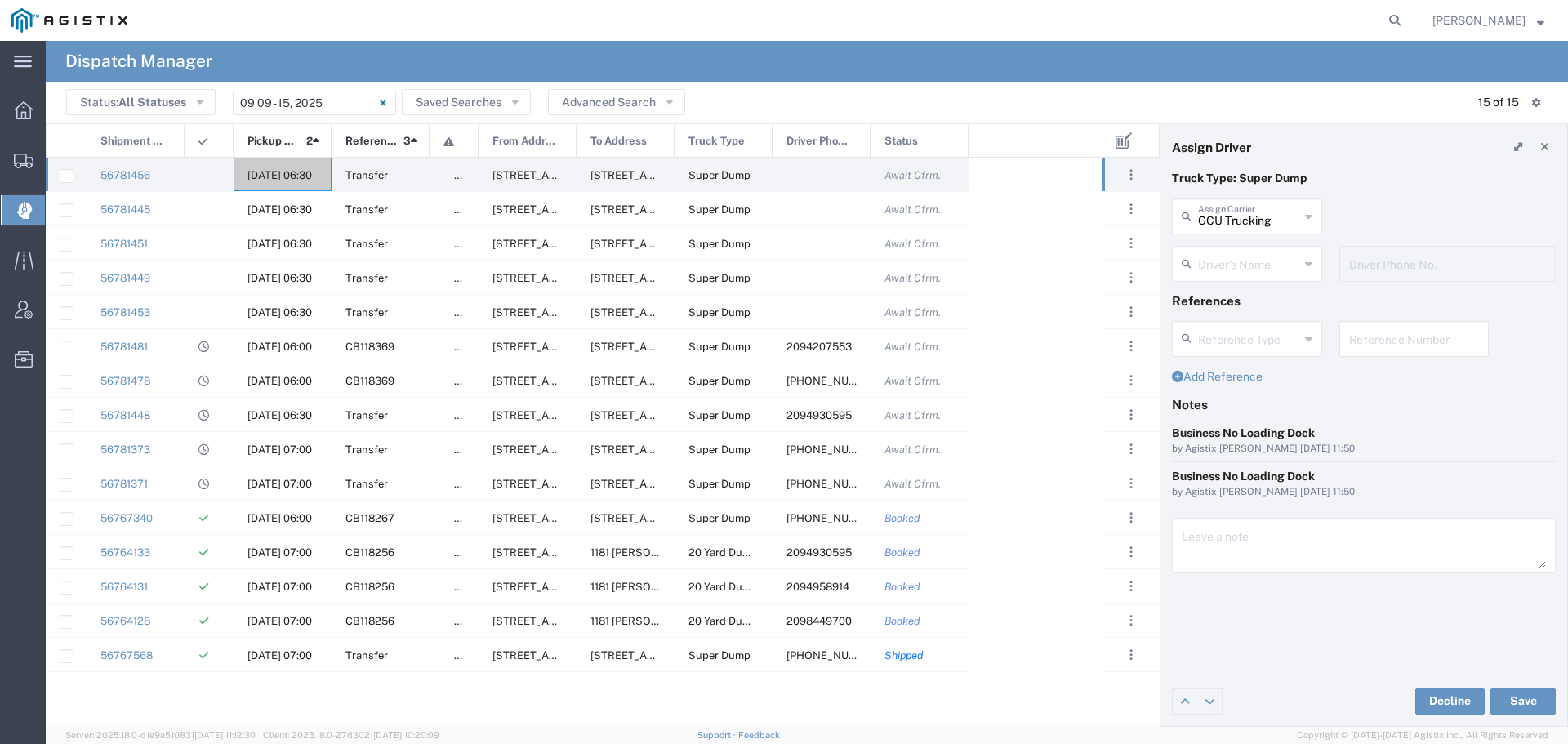
click at [1262, 262] on input "text" at bounding box center [1249, 263] width 101 height 28
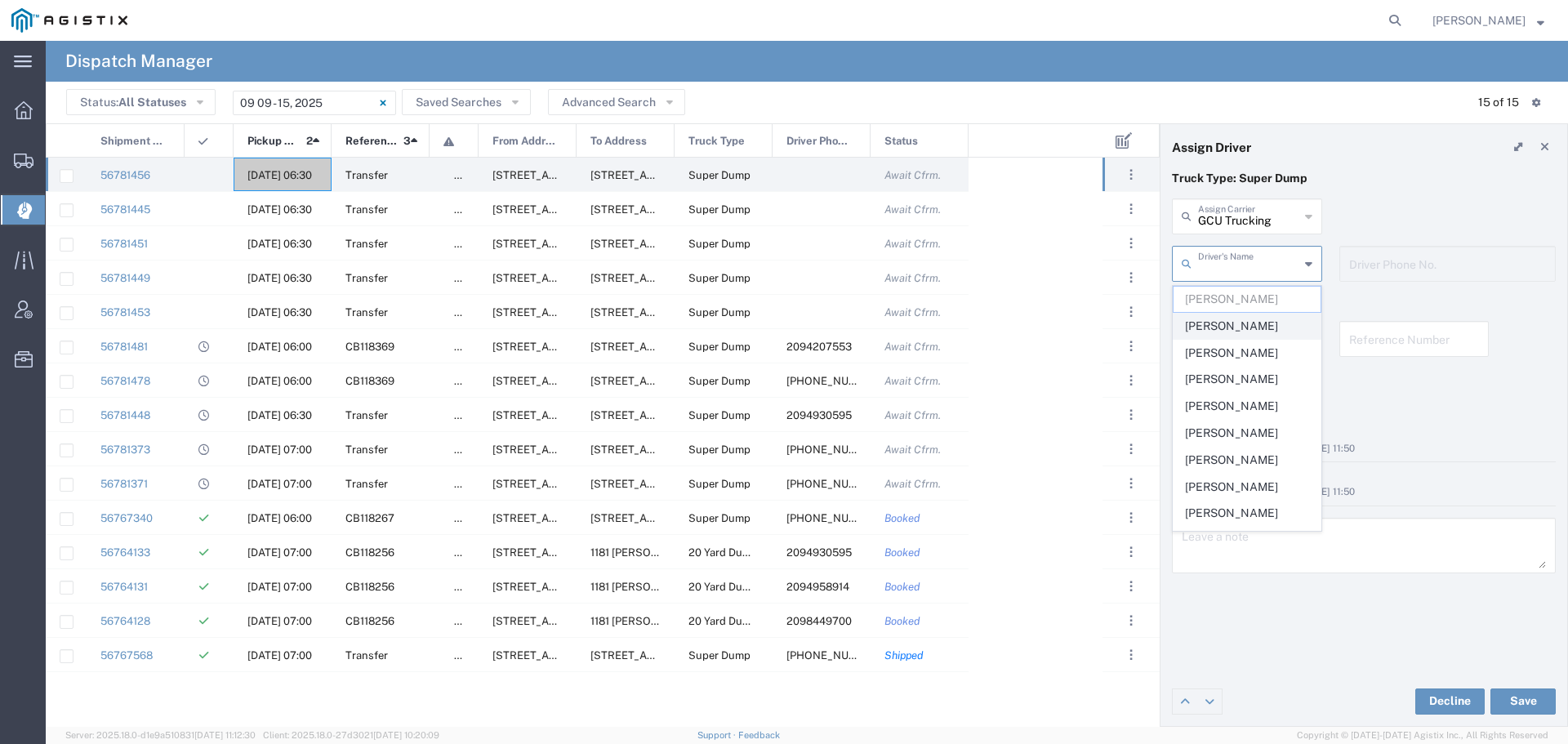
click at [1245, 319] on span "[PERSON_NAME]" at bounding box center [1247, 326] width 147 height 26
type input "[PERSON_NAME]"
type input "2098449700"
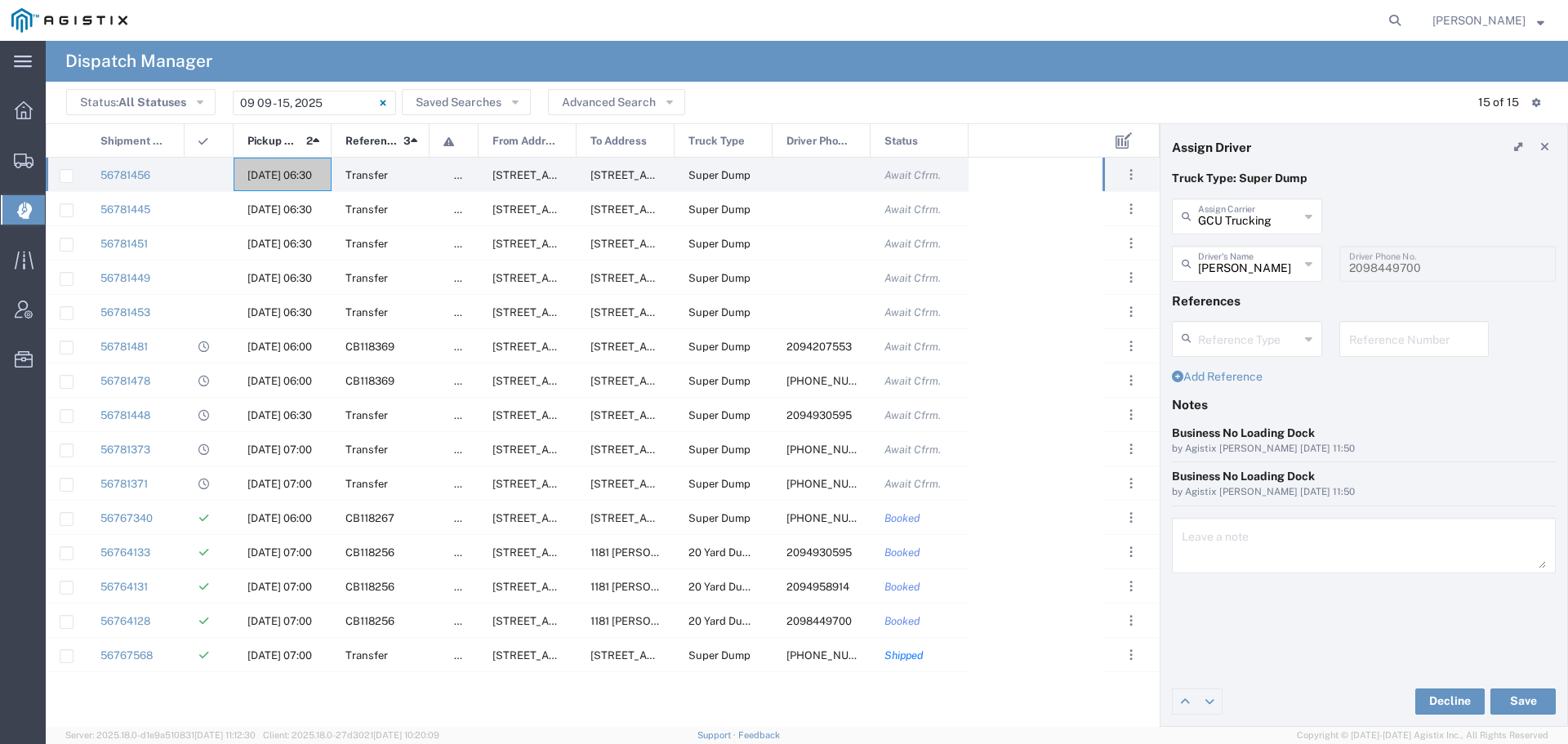
click at [1376, 349] on input "text" at bounding box center [1414, 338] width 131 height 28
paste input "WO10233"
type input "WO10233"
click at [1198, 541] on textarea at bounding box center [1364, 546] width 364 height 46
paste textarea "WO10233"
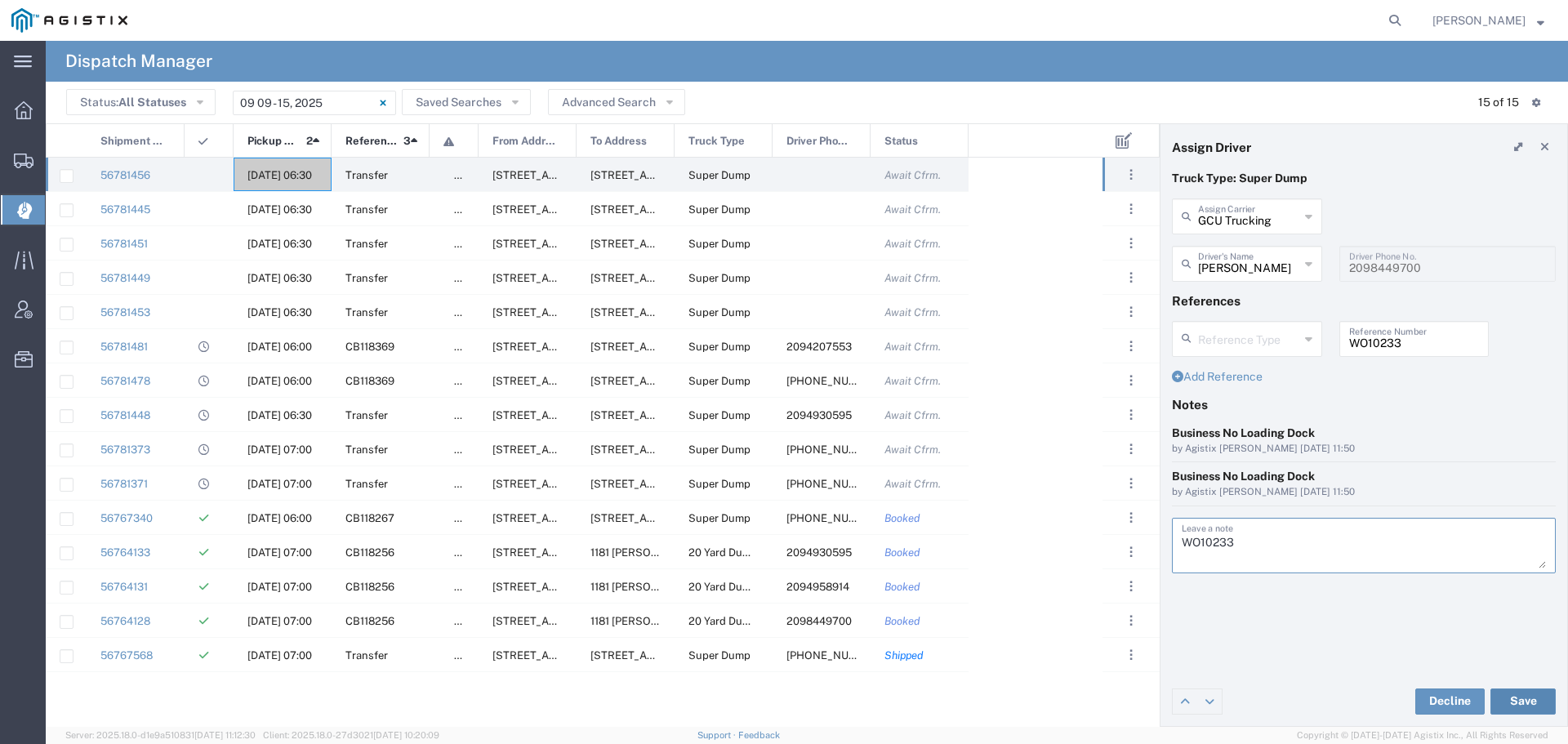
type textarea "WO10233"
click at [1518, 697] on button "Save" at bounding box center [1523, 702] width 65 height 27
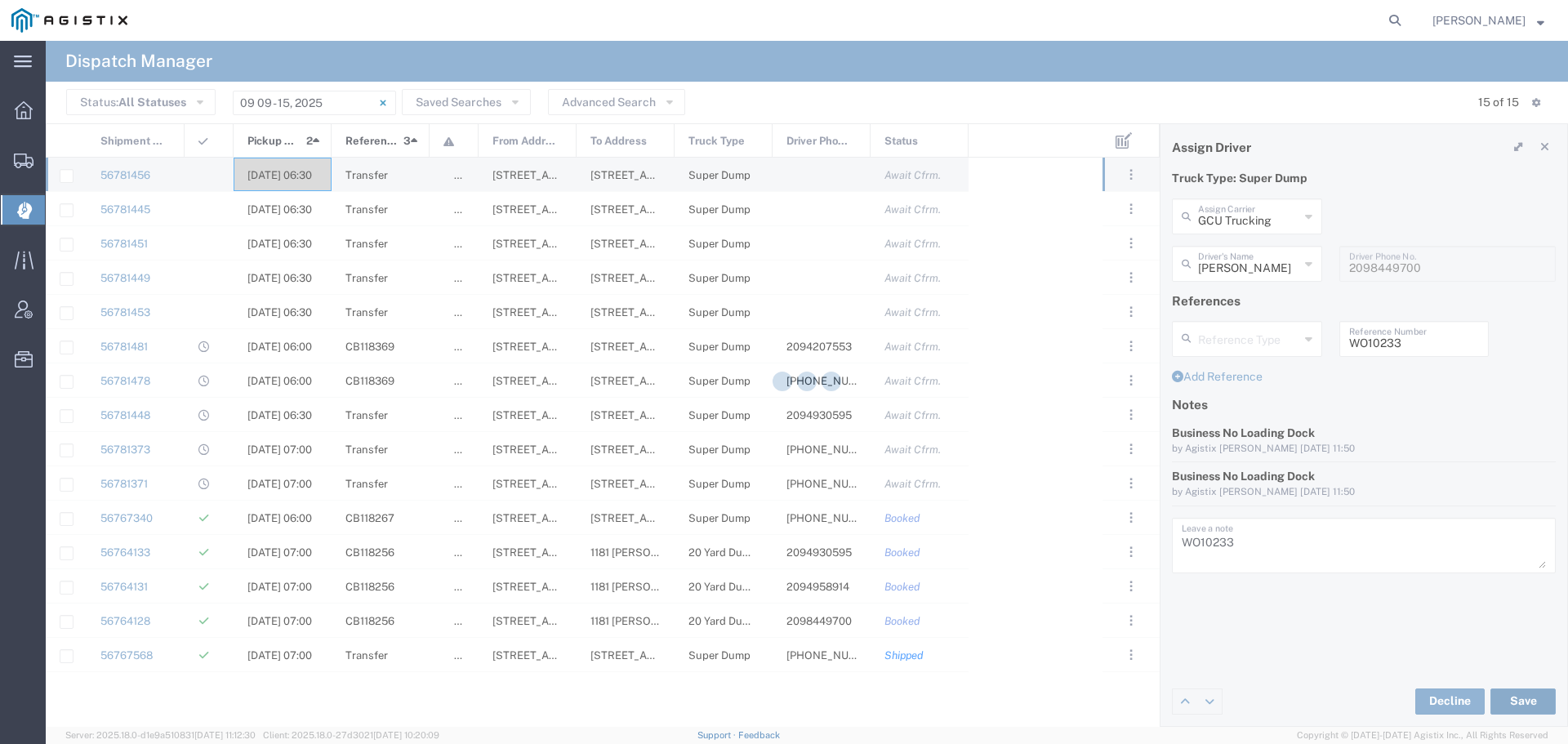
type input "[PERSON_NAME]"
type input "GCU Trucking"
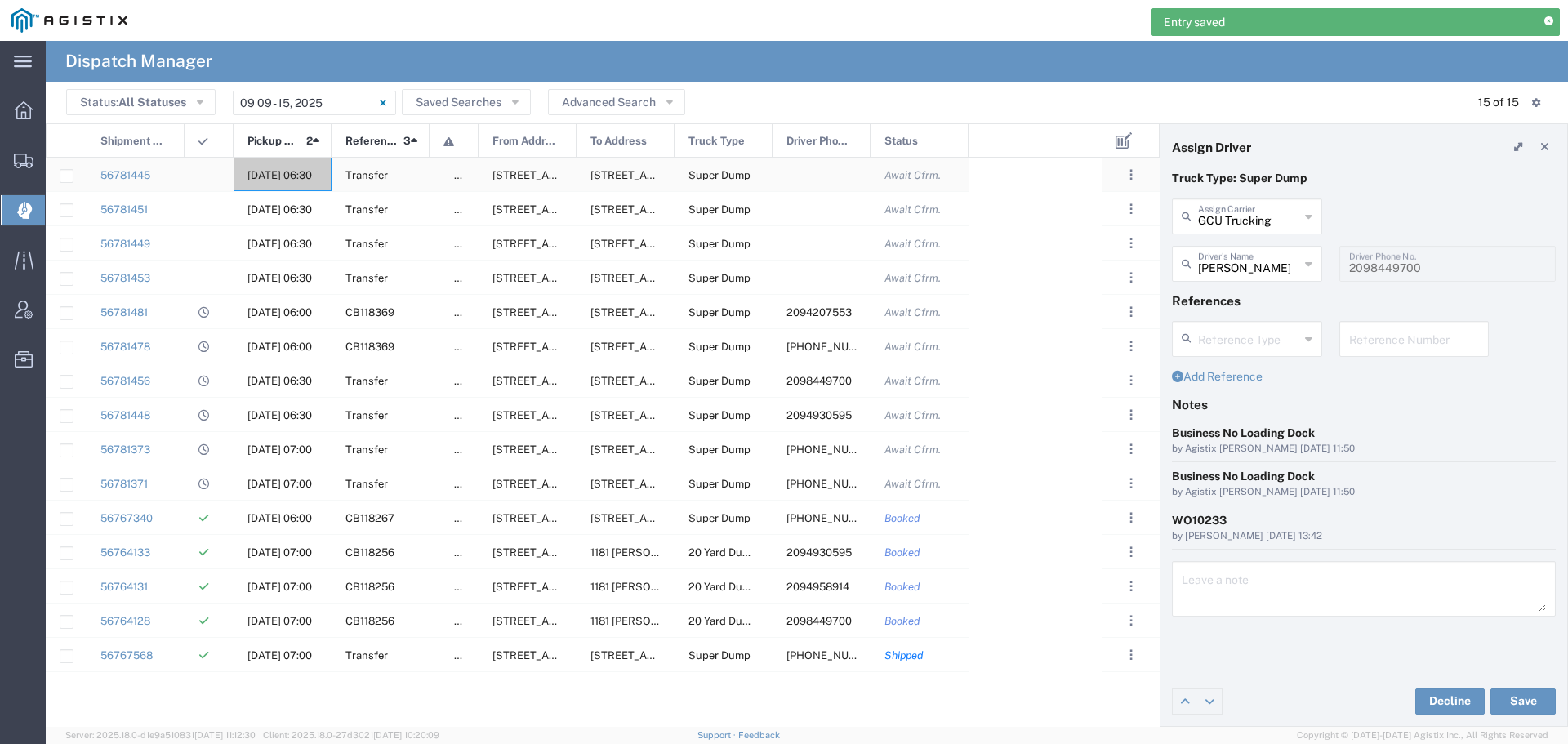
click at [272, 170] on span "[DATE] 06:30" at bounding box center [279, 175] width 65 height 12
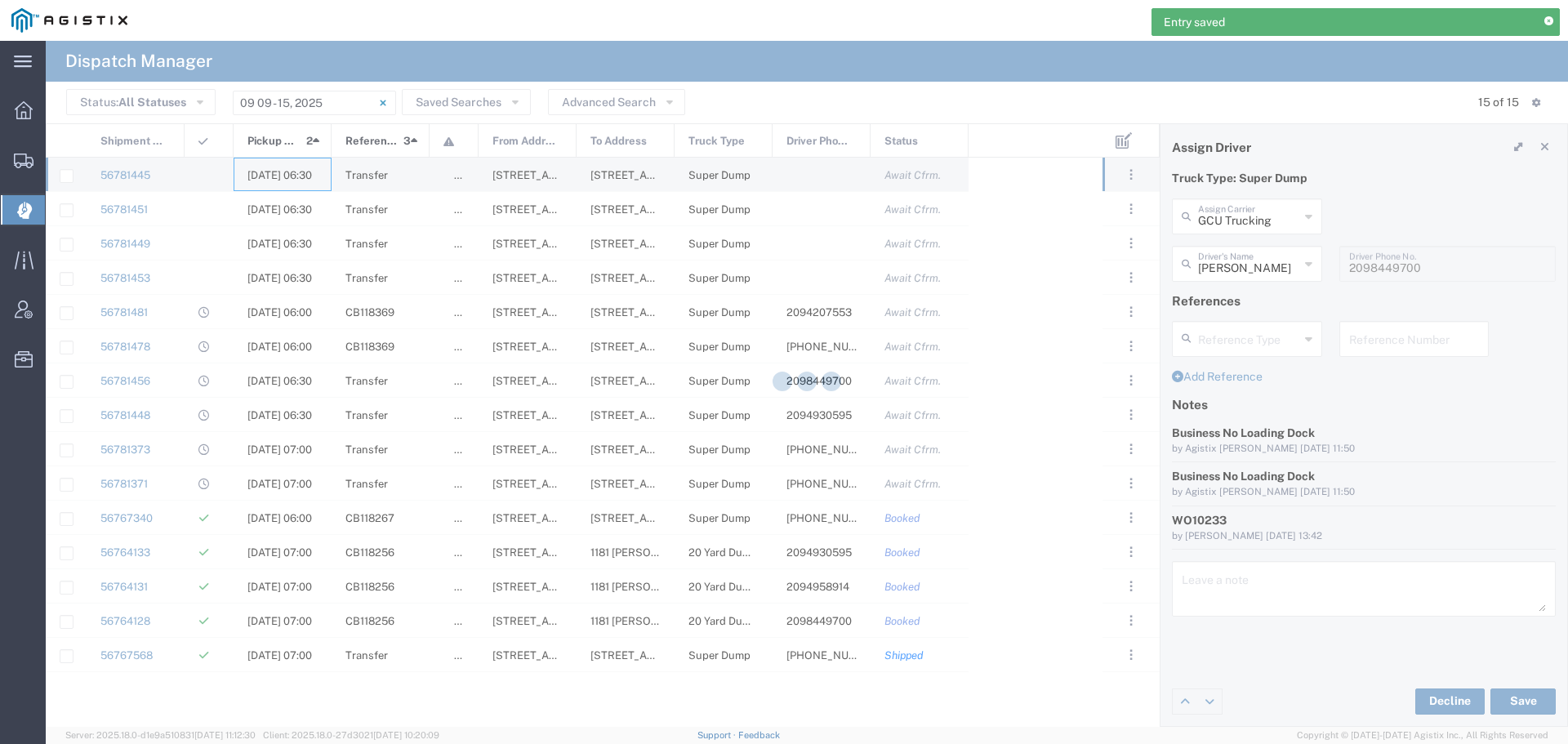
type input "[PERSON_NAME] & Sons"
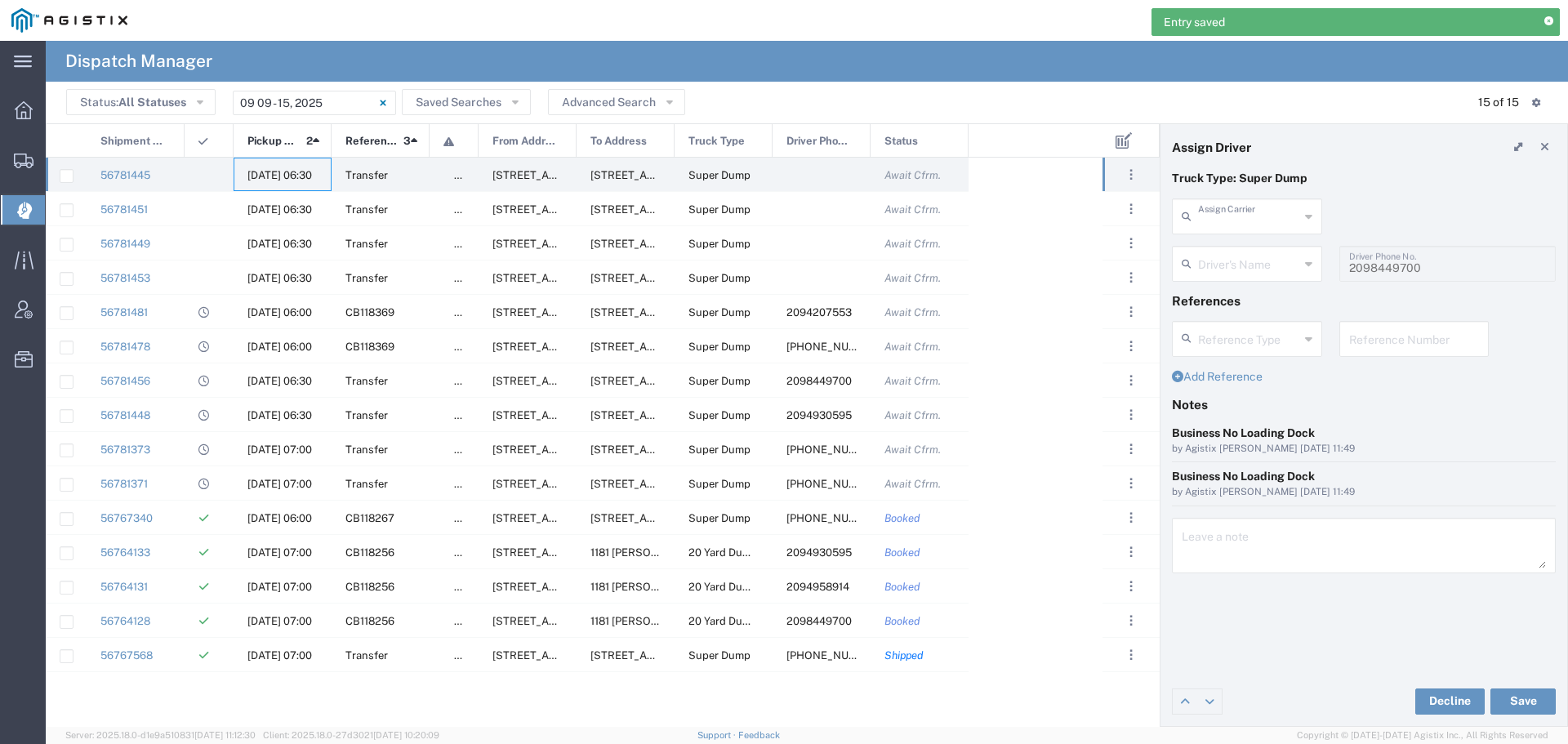
click at [1262, 219] on input "text" at bounding box center [1249, 215] width 101 height 28
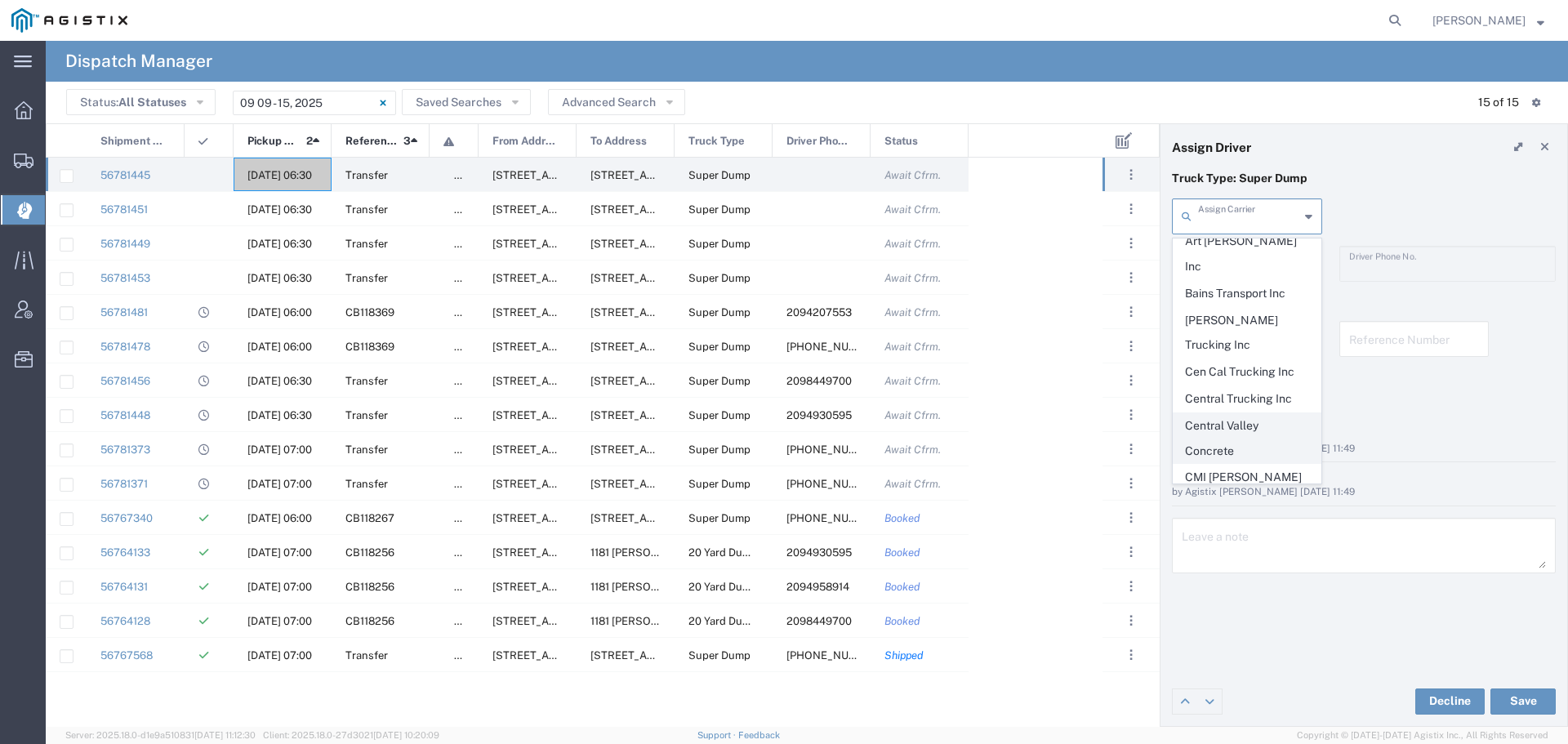
scroll to position [326, 0]
click at [1235, 517] on span "GCU Trucking" at bounding box center [1247, 529] width 147 height 26
type input "GCU Trucking"
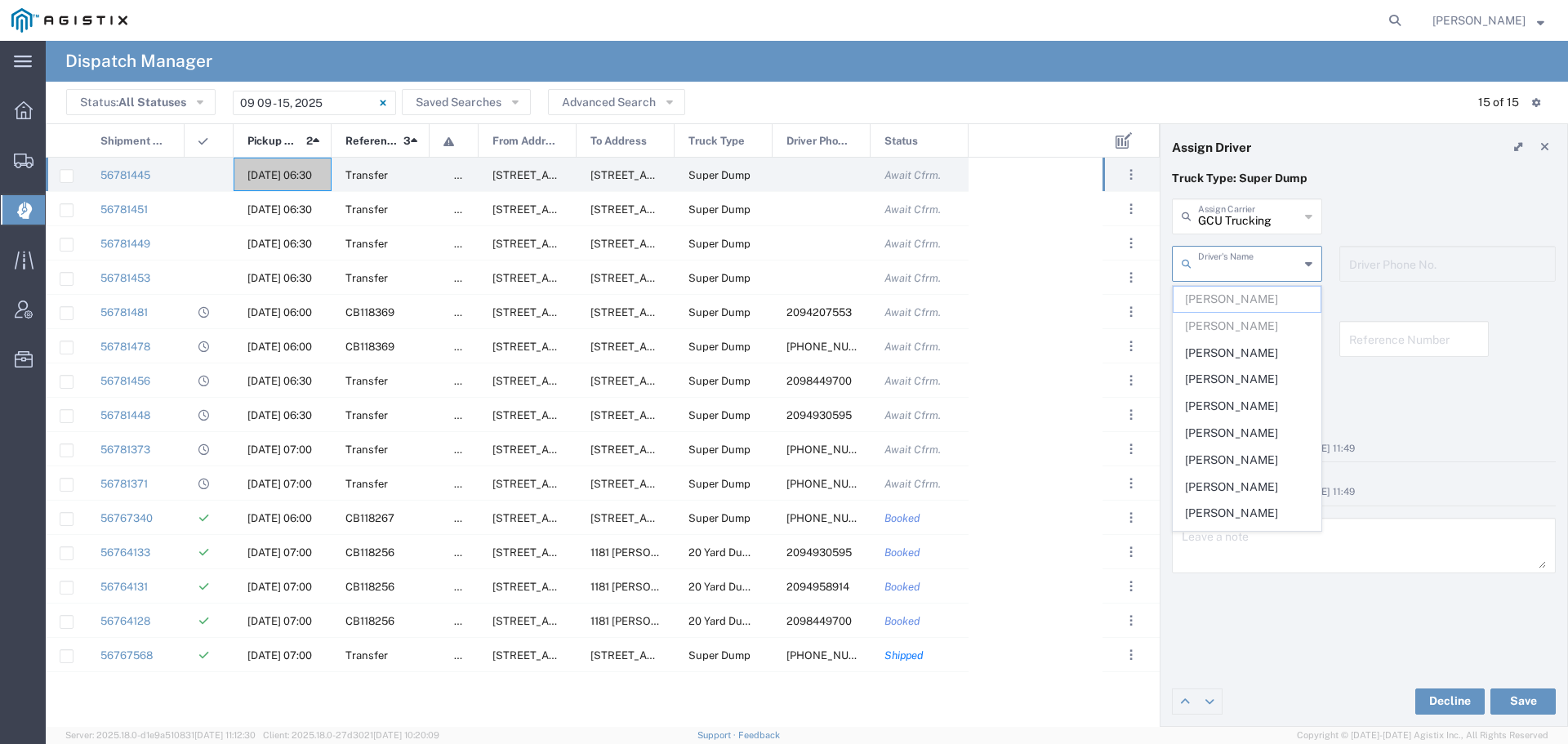
click at [1251, 263] on input "text" at bounding box center [1249, 263] width 101 height 28
click at [1215, 349] on span "[PERSON_NAME]" at bounding box center [1247, 353] width 147 height 26
type input "[PERSON_NAME]"
type input "2094958914"
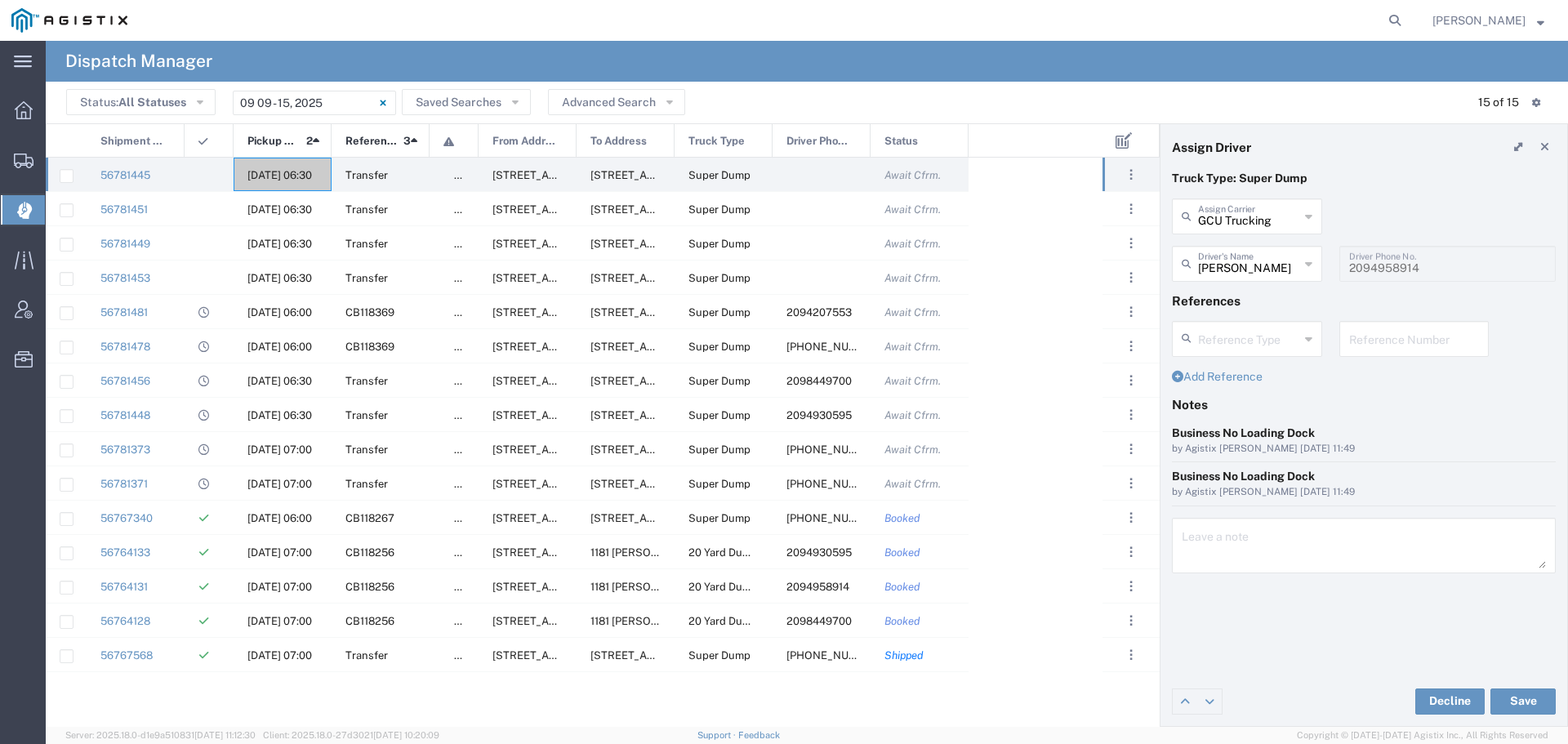
click at [1365, 341] on input "text" at bounding box center [1414, 338] width 131 height 28
paste input "WO10233"
type input "WO10233"
click at [1214, 543] on textarea at bounding box center [1364, 546] width 364 height 46
paste textarea "WO10233"
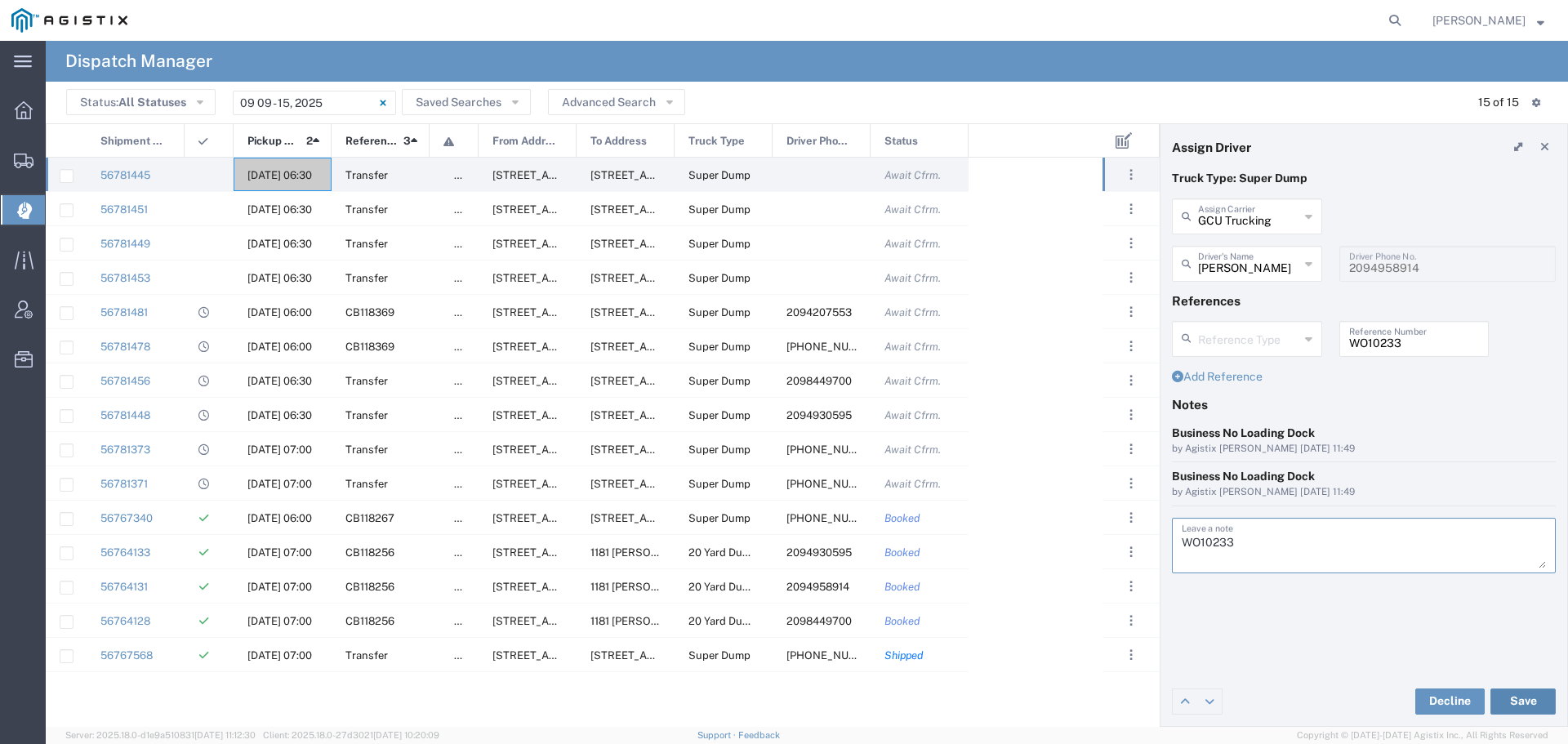
type textarea "WO10233"
click at [1529, 710] on button "Save" at bounding box center [1523, 702] width 65 height 27
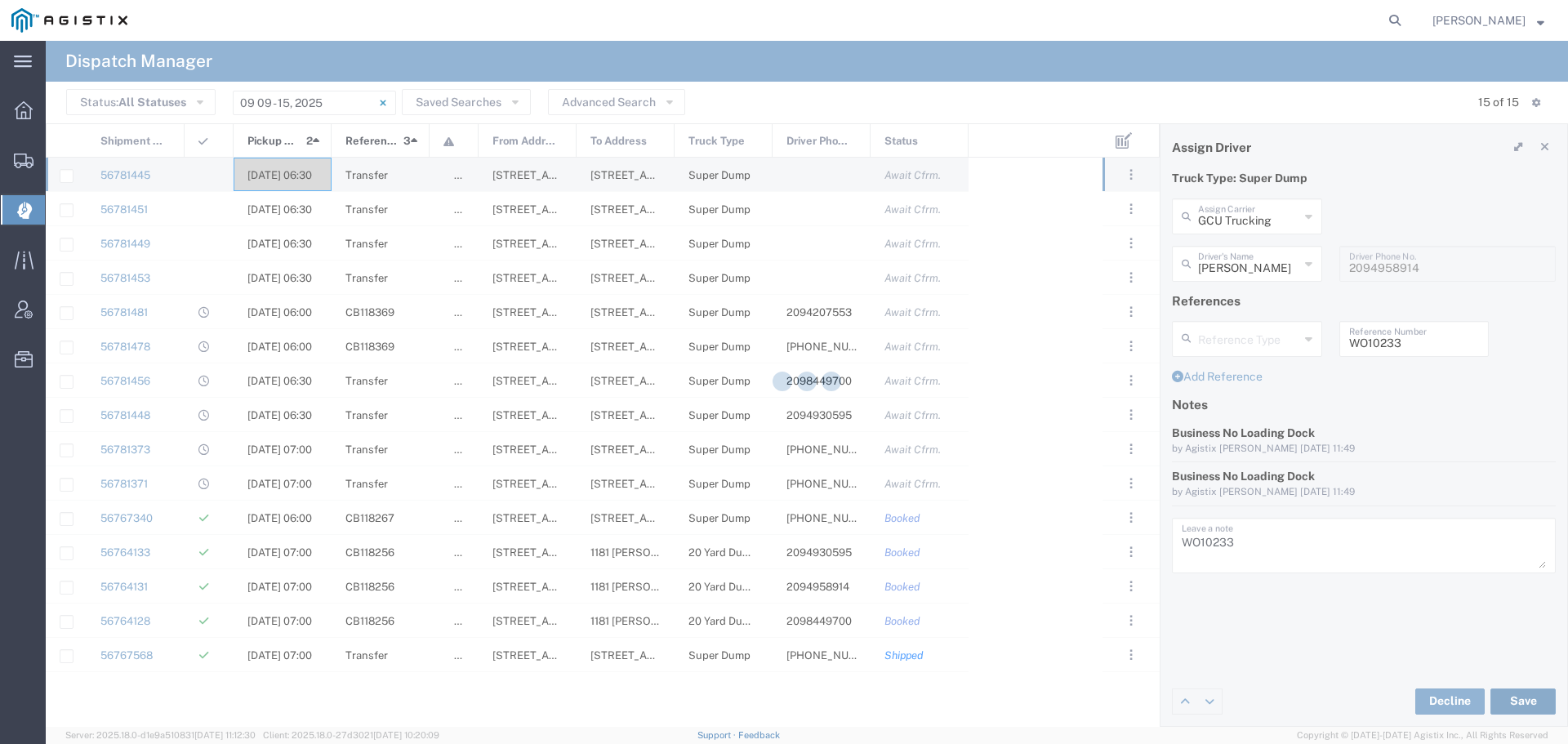
type input "[PERSON_NAME]"
type input "GCU Trucking"
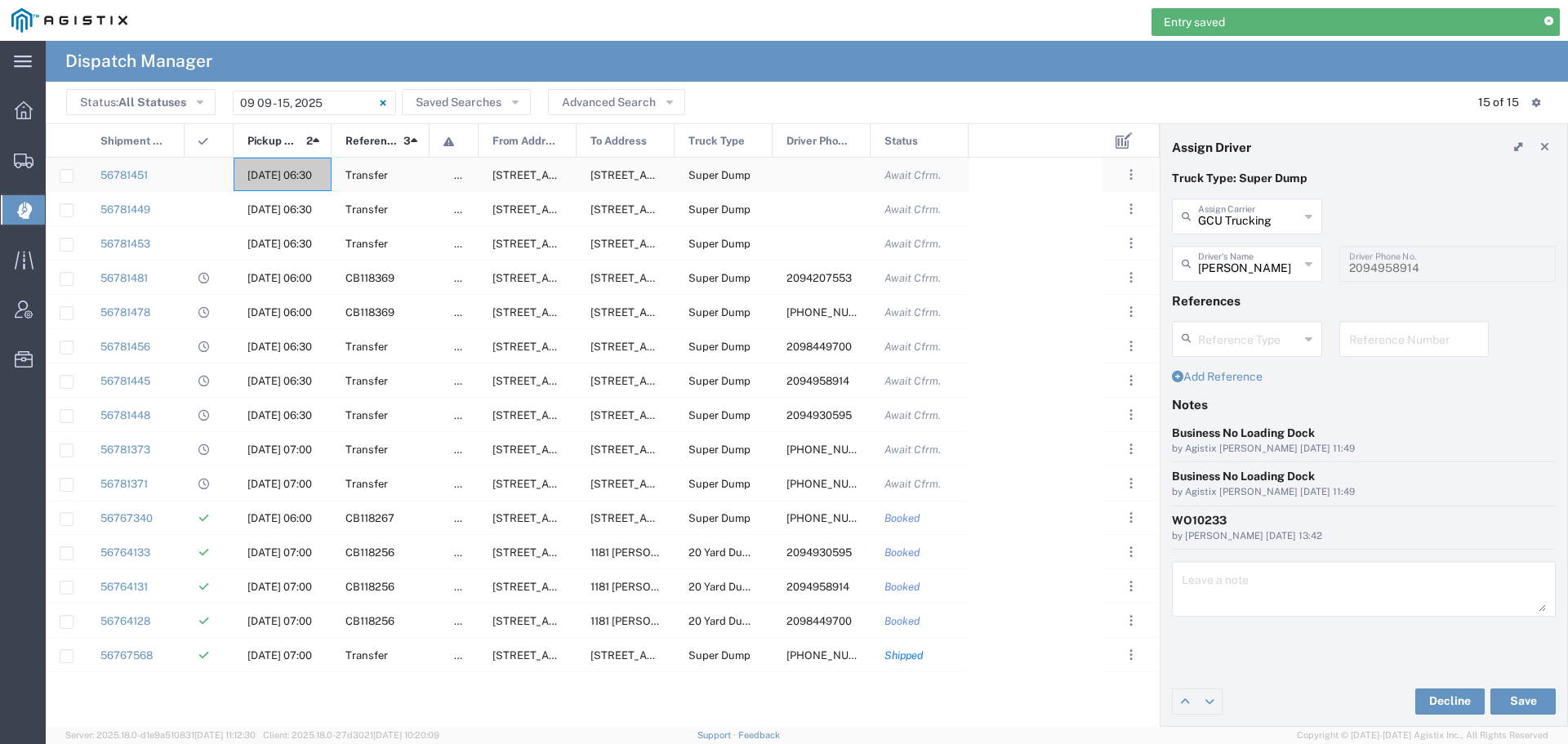
click at [271, 171] on span "[DATE] 06:30" at bounding box center [279, 175] width 65 height 12
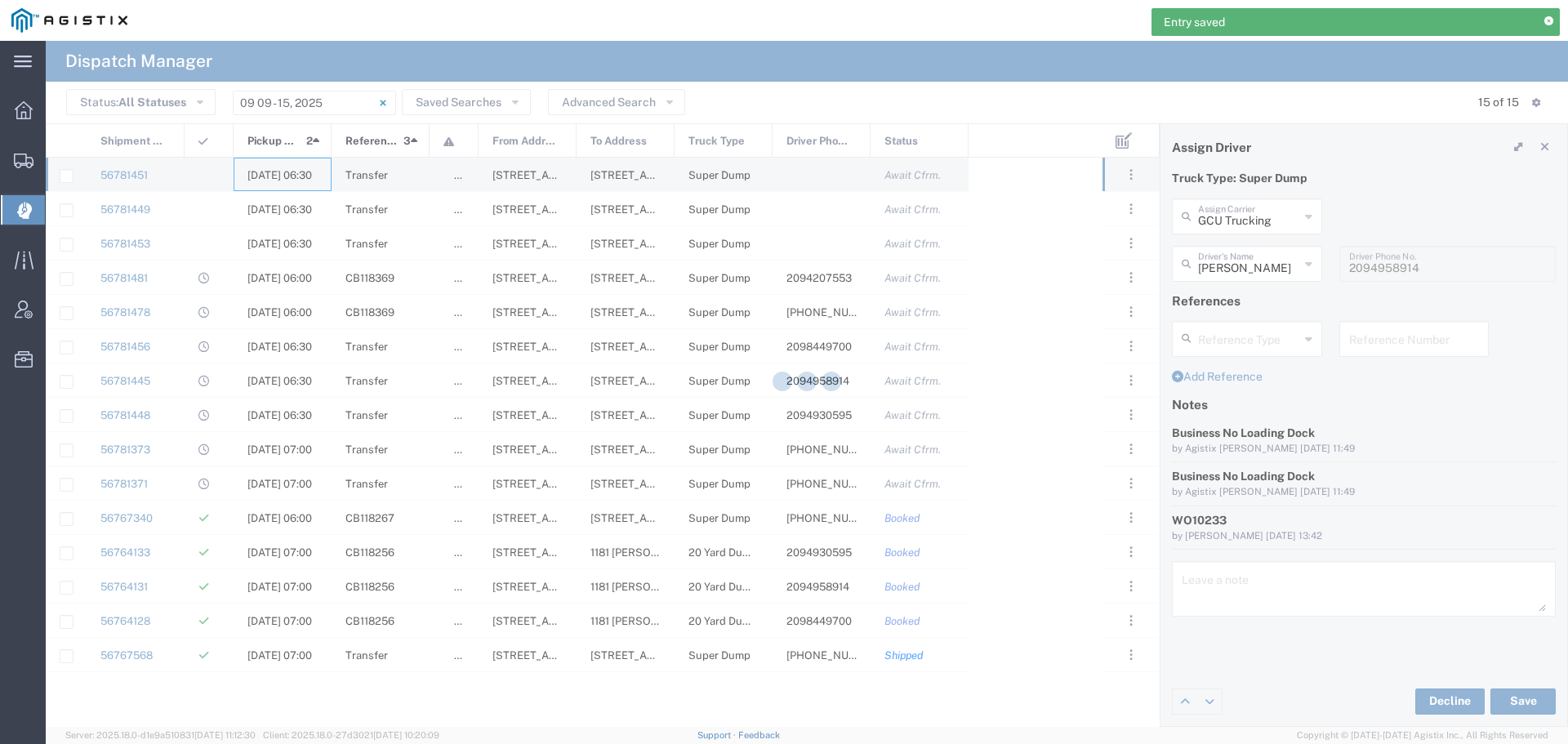
type input "[PERSON_NAME] & Sons"
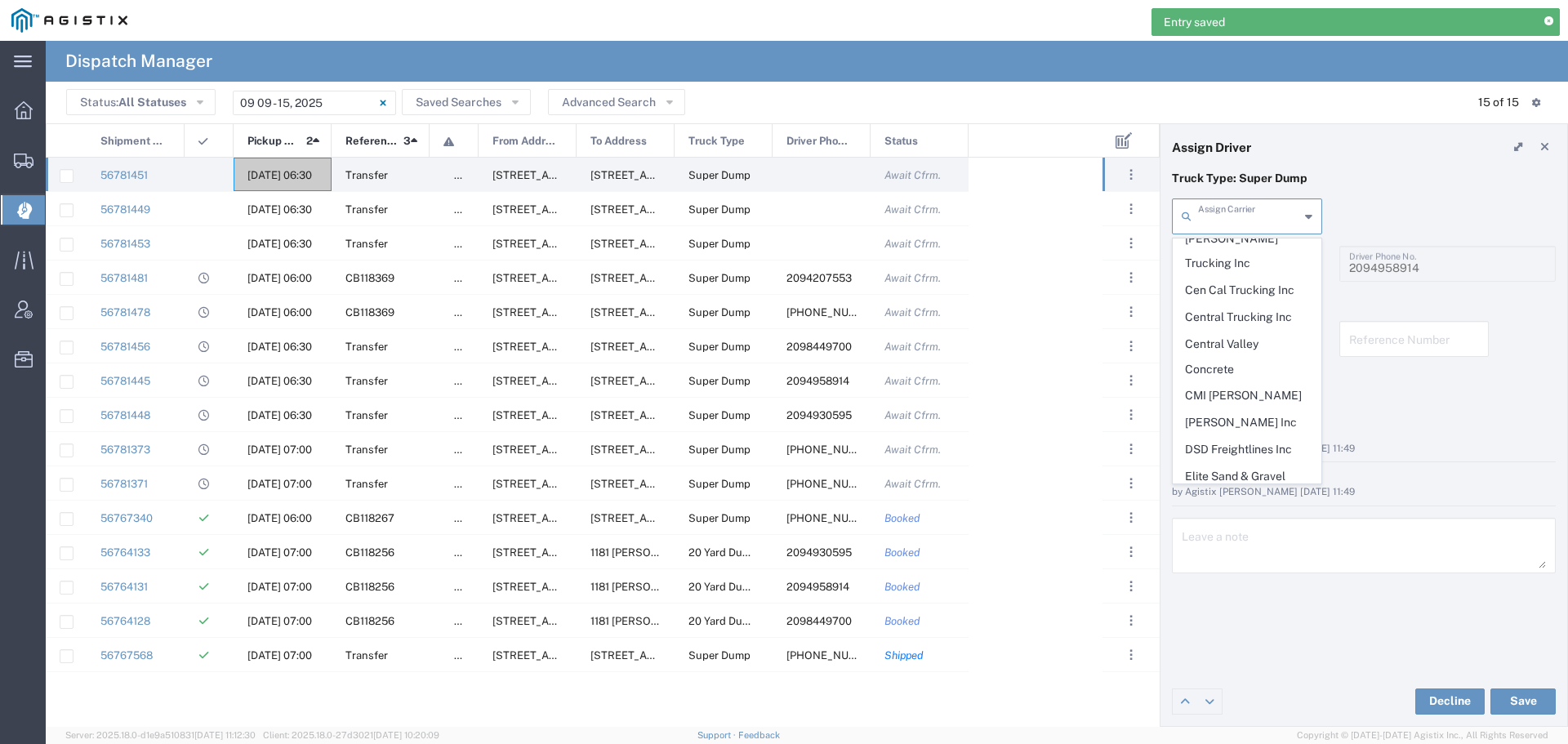
click at [1245, 221] on input "text" at bounding box center [1249, 215] width 101 height 28
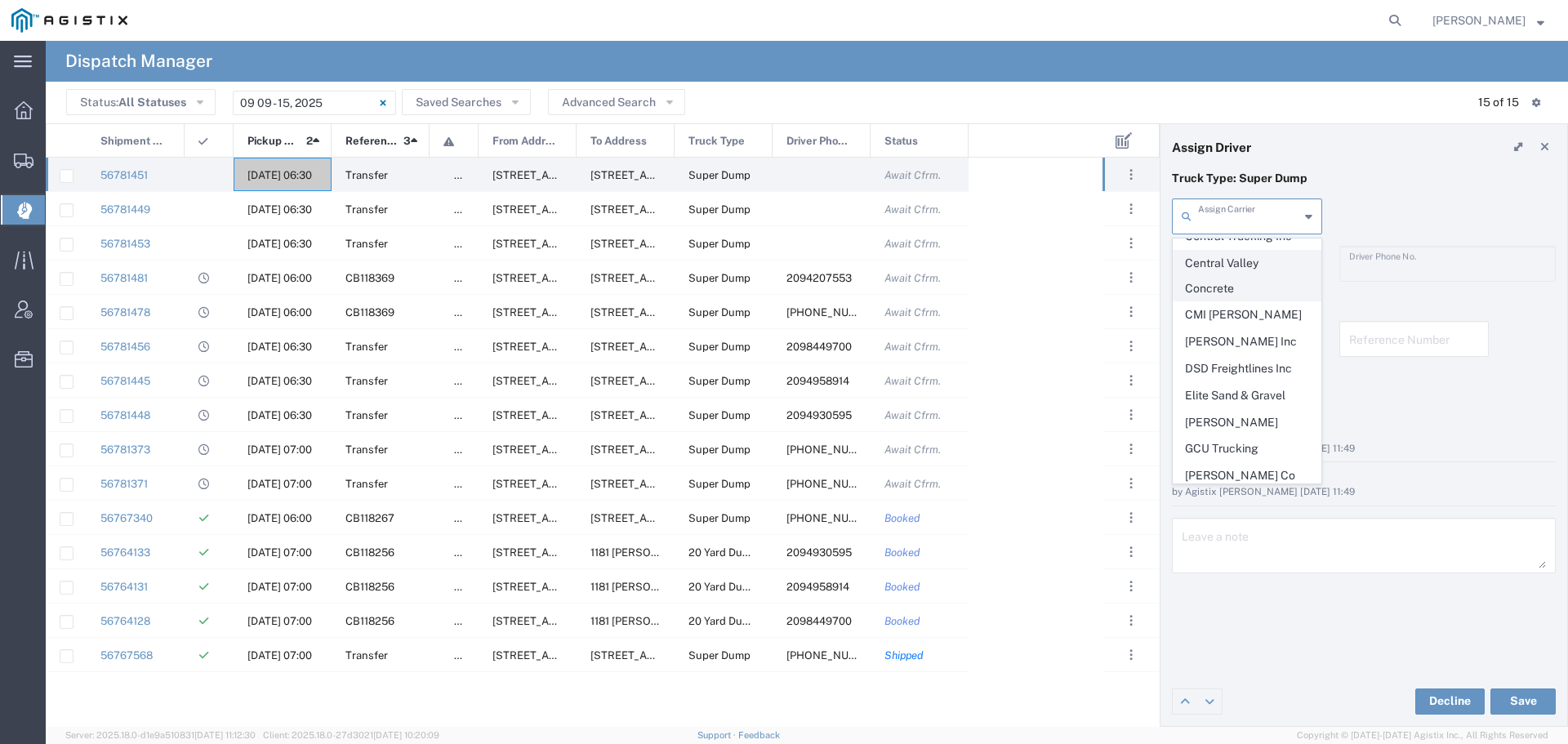
scroll to position [409, 0]
click at [1236, 435] on span "GCU Trucking" at bounding box center [1247, 448] width 147 height 26
type input "GCU Trucking"
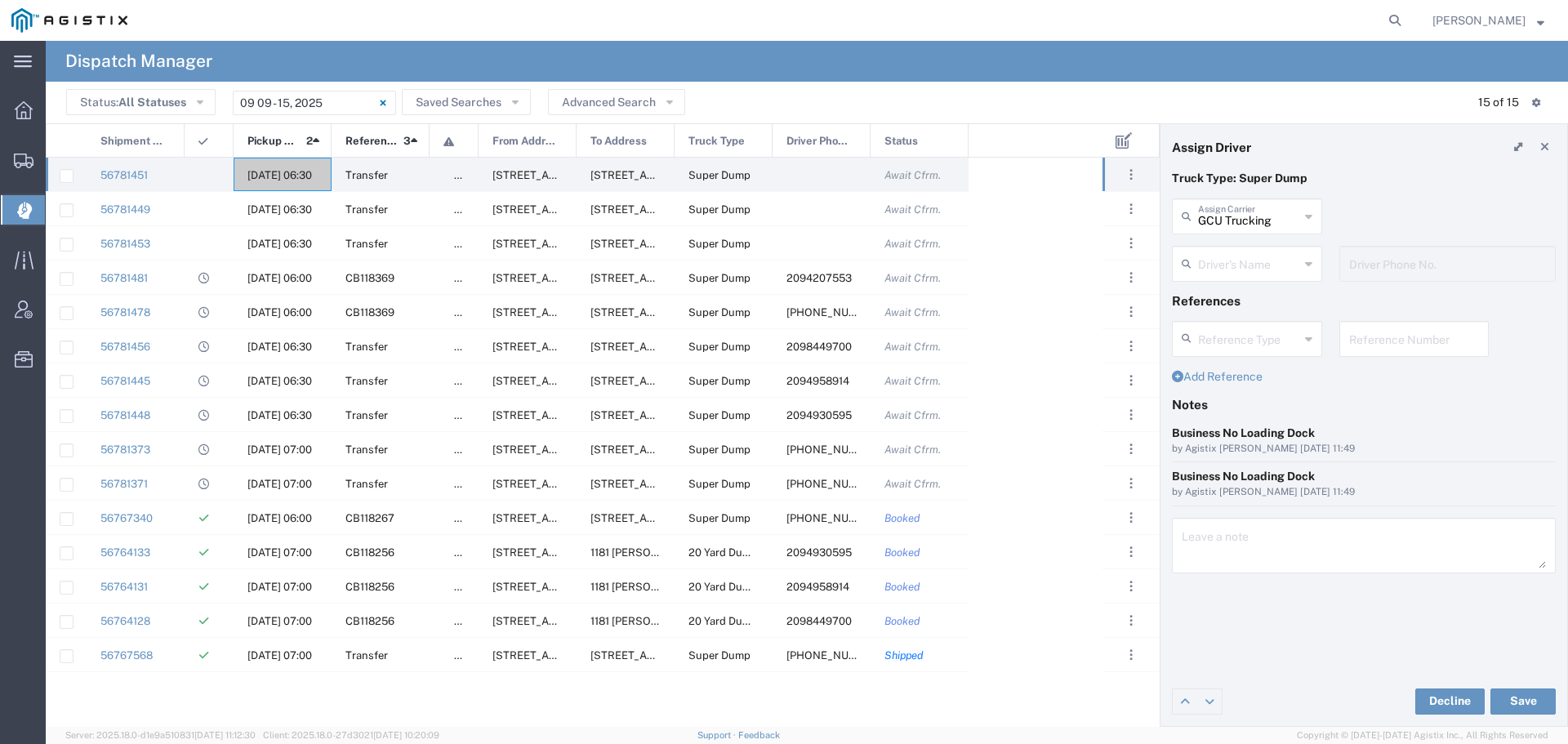
click at [1263, 261] on input "text" at bounding box center [1249, 263] width 101 height 28
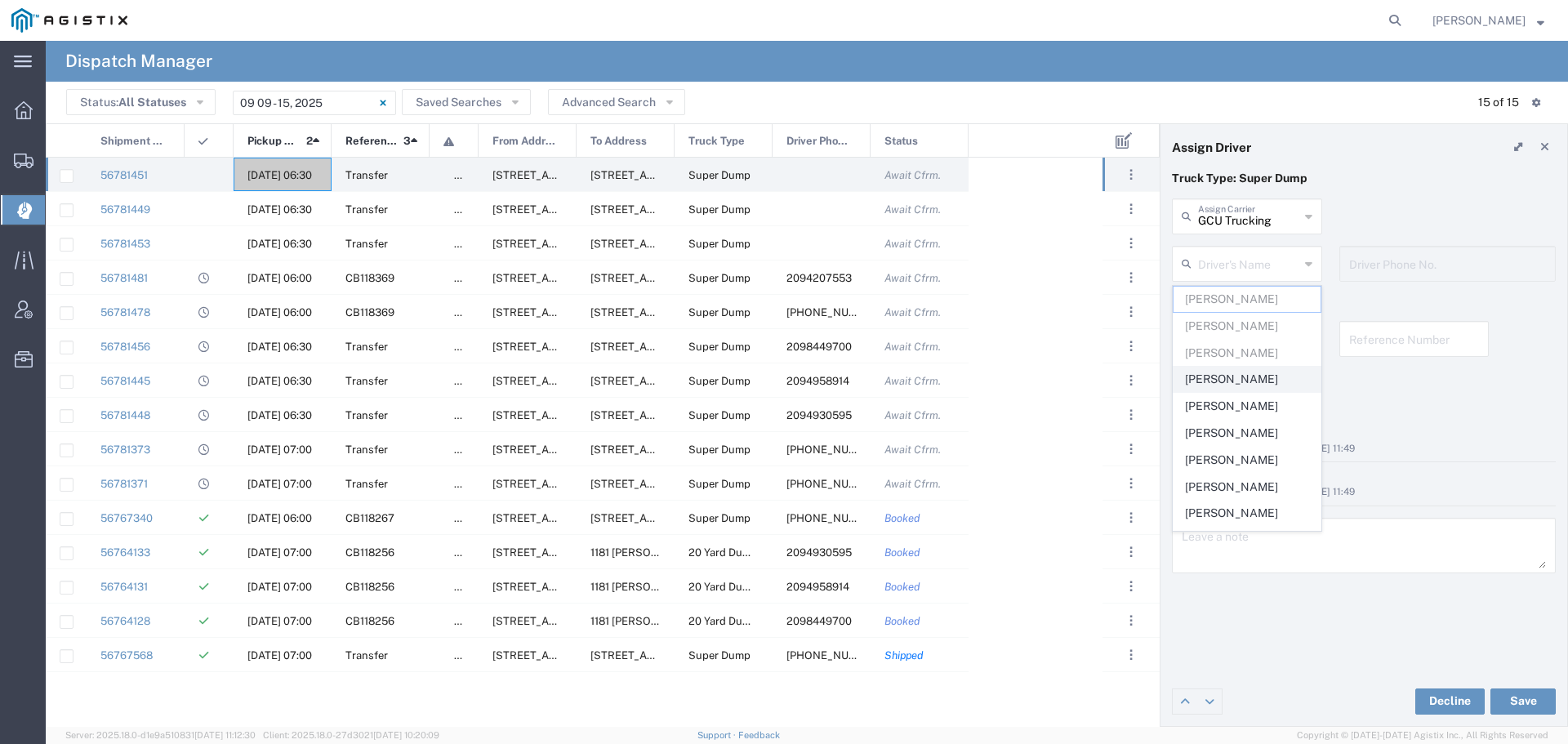
click at [1206, 375] on span "[PERSON_NAME]" at bounding box center [1247, 380] width 147 height 26
type input "[PERSON_NAME]"
type input "[PHONE_NUMBER]"
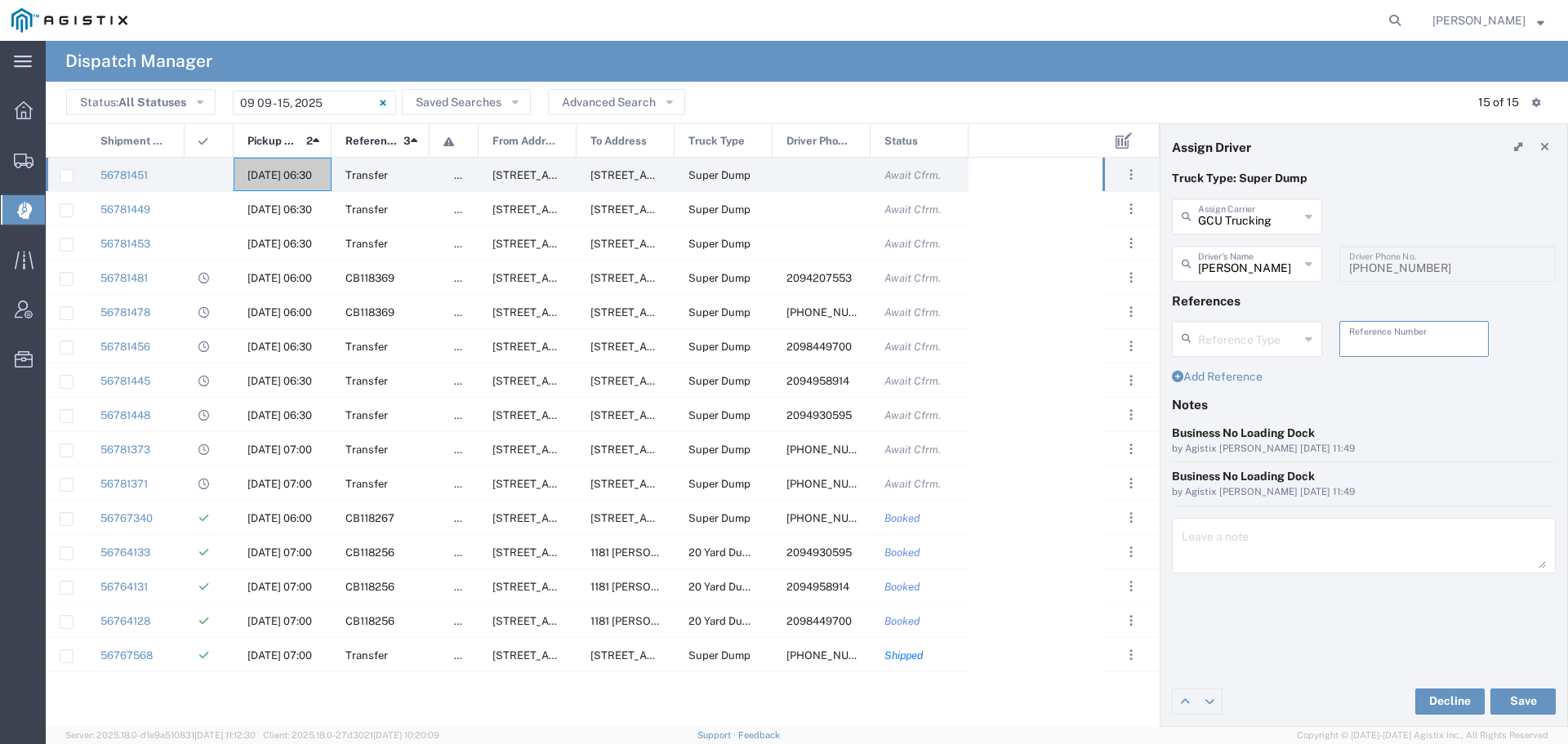
click at [1367, 349] on input "text" at bounding box center [1414, 338] width 131 height 28
paste input "WO10233"
type input "WO10233"
click at [1211, 555] on textarea at bounding box center [1364, 546] width 364 height 46
paste textarea "WO10233"
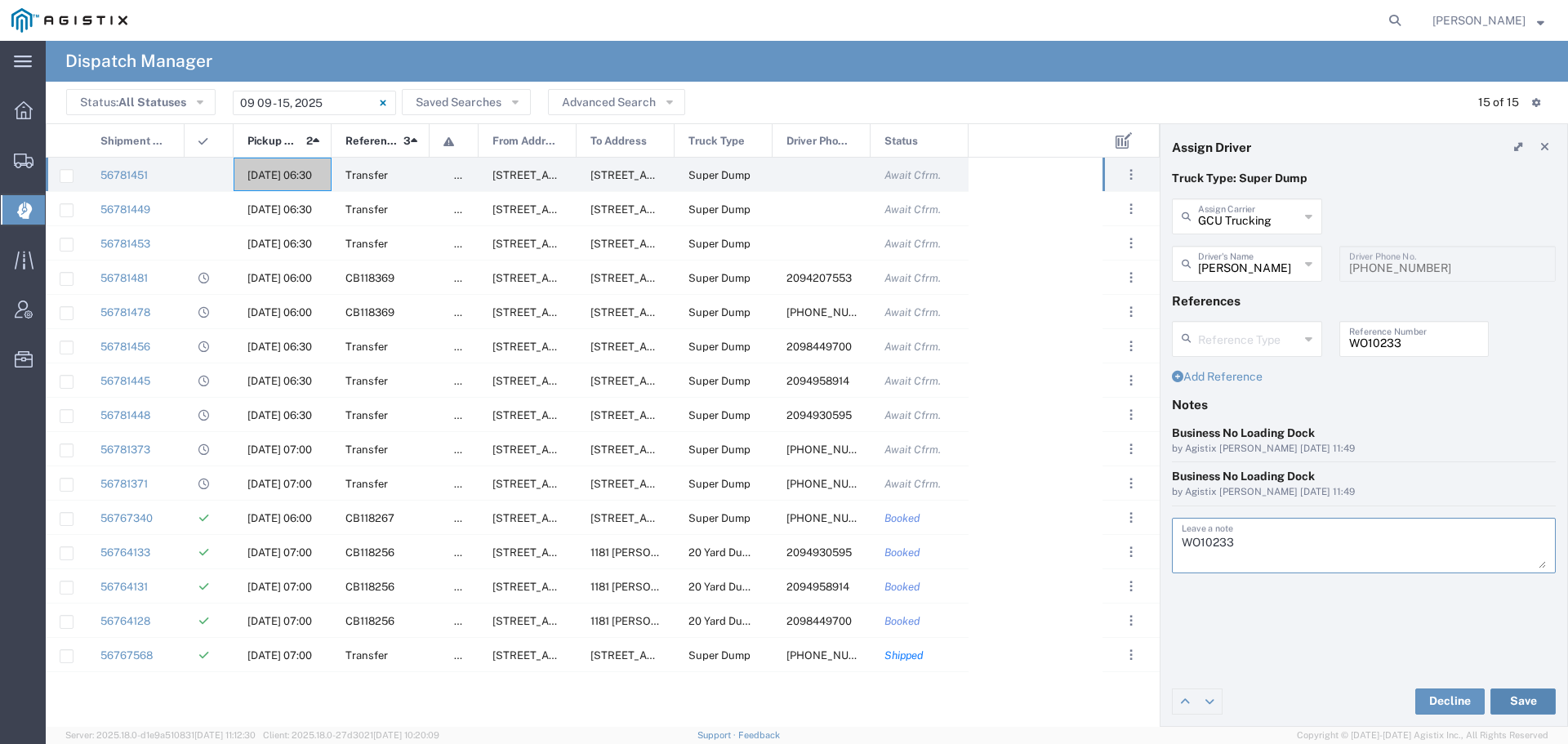
type textarea "WO10233"
click at [1509, 694] on button "Save" at bounding box center [1523, 702] width 65 height 27
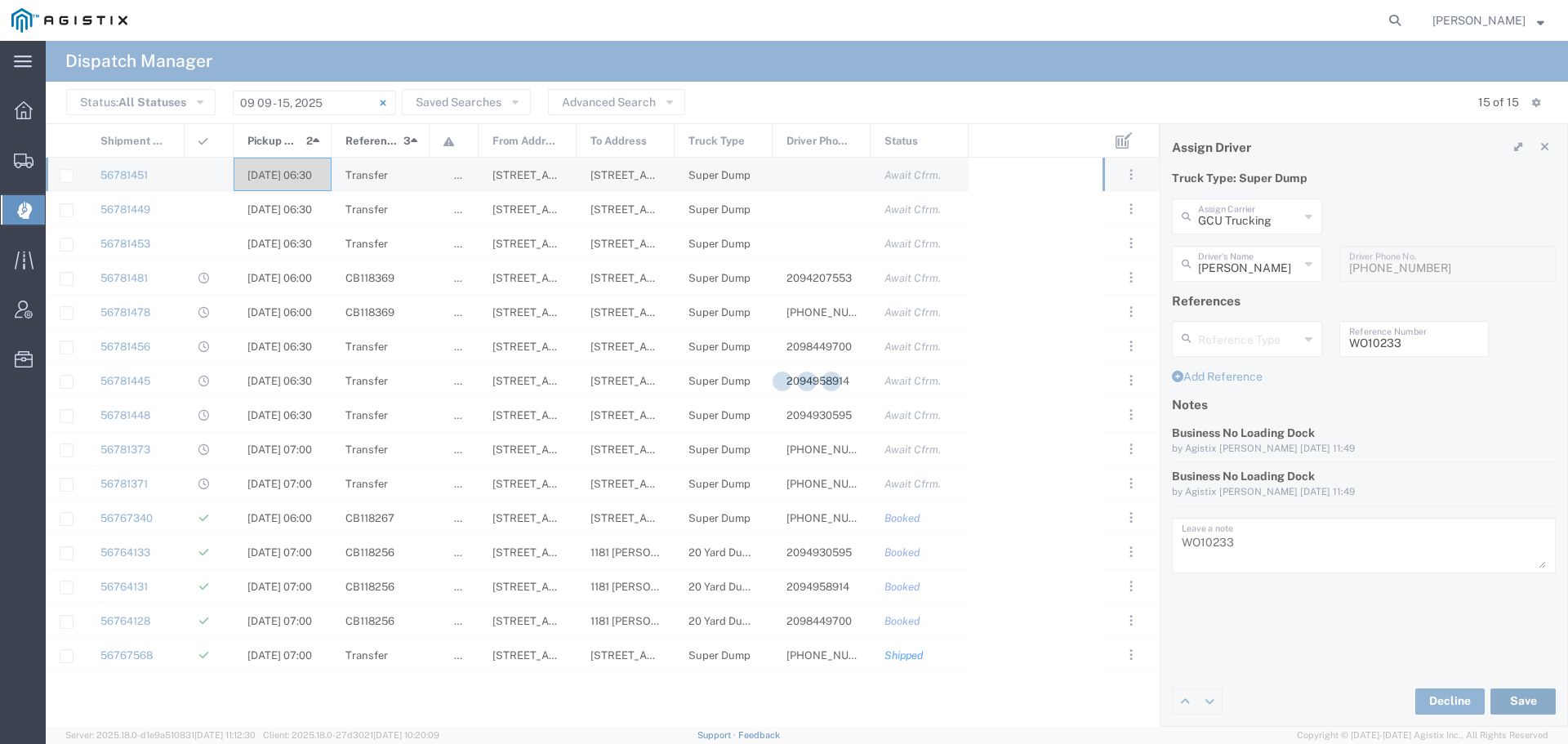
type input "[PERSON_NAME]"
type input "GCU Trucking"
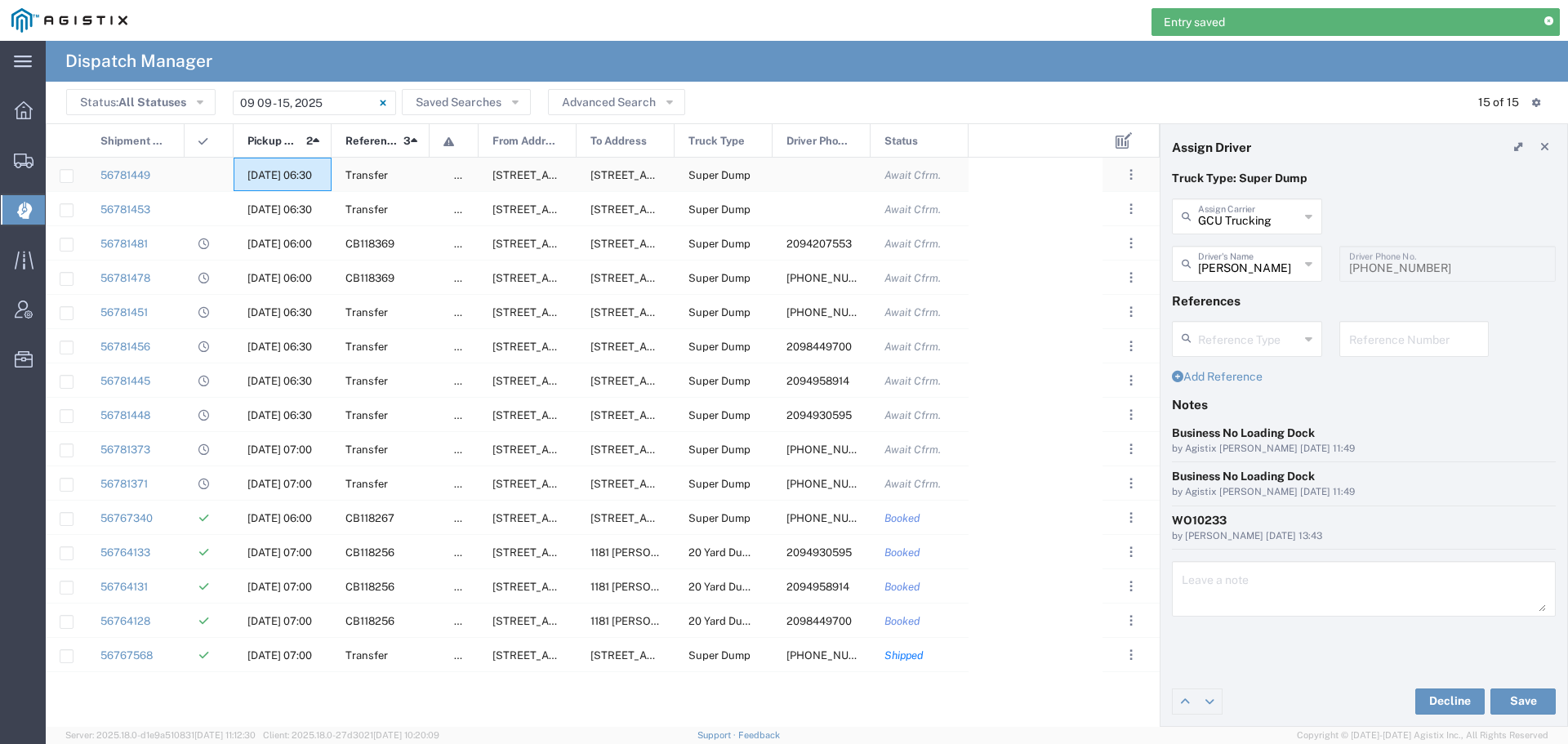
click at [270, 172] on span "[DATE] 06:30" at bounding box center [279, 175] width 65 height 12
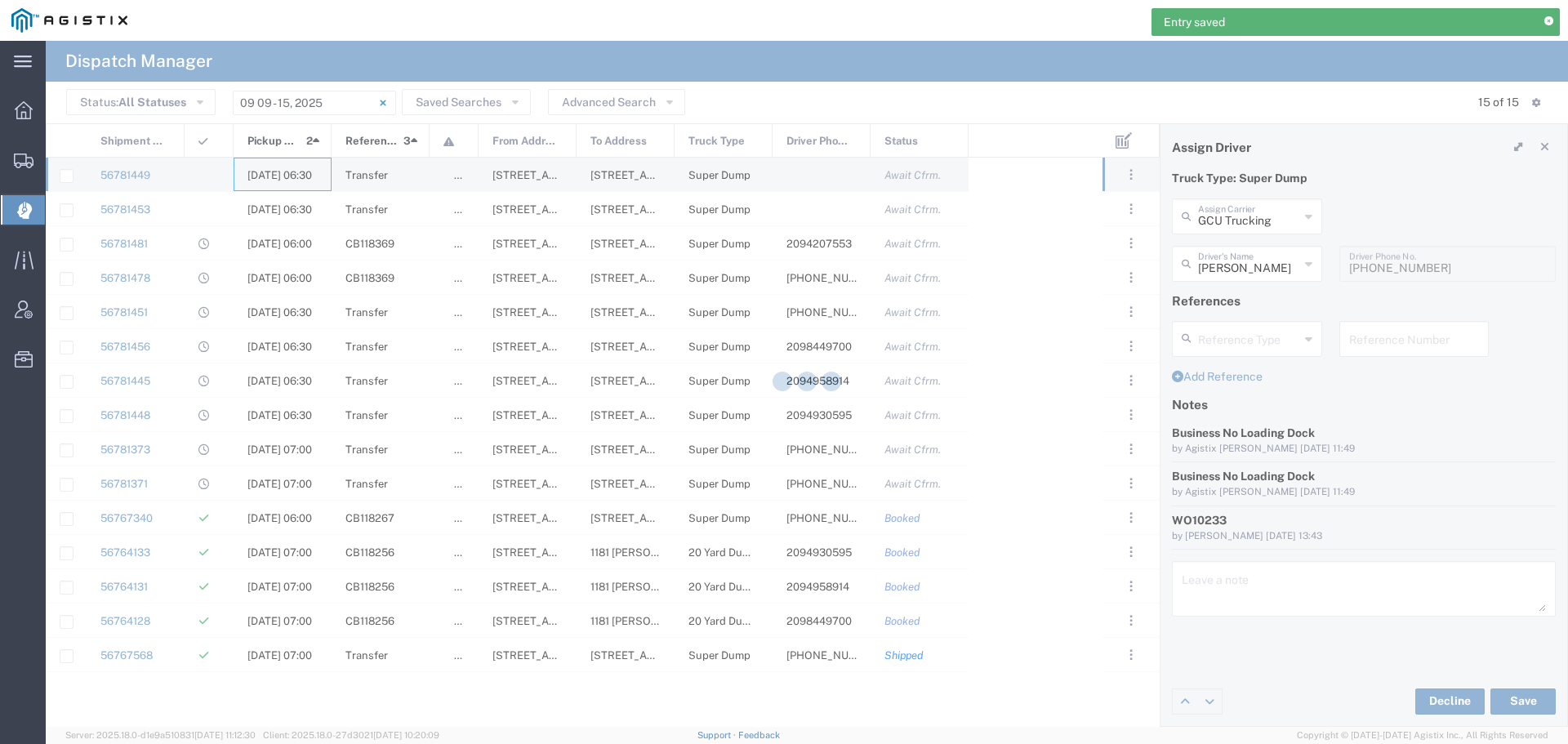
type input "[PERSON_NAME] & Sons"
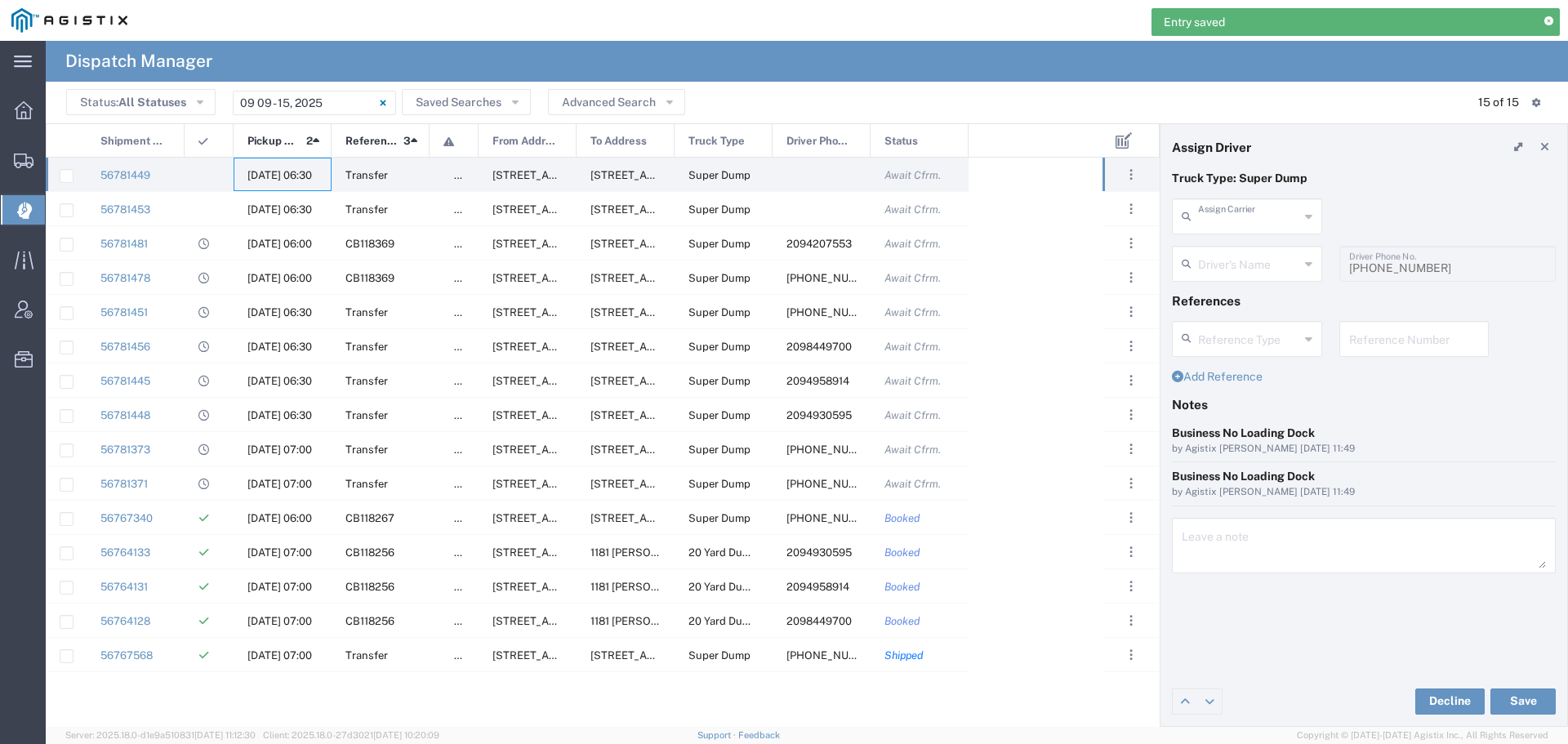
click at [1264, 209] on input "text" at bounding box center [1249, 215] width 101 height 28
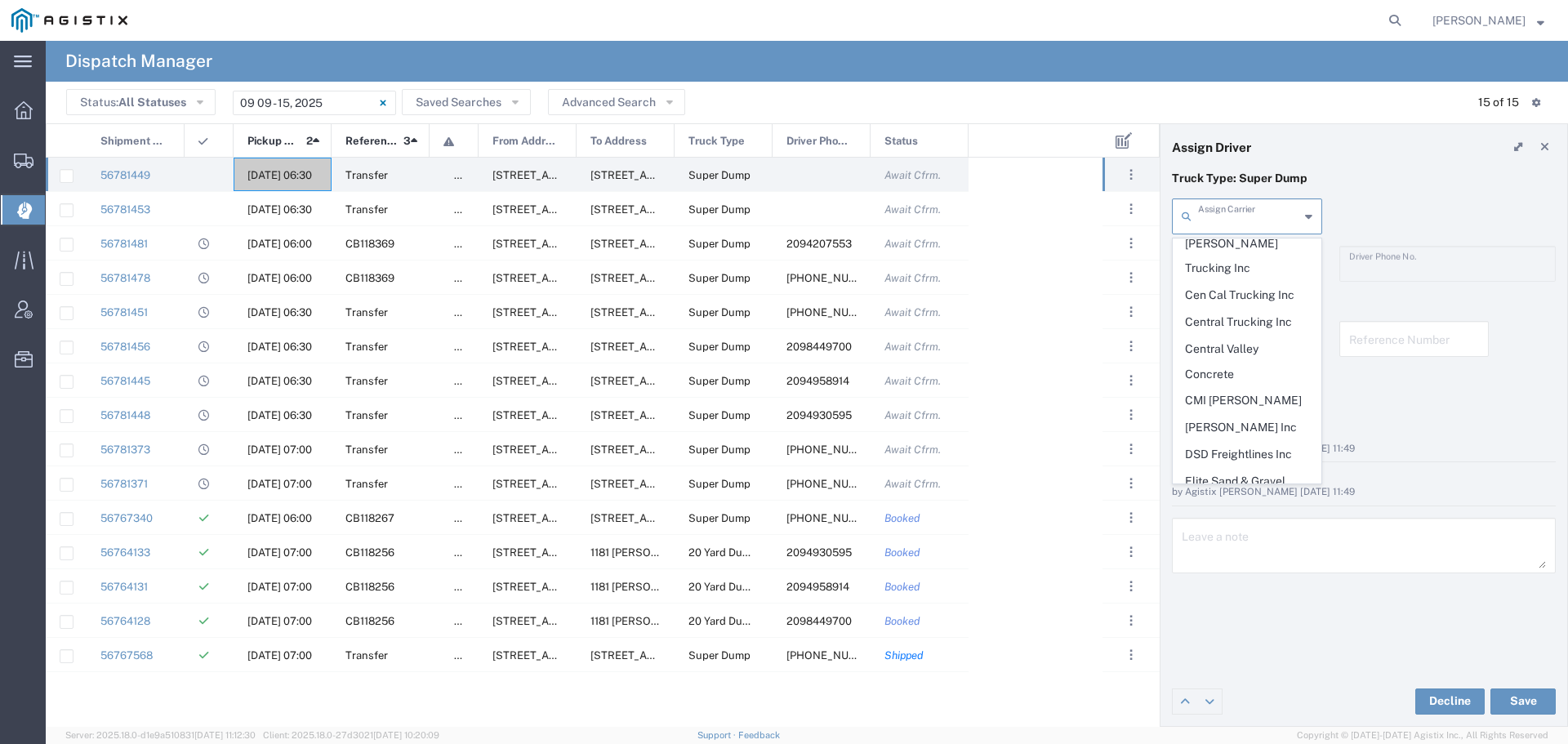
scroll to position [326, 0]
click at [1238, 517] on span "GCU Trucking" at bounding box center [1247, 529] width 147 height 26
type input "GCU Trucking"
click at [1251, 267] on input "text" at bounding box center [1249, 263] width 101 height 28
click at [1220, 401] on span "[PERSON_NAME]" at bounding box center [1247, 406] width 147 height 26
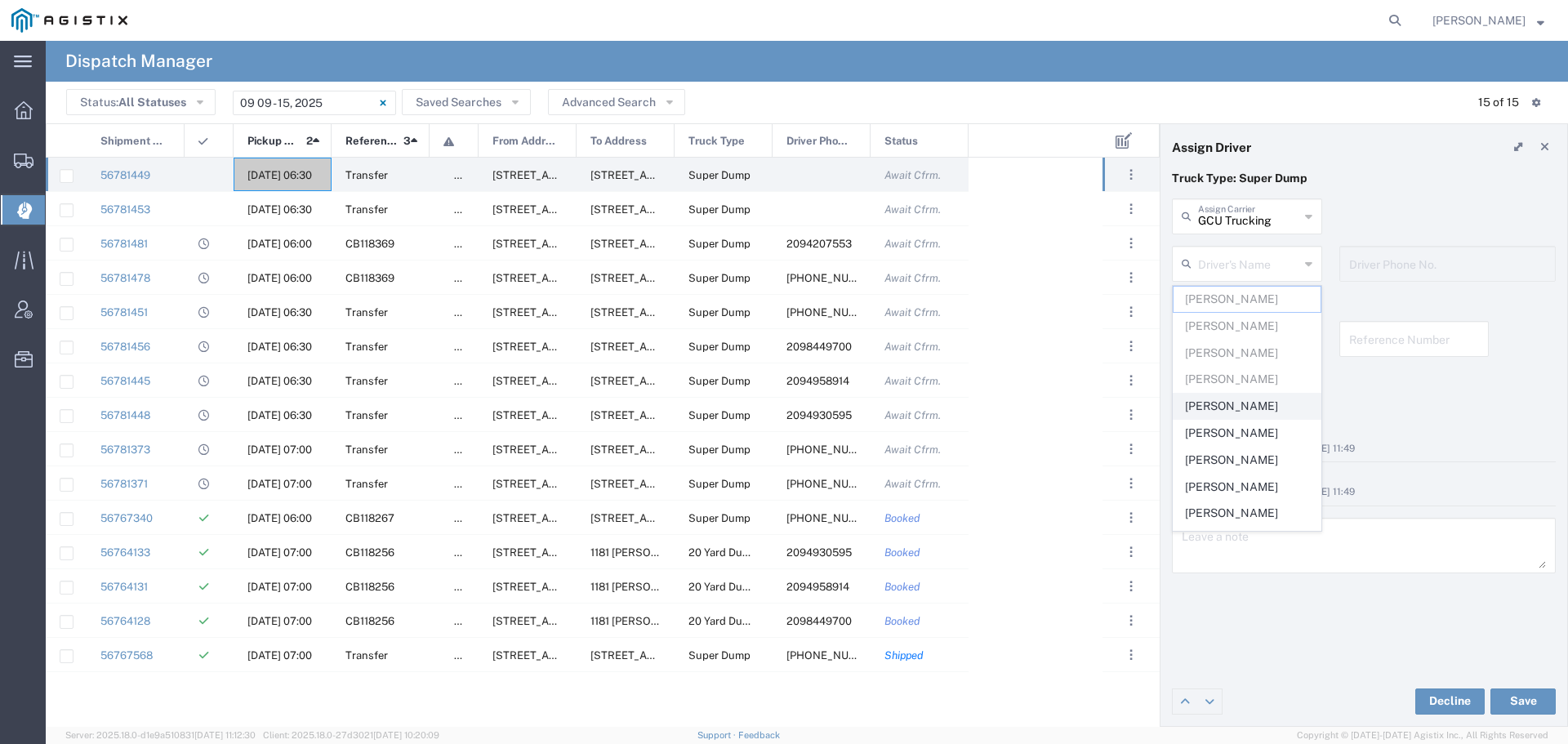
type input "[PERSON_NAME]"
type input "2094958761"
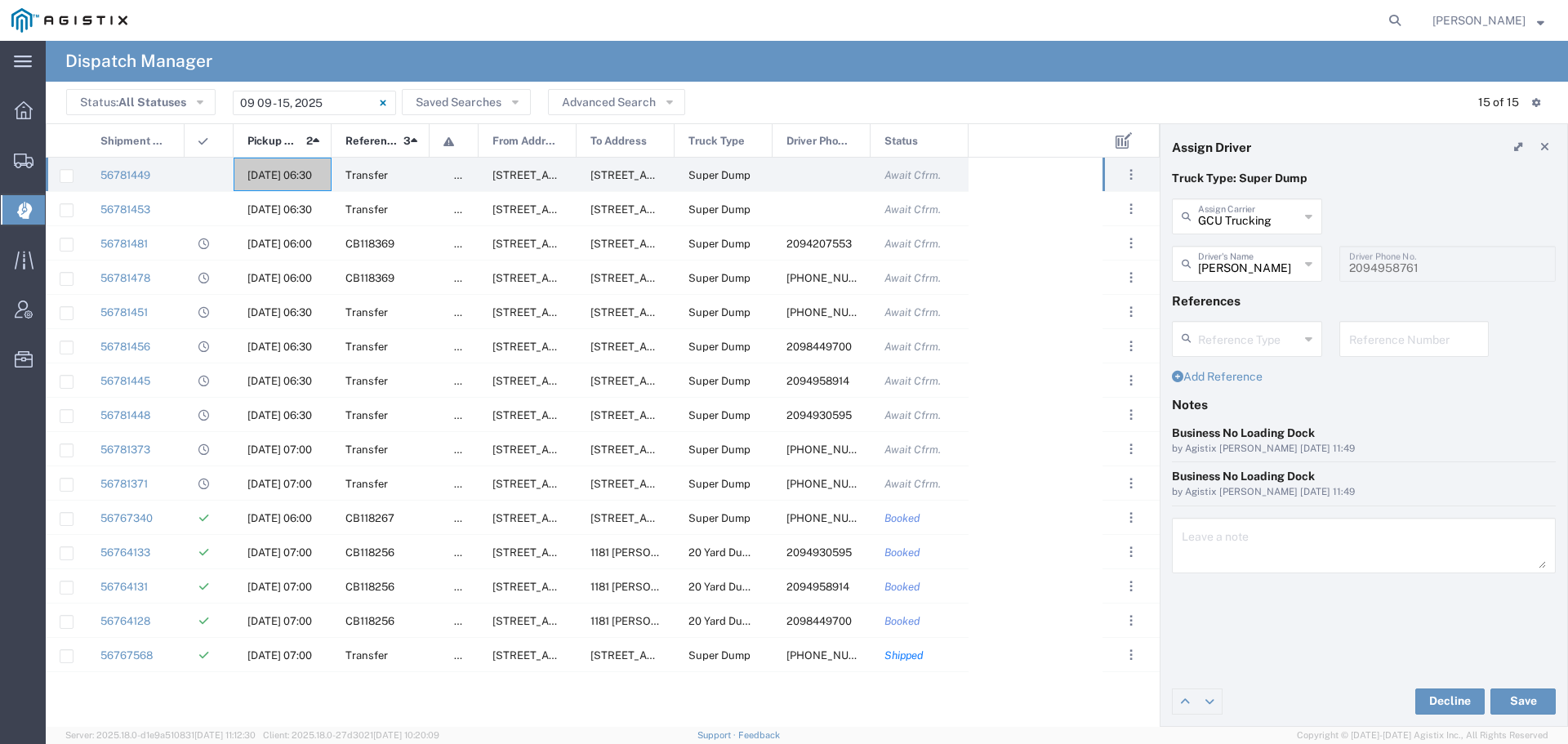
click at [1370, 341] on input "text" at bounding box center [1414, 338] width 131 height 28
paste input "WO10233"
type input "WO10233"
click at [1228, 548] on textarea at bounding box center [1364, 546] width 364 height 46
paste textarea "WO10233"
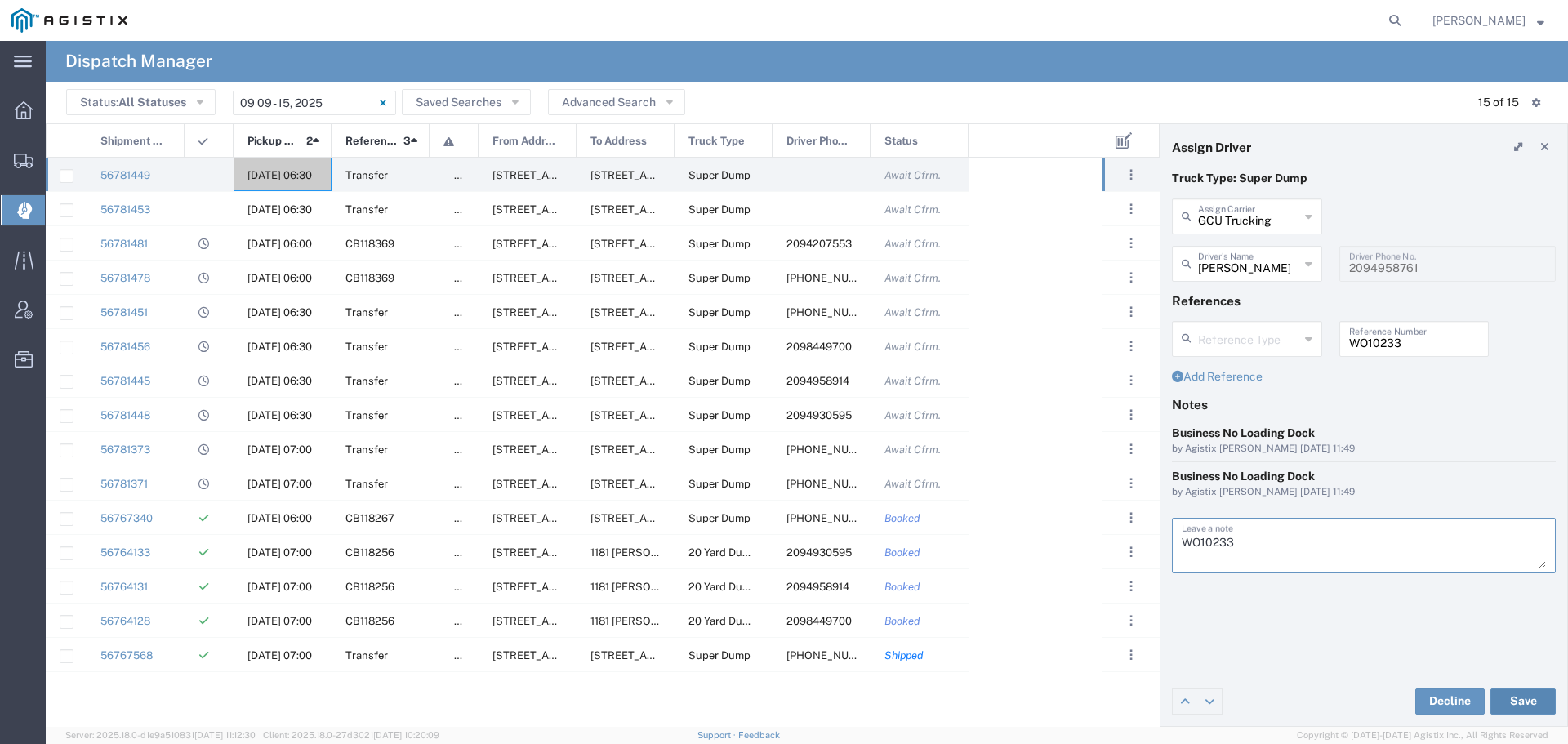
type textarea "WO10233"
click at [1510, 698] on button "Save" at bounding box center [1523, 702] width 65 height 27
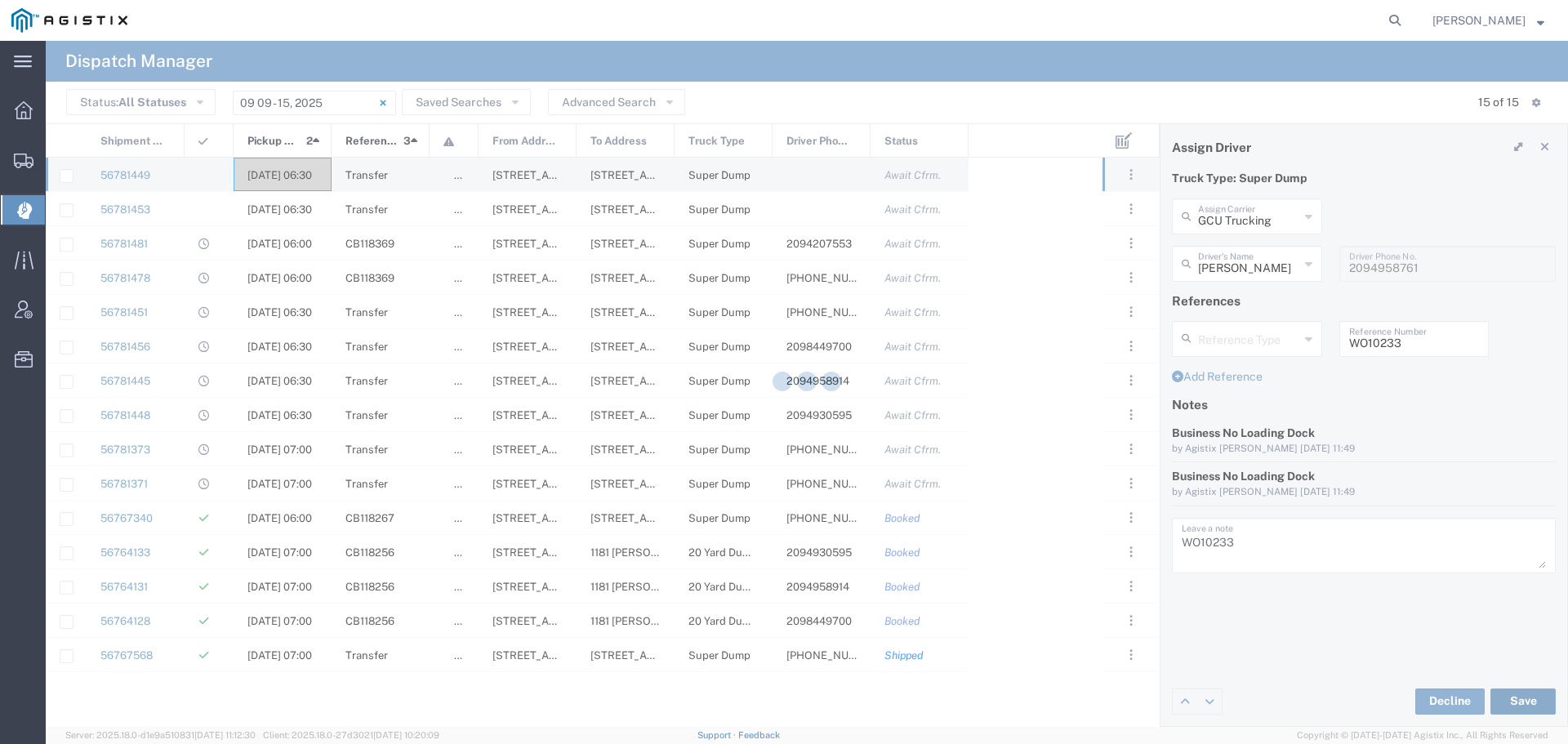
type input "[PERSON_NAME]"
type input "GCU Trucking"
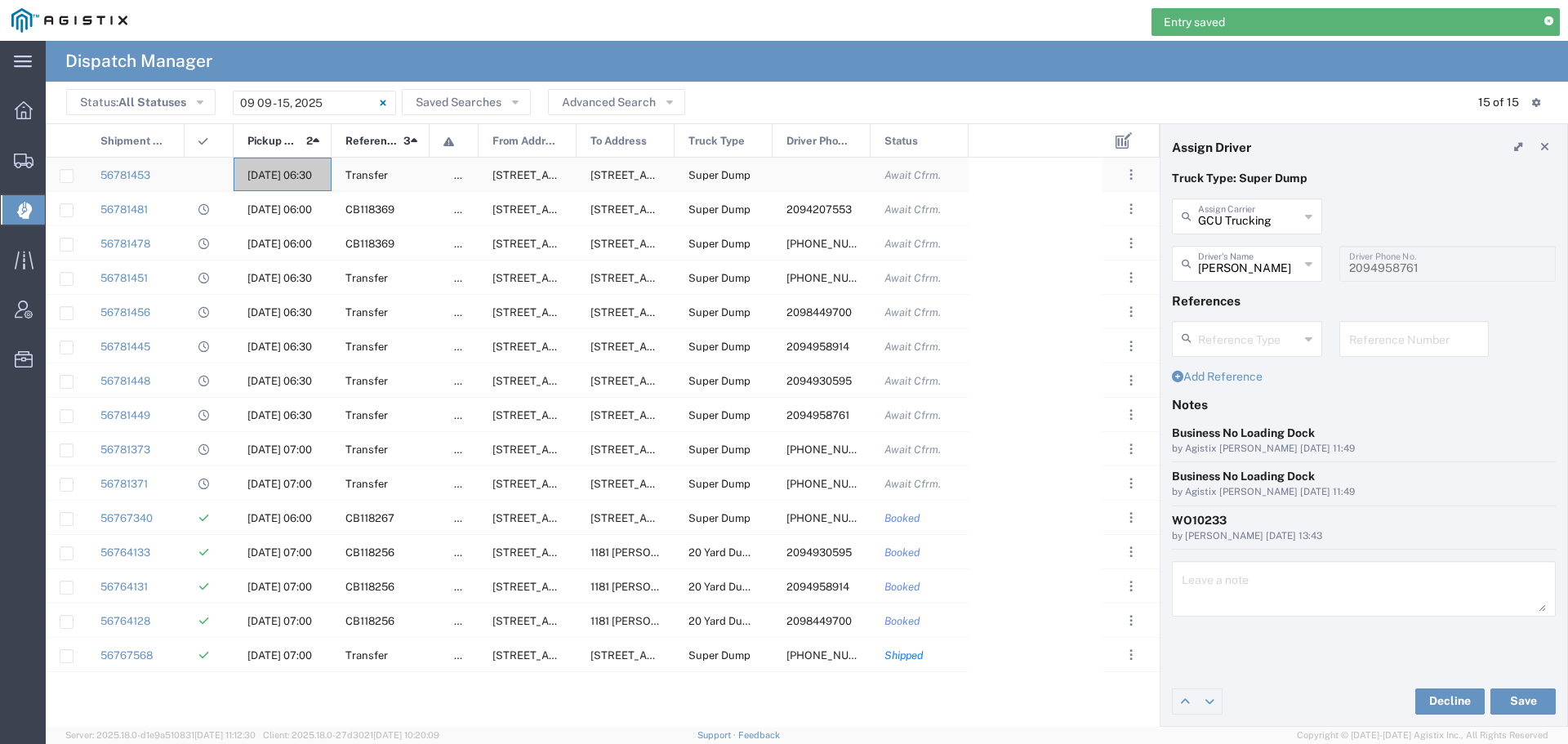
click at [259, 170] on span "[DATE] 06:30" at bounding box center [279, 175] width 65 height 12
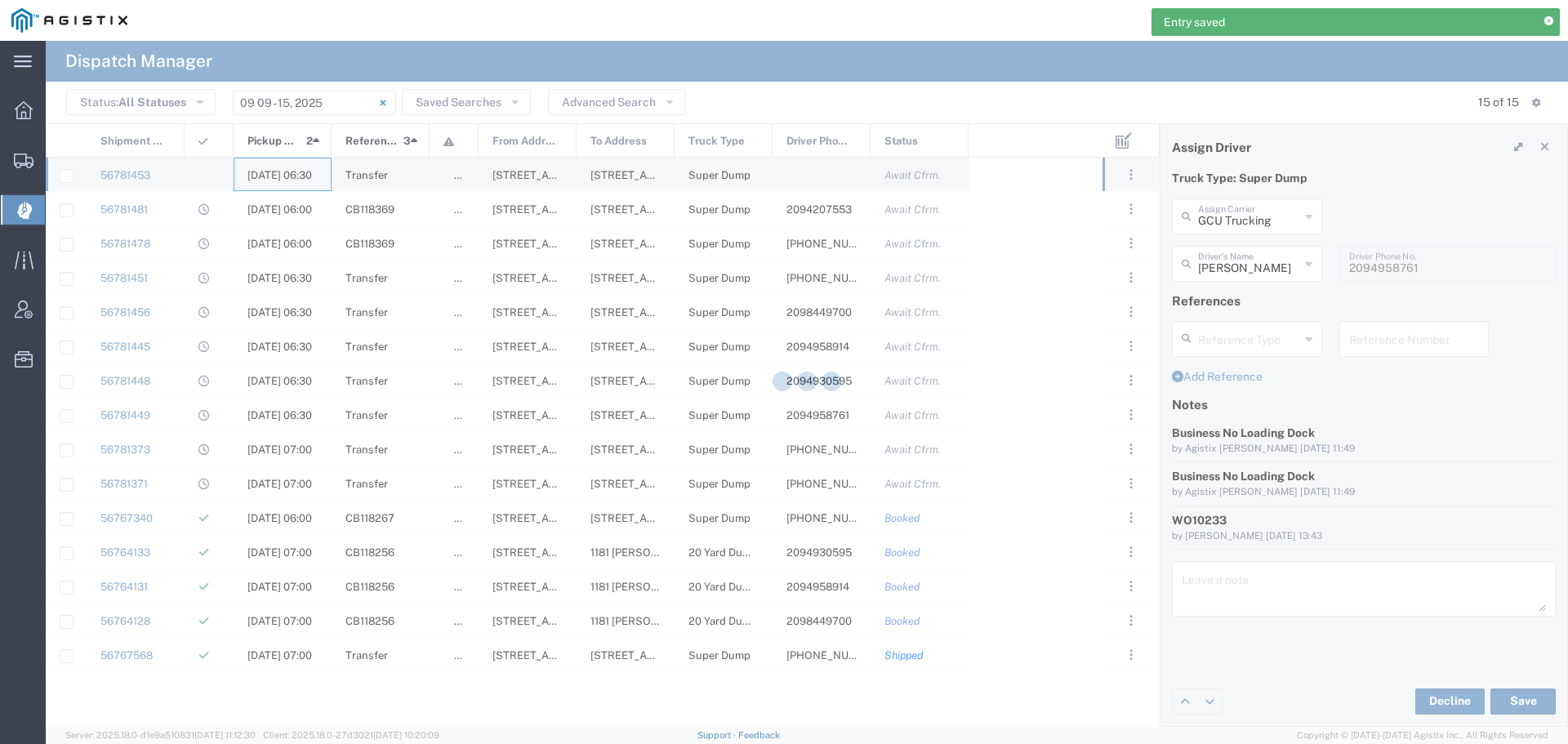
type input "[PERSON_NAME] & Sons"
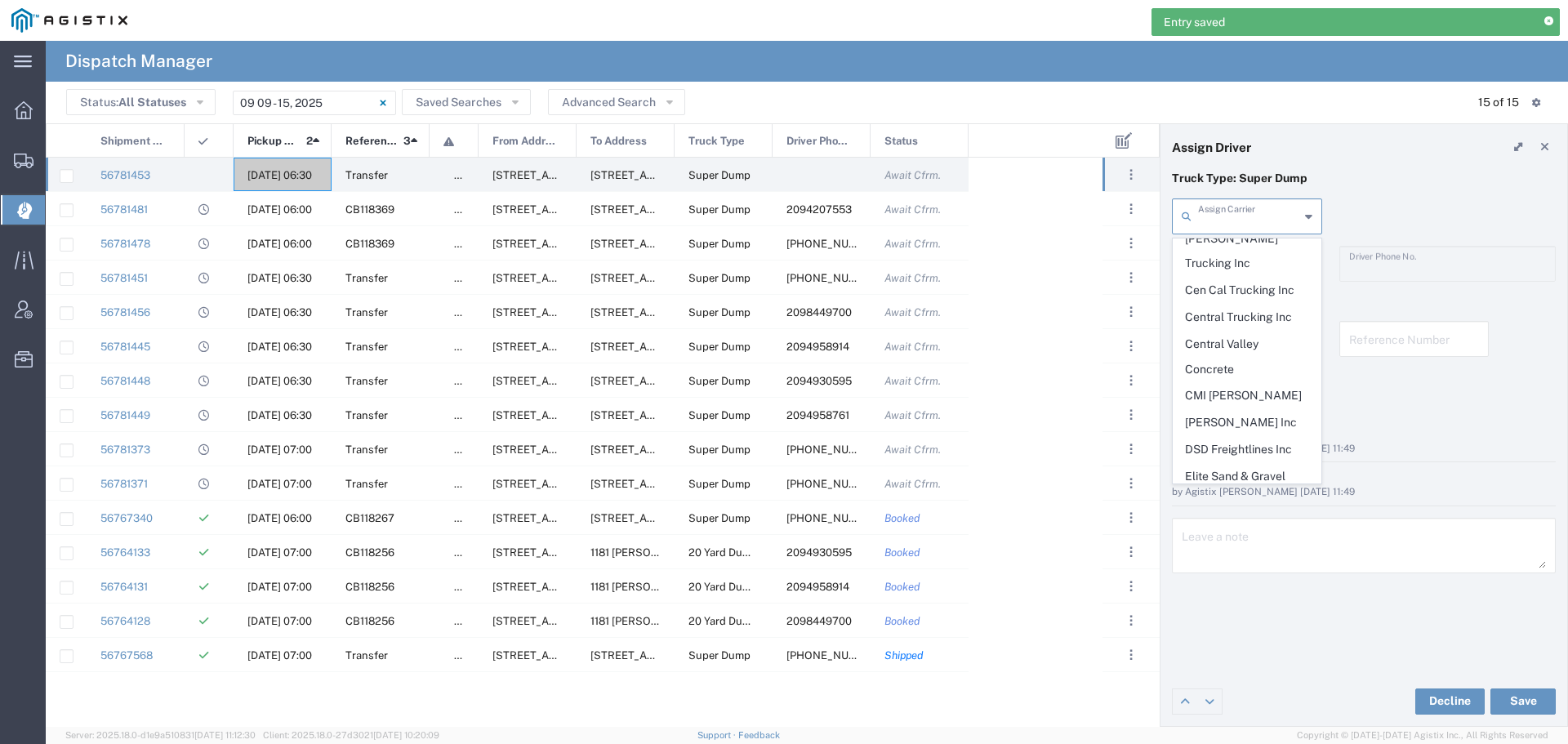
click at [1275, 215] on input "text" at bounding box center [1249, 215] width 101 height 28
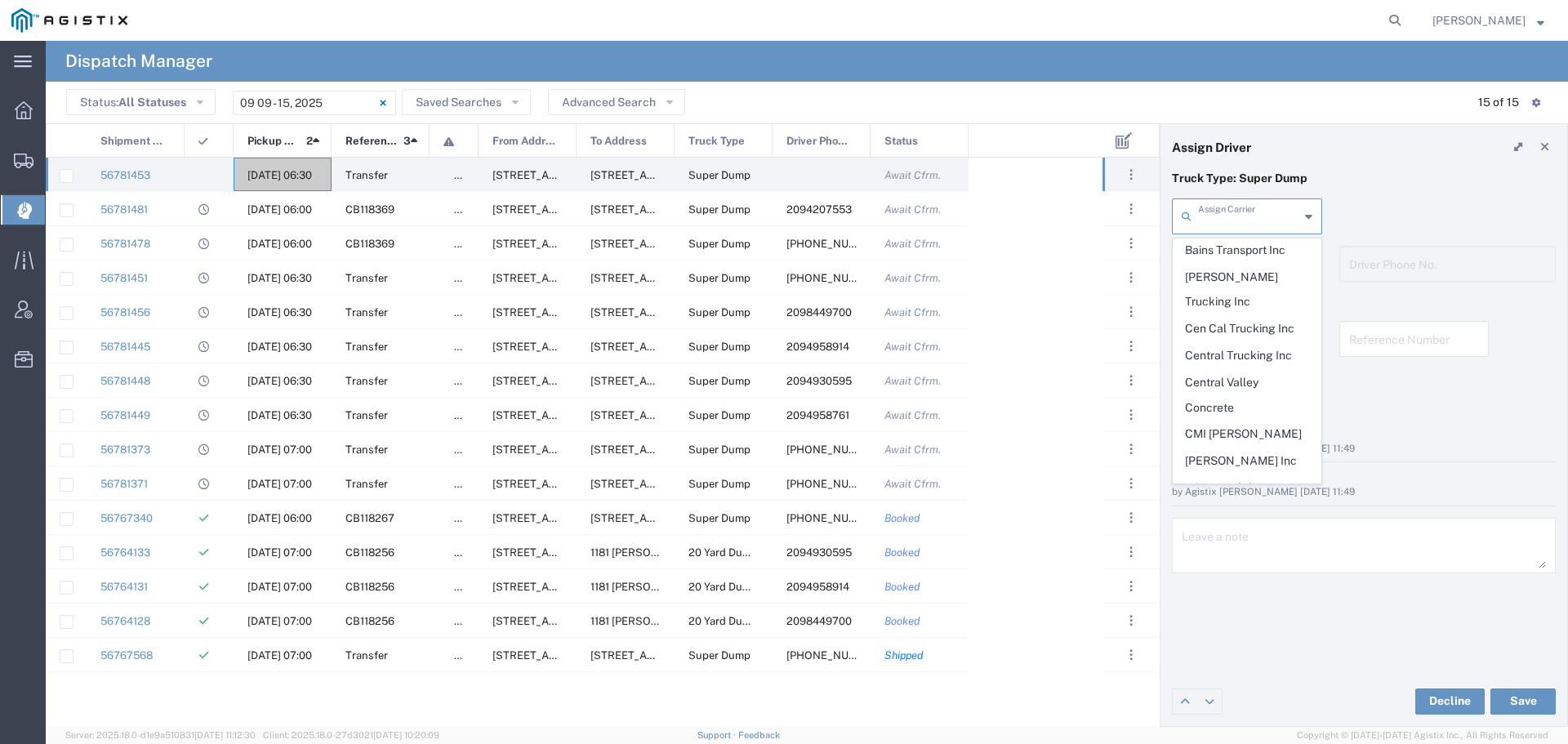
scroll to position [326, 0]
click at [1243, 517] on span "GCU Trucking" at bounding box center [1247, 529] width 147 height 26
type input "GCU Trucking"
click at [1276, 271] on input "text" at bounding box center [1249, 263] width 101 height 28
click at [1241, 427] on span "[PERSON_NAME]" at bounding box center [1247, 433] width 147 height 26
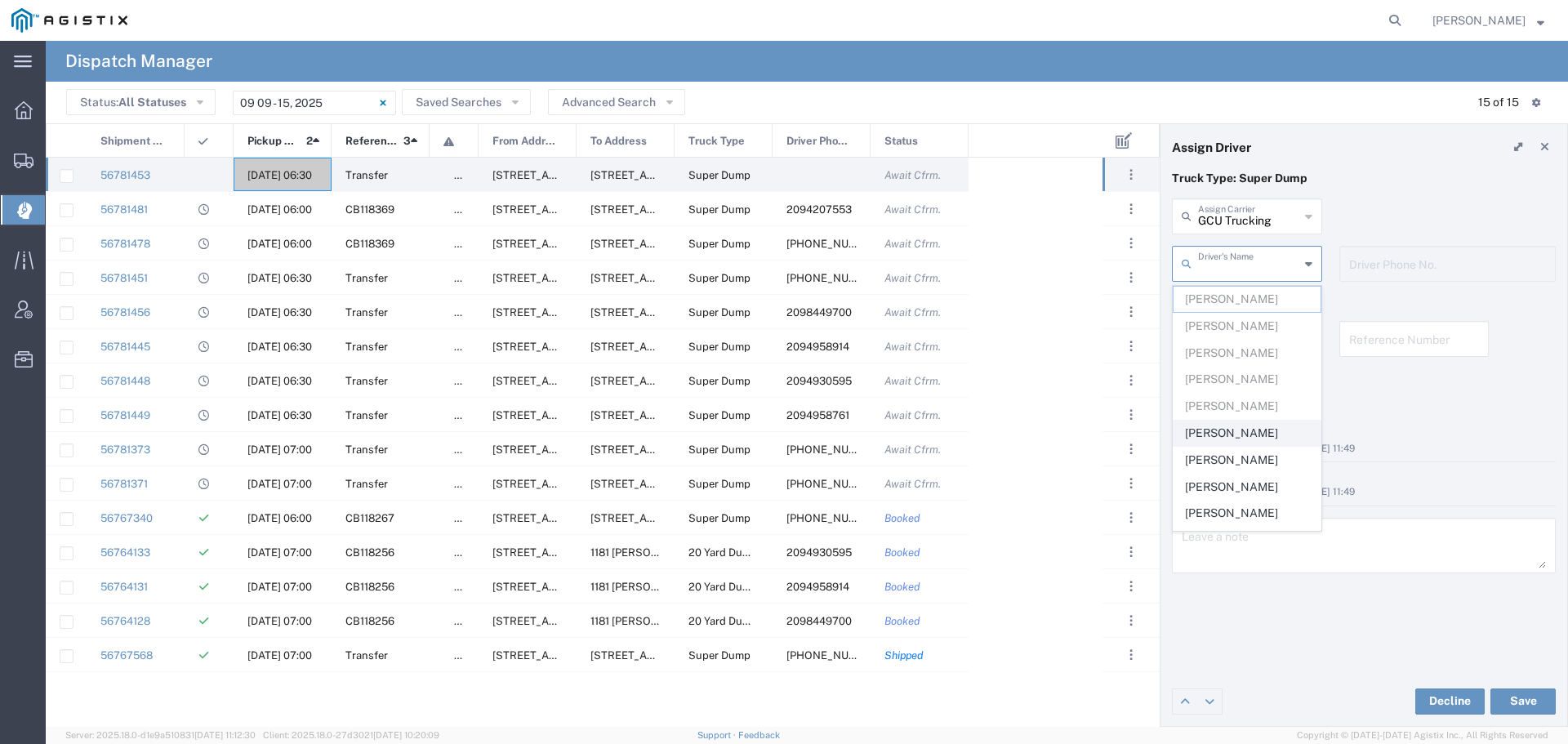
type input "[PERSON_NAME]"
type input "2094958273"
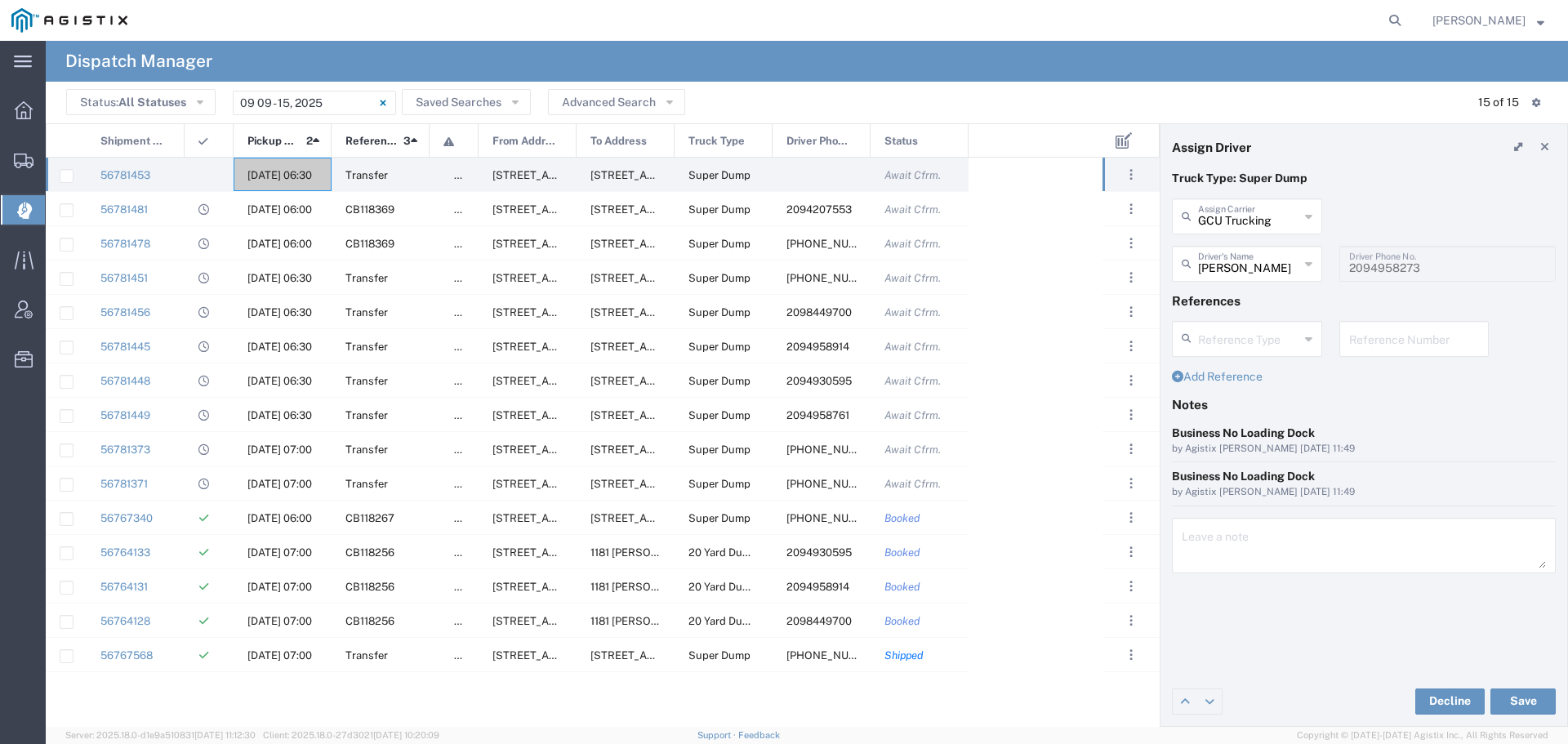
click at [1401, 342] on input "text" at bounding box center [1414, 338] width 131 height 28
paste input "WO10233"
type input "WO10233"
click at [1220, 550] on textarea at bounding box center [1364, 546] width 364 height 46
paste textarea "WO10233"
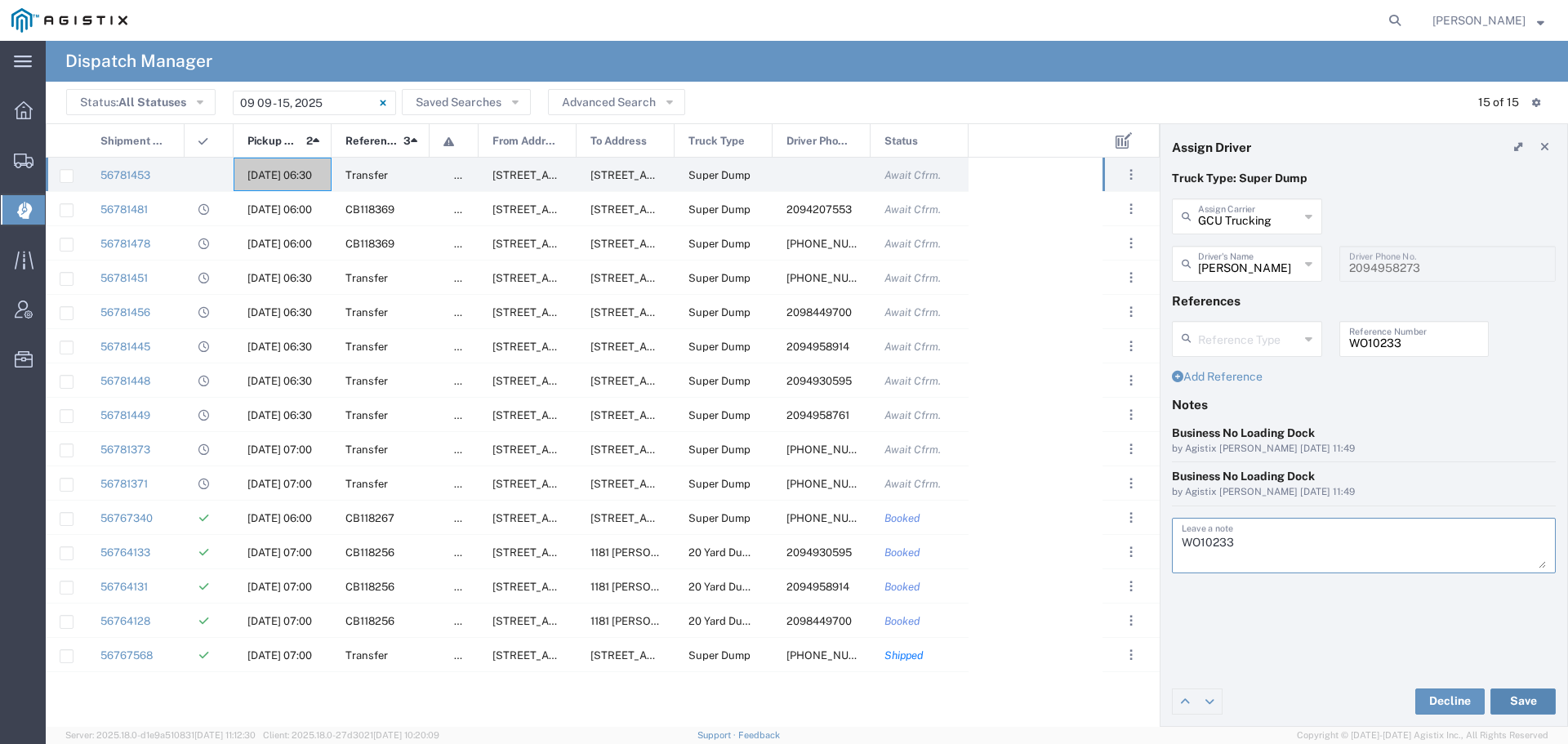
type textarea "WO10233"
click at [1527, 702] on button "Save" at bounding box center [1523, 702] width 65 height 27
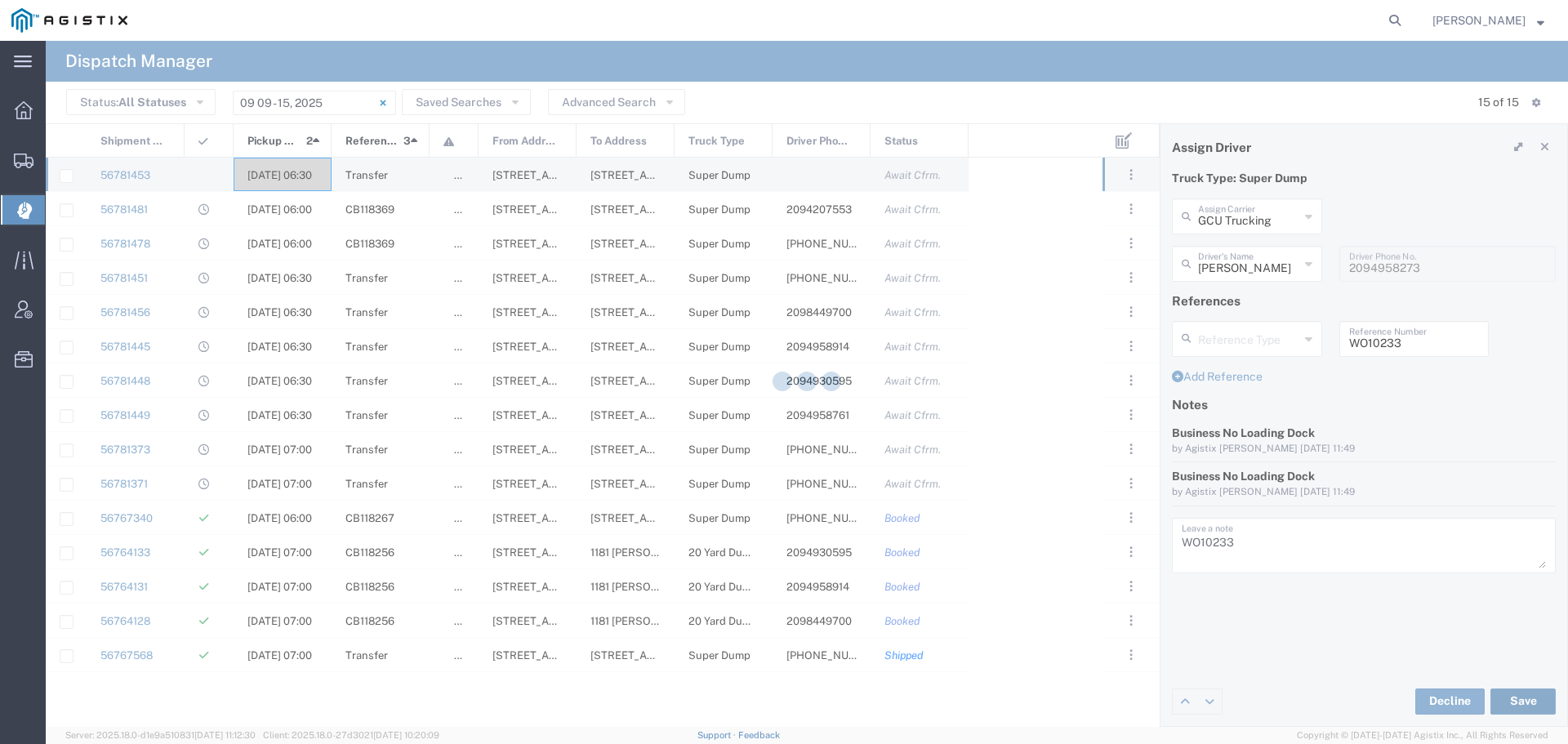
type input "[PERSON_NAME]"
type input "GCU Trucking"
